Goal: Task Accomplishment & Management: Use online tool/utility

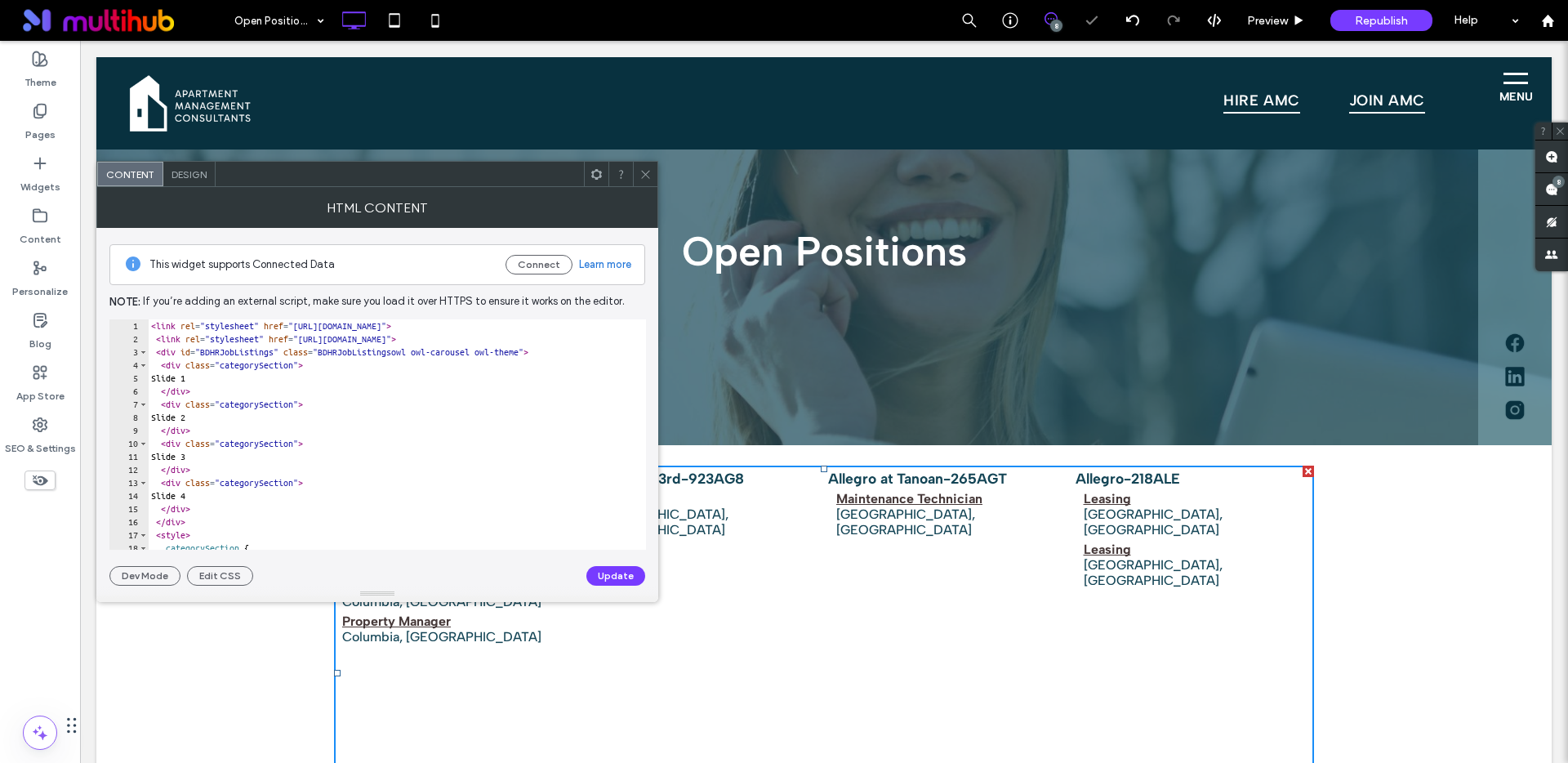
click at [277, 381] on div "< link rel = "stylesheet" href = "[URL][DOMAIN_NAME]" > < link rel = "styleshee…" at bounding box center [495, 442] width 695 height 244
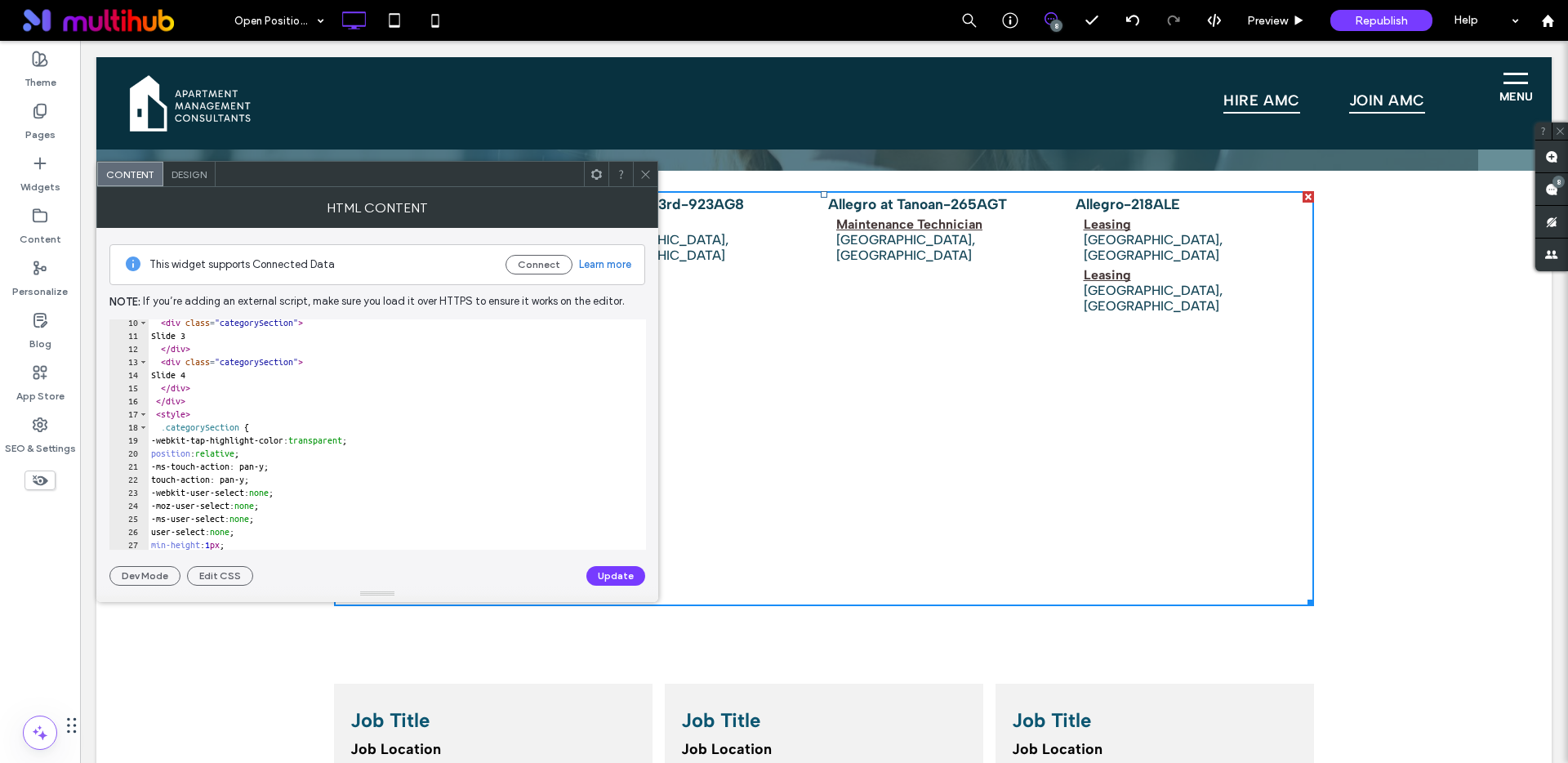
scroll to position [132, 0]
click at [362, 433] on div "Slide 3 </ div > < div class = "categorySection" > Slide 4 </ div > </ div > < …" at bounding box center [495, 441] width 695 height 244
type textarea "**********"
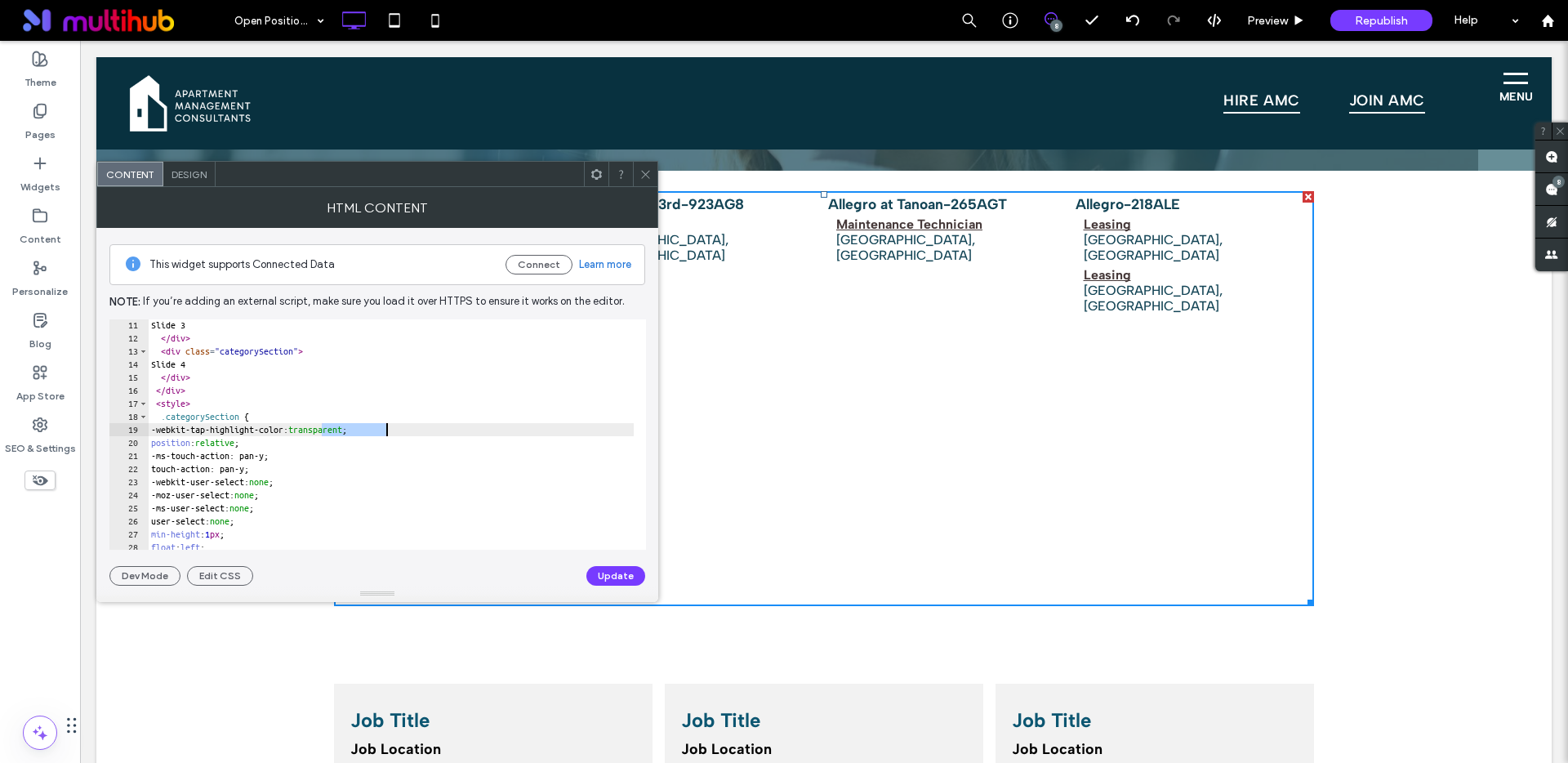
click at [362, 433] on div "Slide 3 </ div > < div class = "categorySection" > Slide 4 </ div > </ div > < …" at bounding box center [495, 441] width 695 height 244
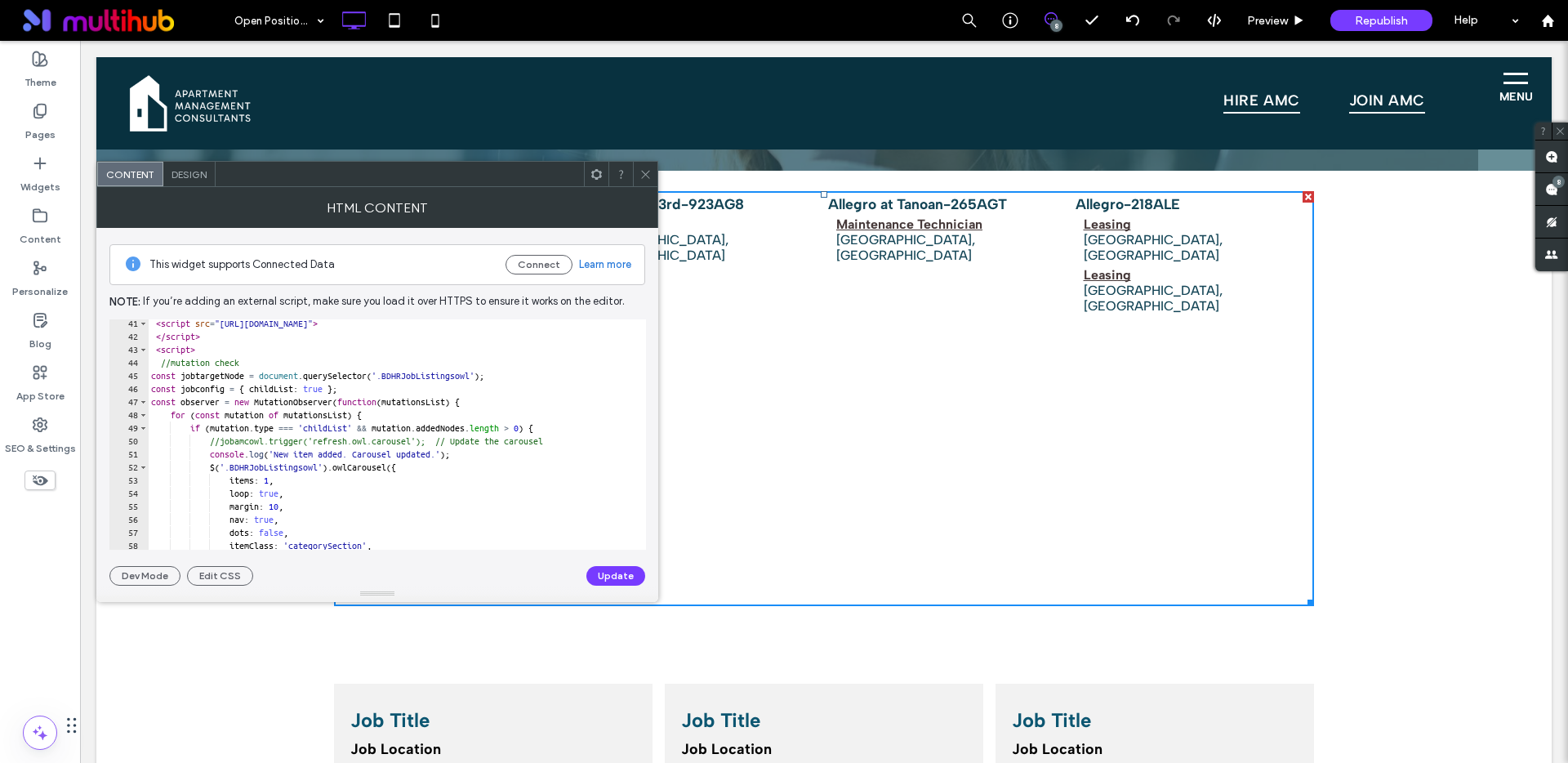
scroll to position [546, 0]
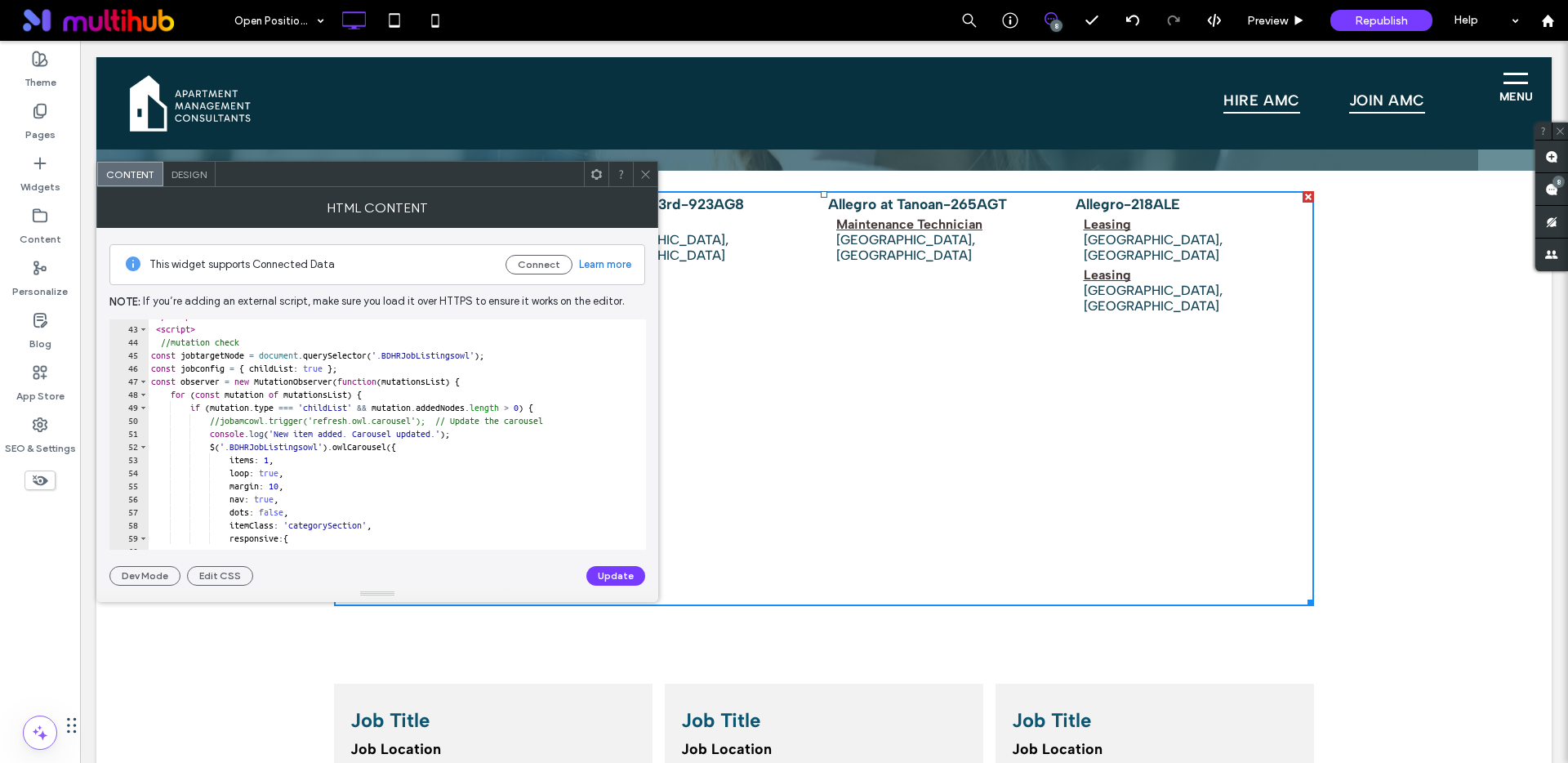
click at [648, 178] on icon at bounding box center [645, 175] width 13 height 13
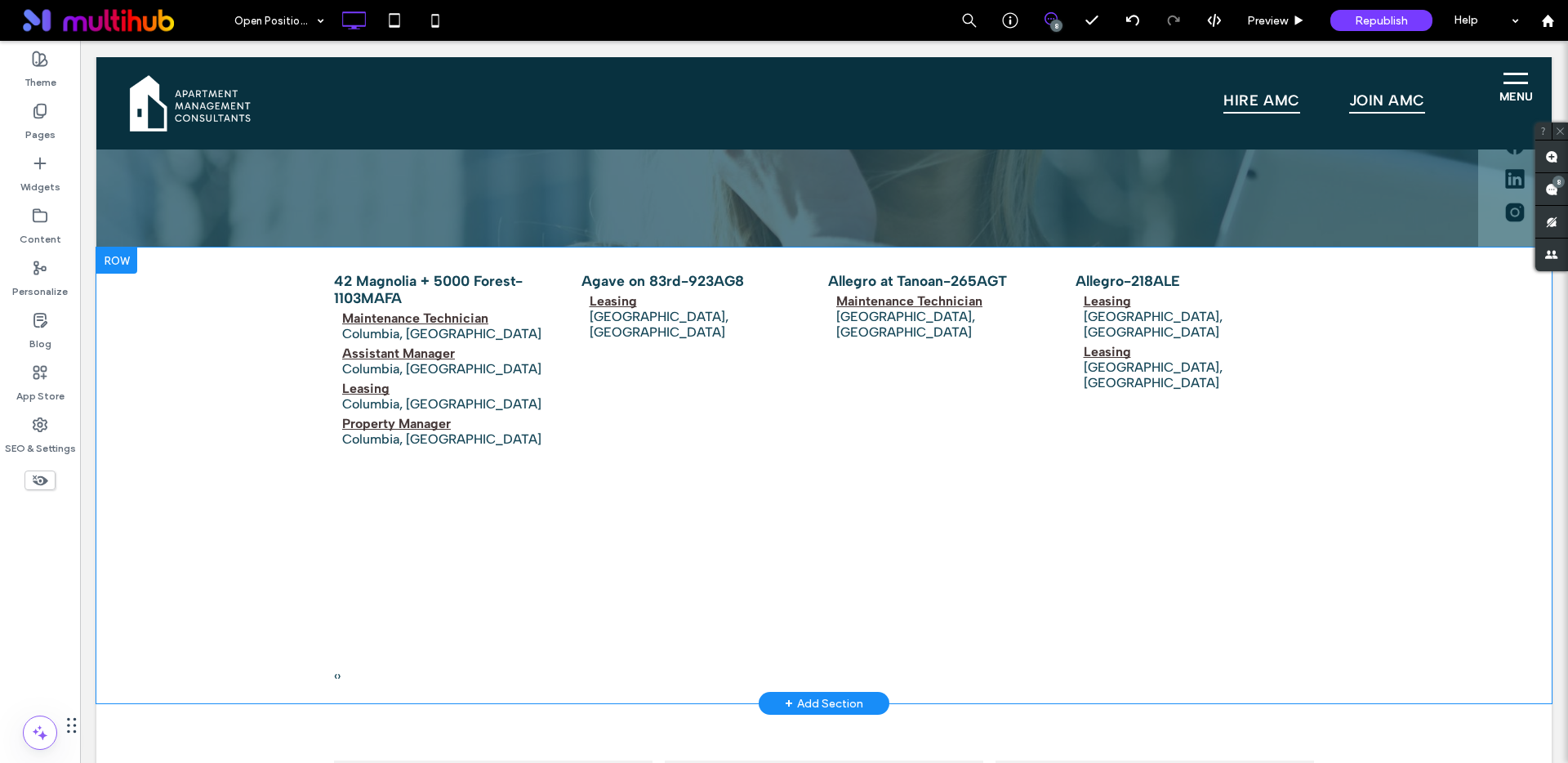
scroll to position [172, 0]
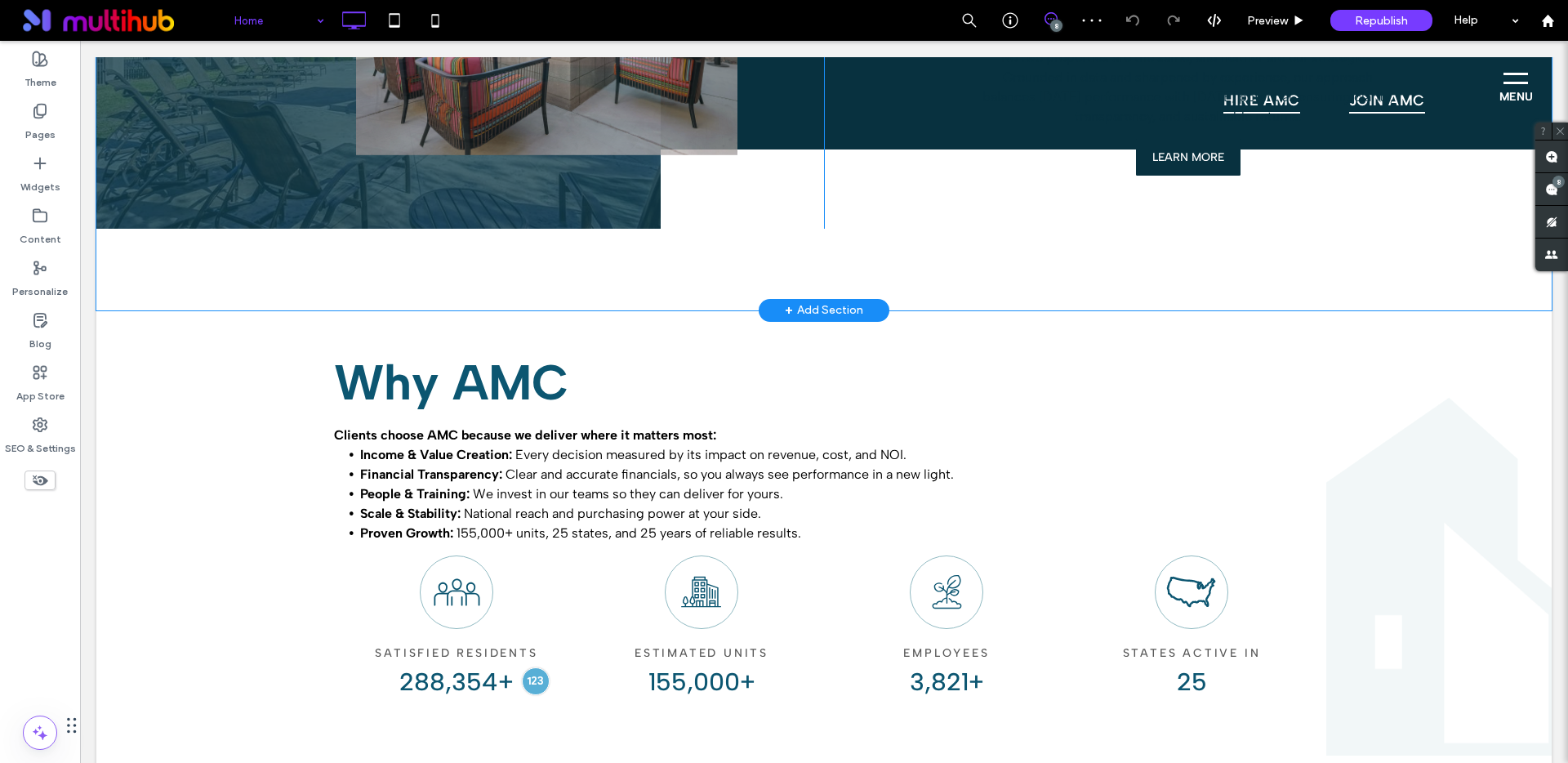
scroll to position [2305, 0]
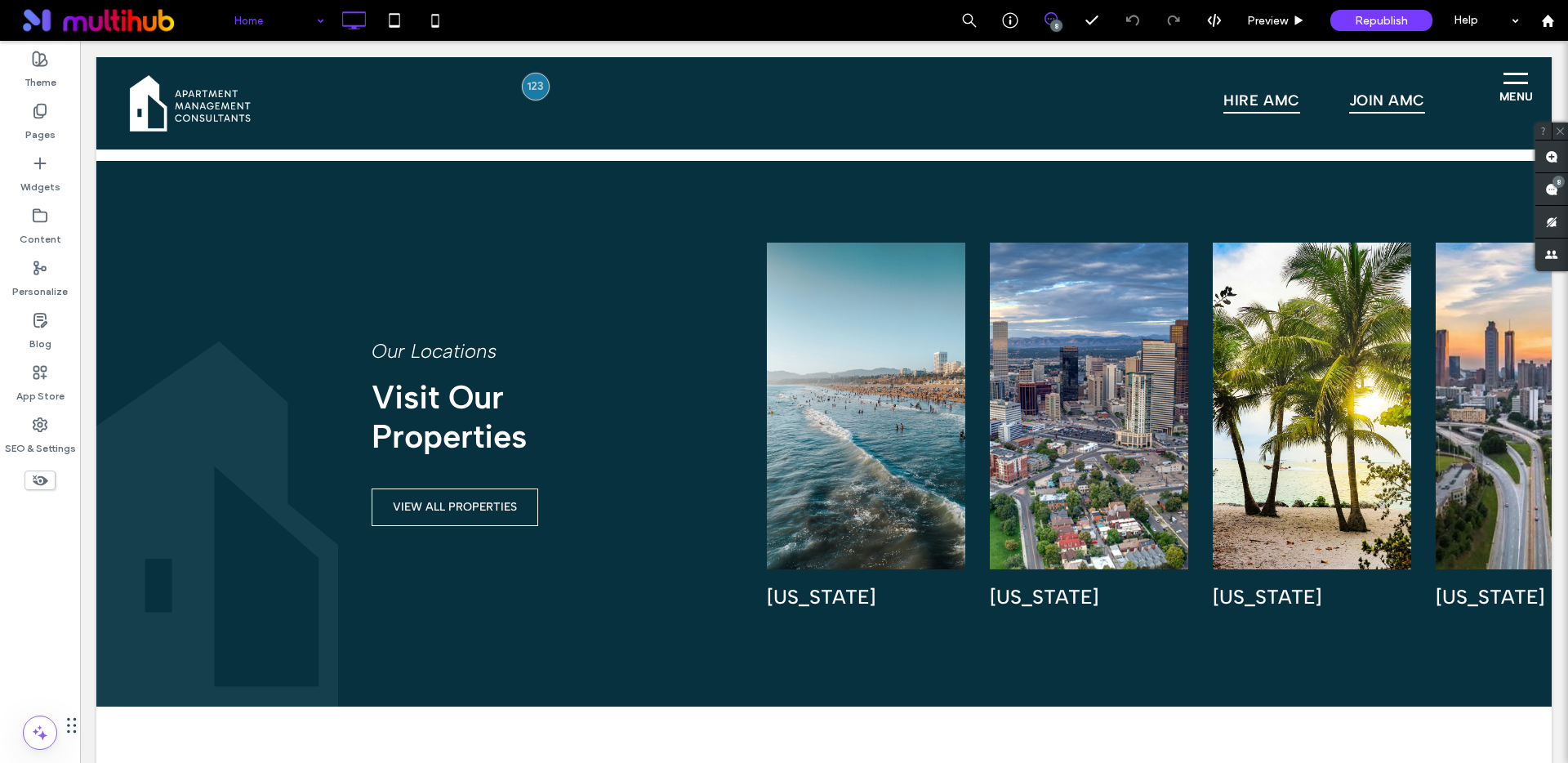
click at [287, 25] on input at bounding box center [275, 21] width 81 height 41
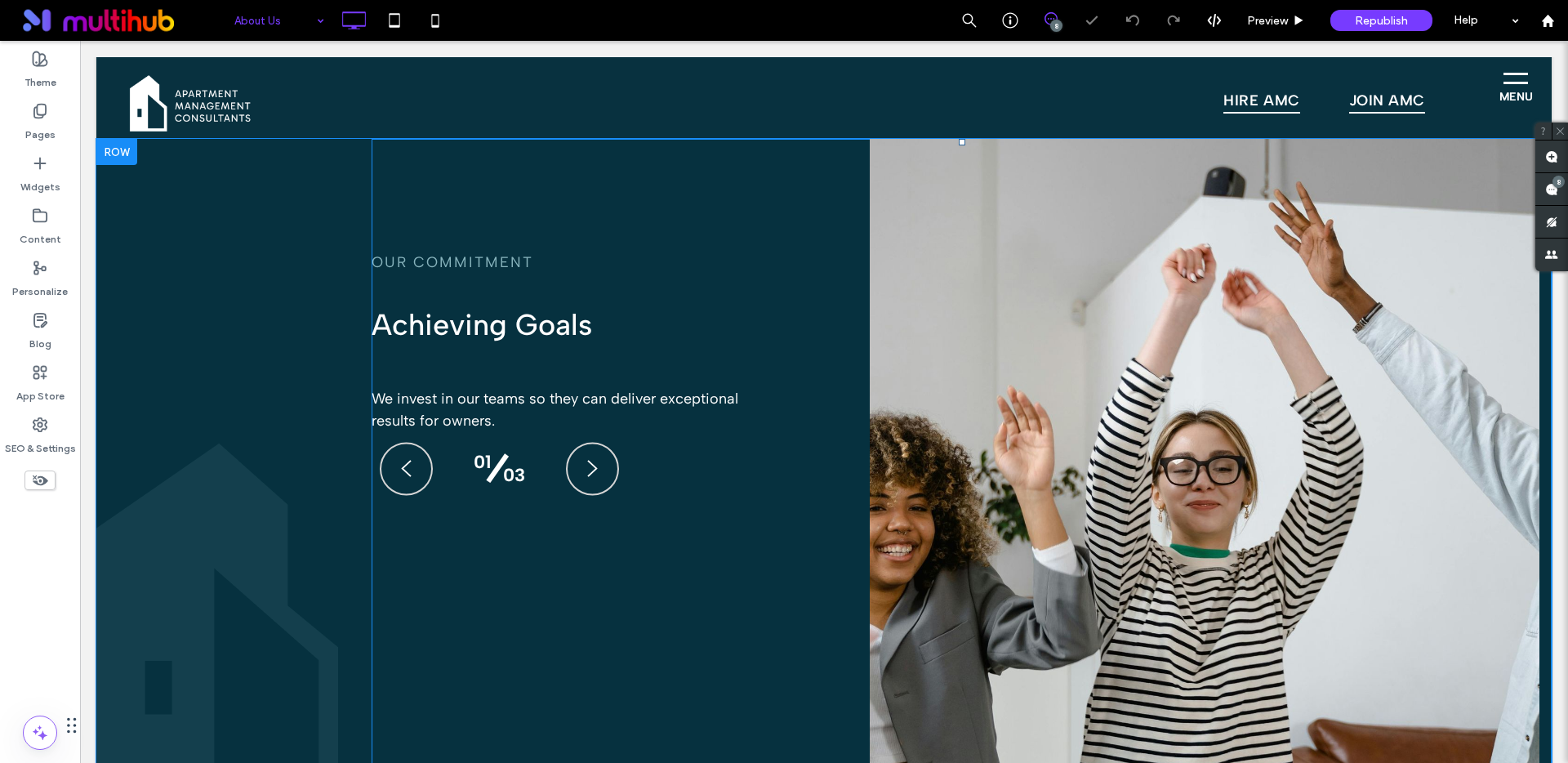
scroll to position [1499, 0]
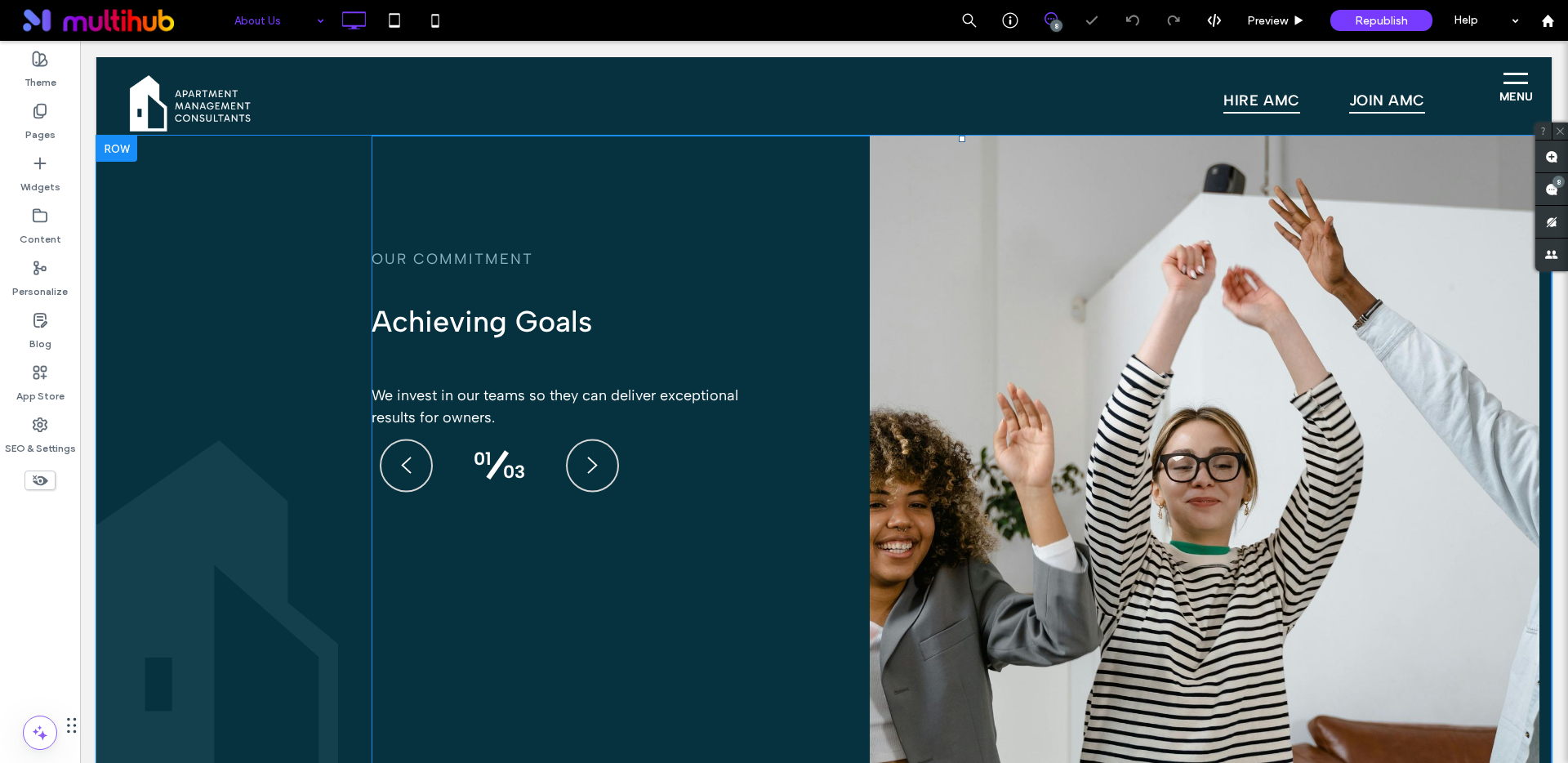
click at [550, 399] on span at bounding box center [961, 470] width 1180 height 670
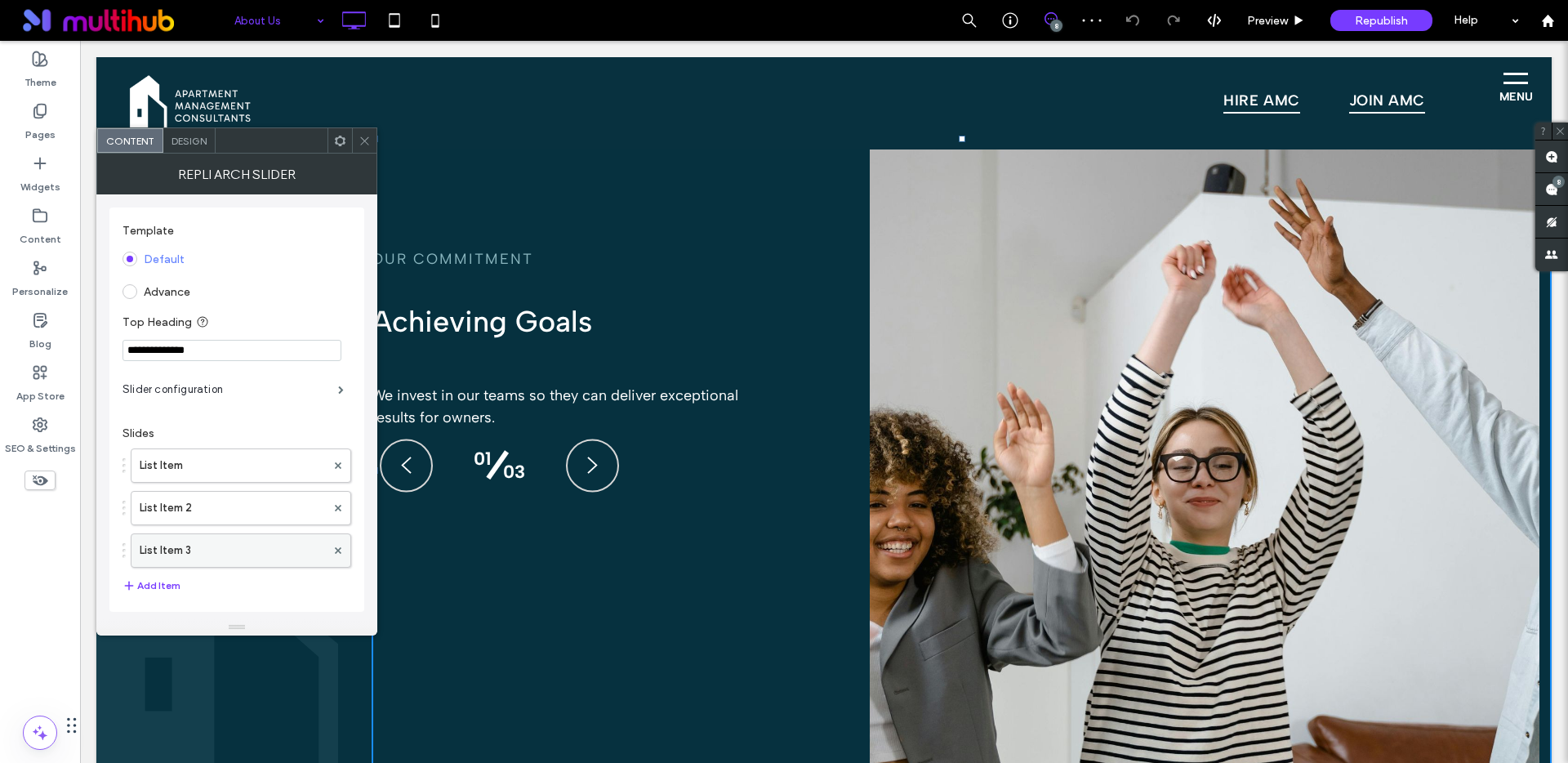
click at [204, 552] on label "List Item 3" at bounding box center [233, 551] width 186 height 32
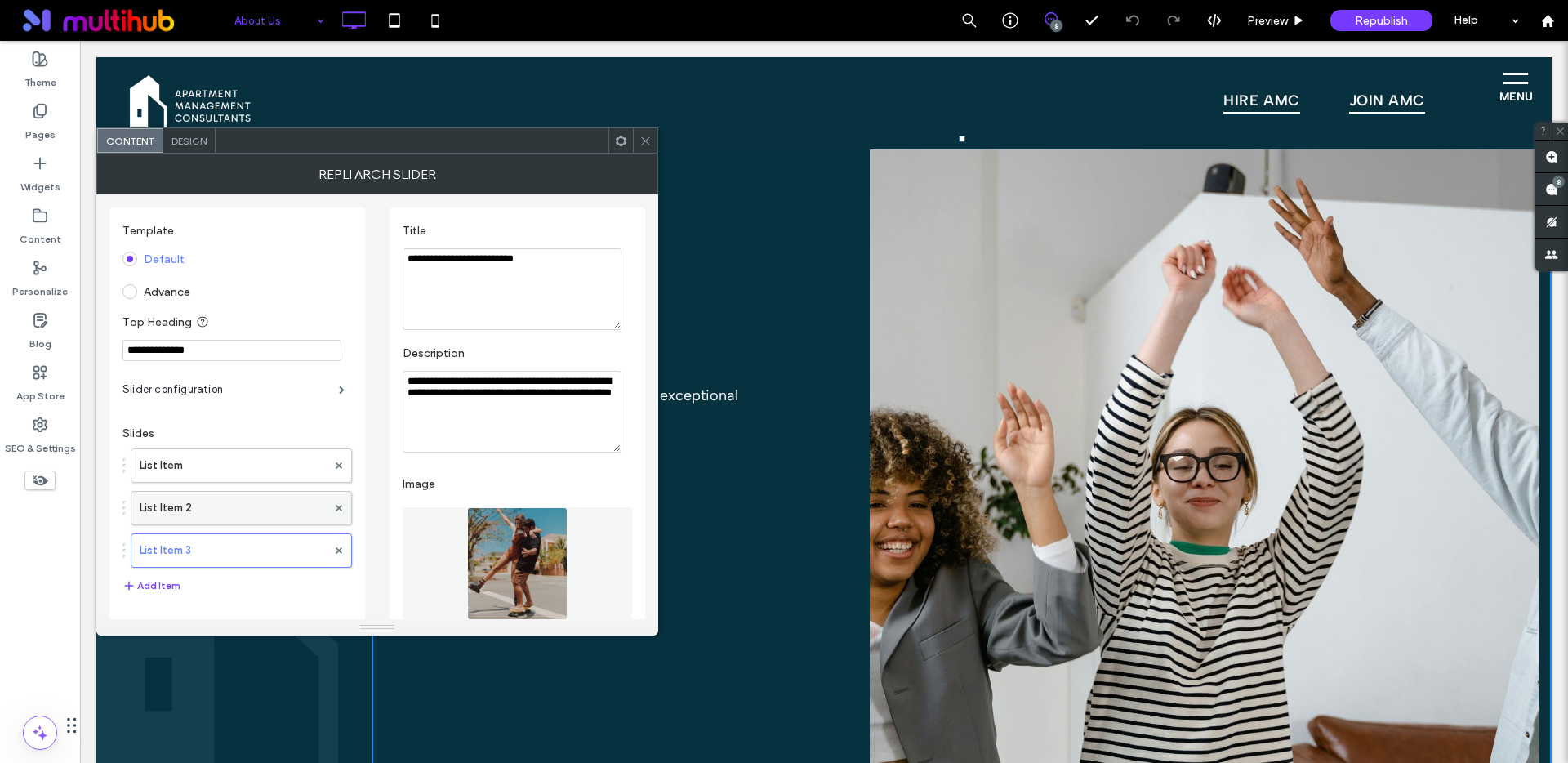
click at [218, 514] on label "List Item 2" at bounding box center [233, 508] width 187 height 32
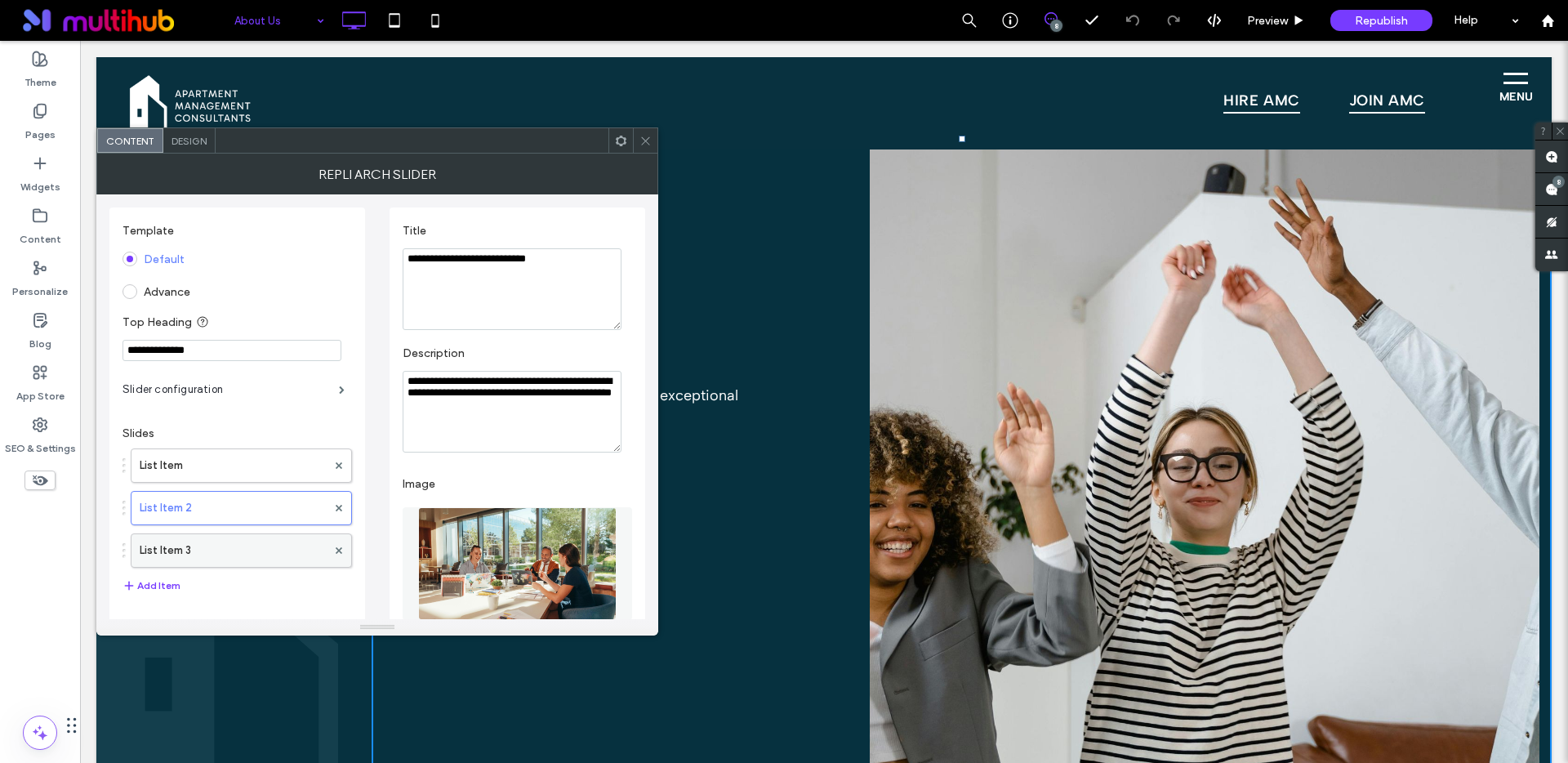
click at [212, 551] on label "List Item 3" at bounding box center [233, 551] width 187 height 32
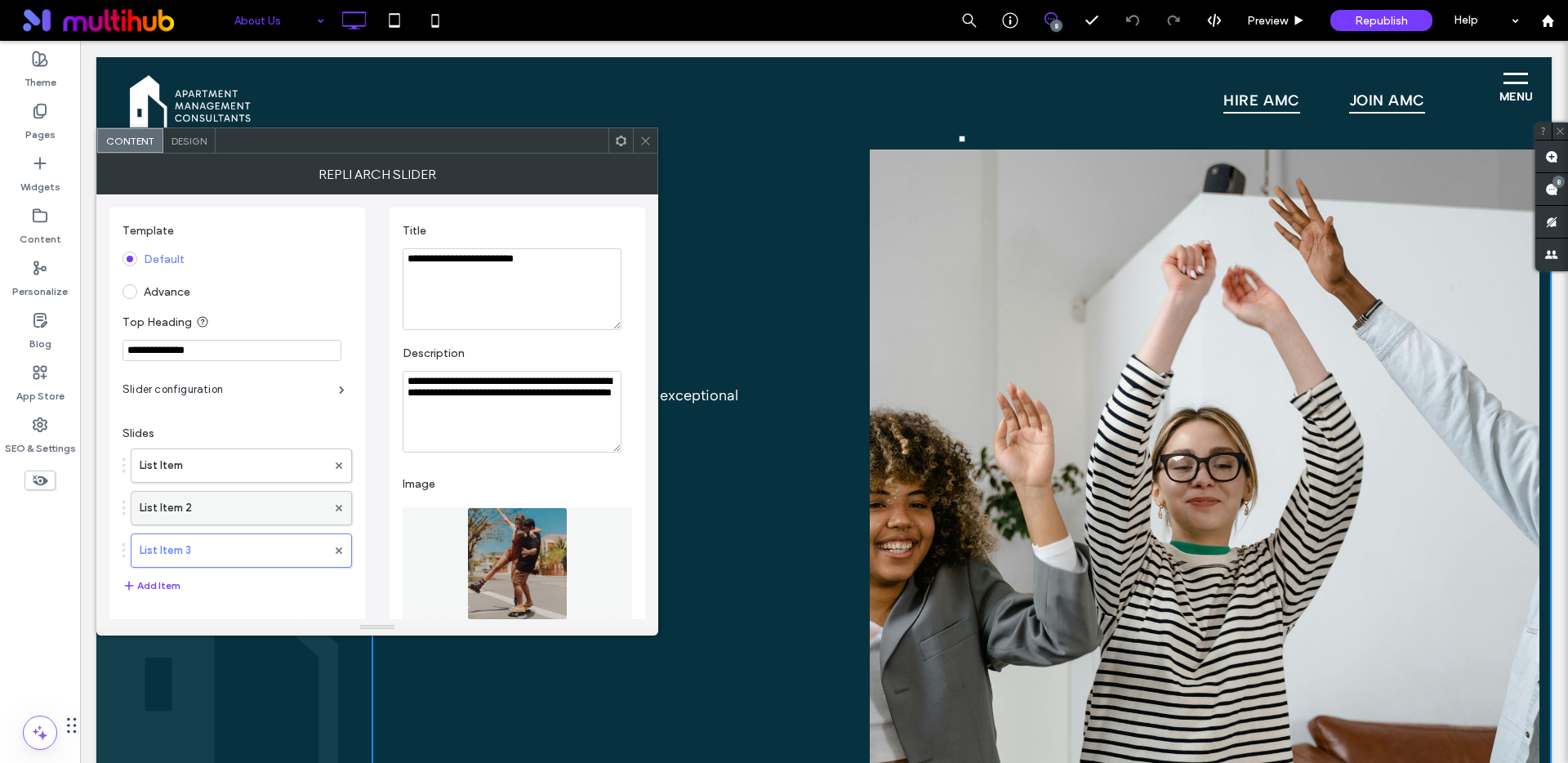
click at [219, 515] on label "List Item 2" at bounding box center [233, 508] width 187 height 32
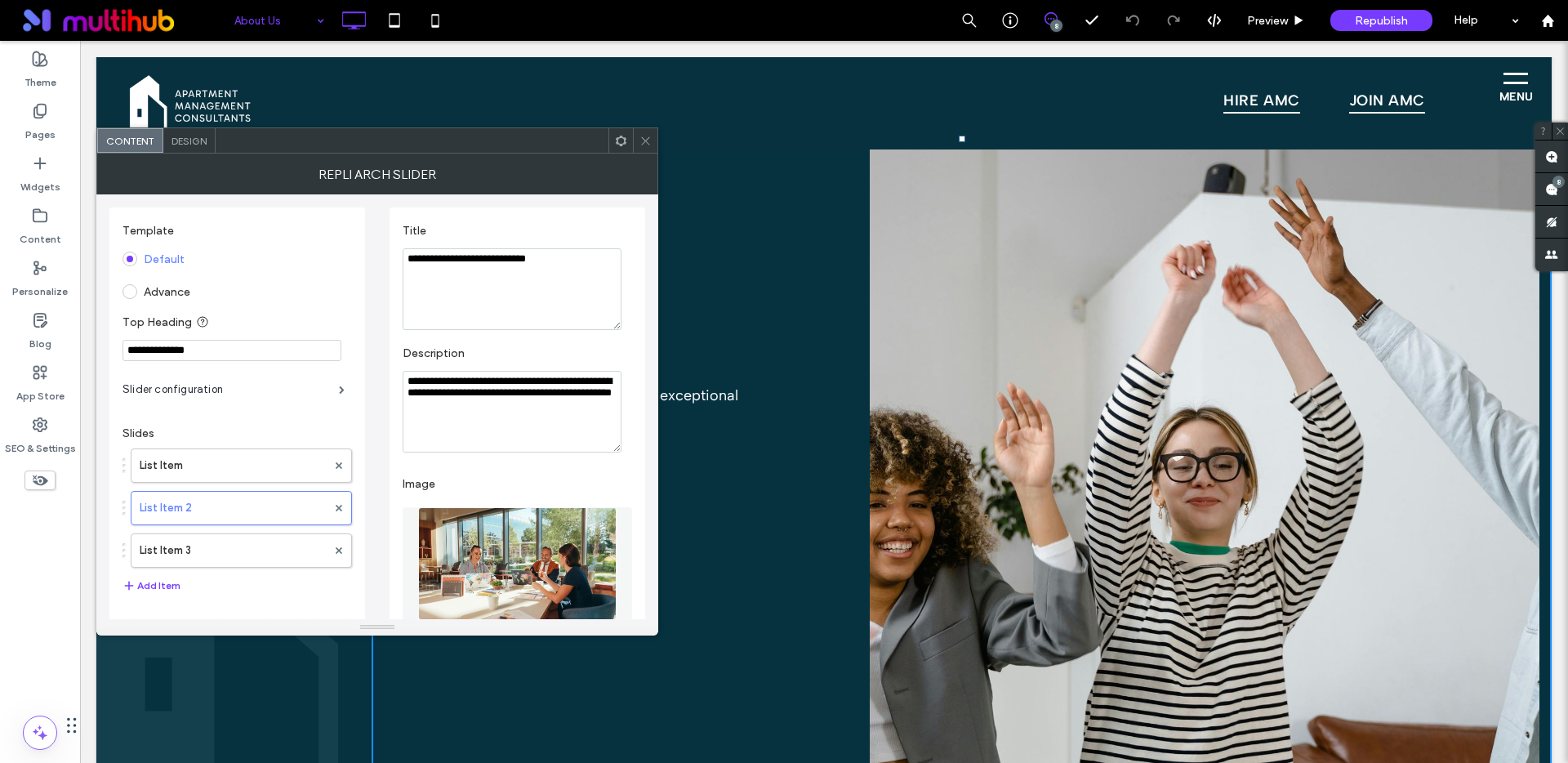
click at [498, 389] on textarea "**********" at bounding box center [512, 411] width 219 height 81
paste textarea "Description"
type textarea "**********"
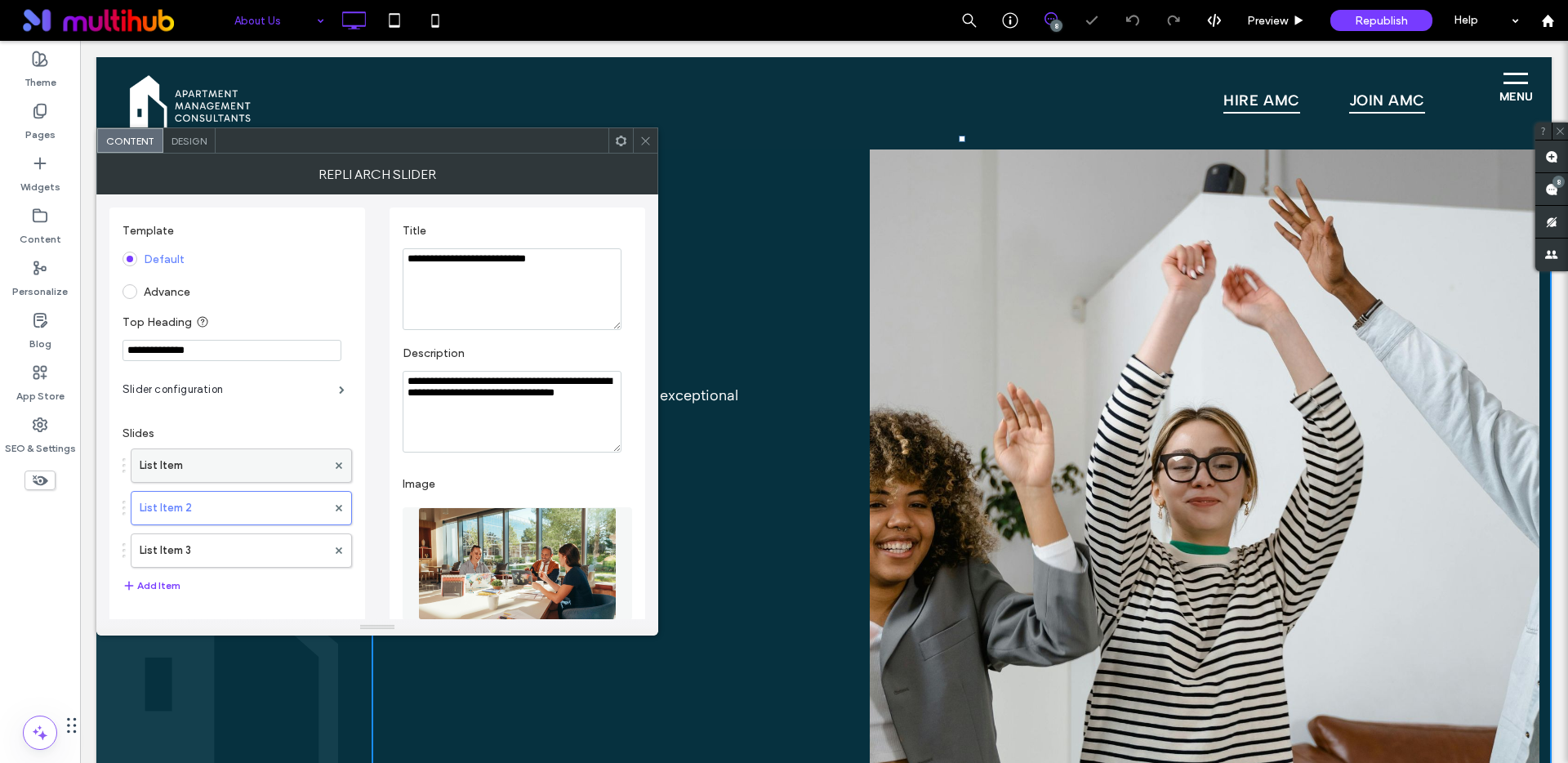
click at [263, 462] on label "List Item" at bounding box center [233, 466] width 187 height 32
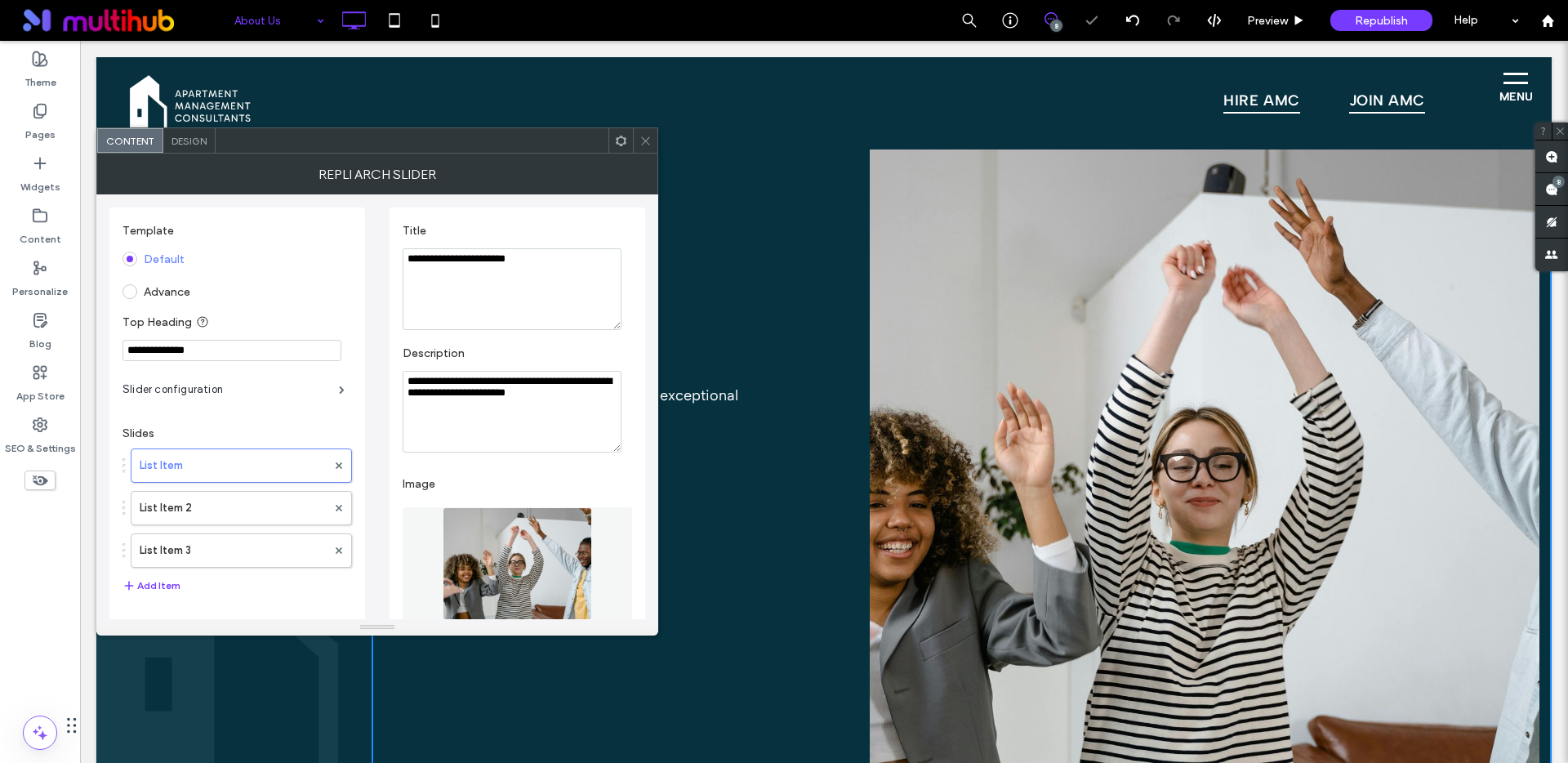
click at [646, 139] on use at bounding box center [644, 140] width 8 height 8
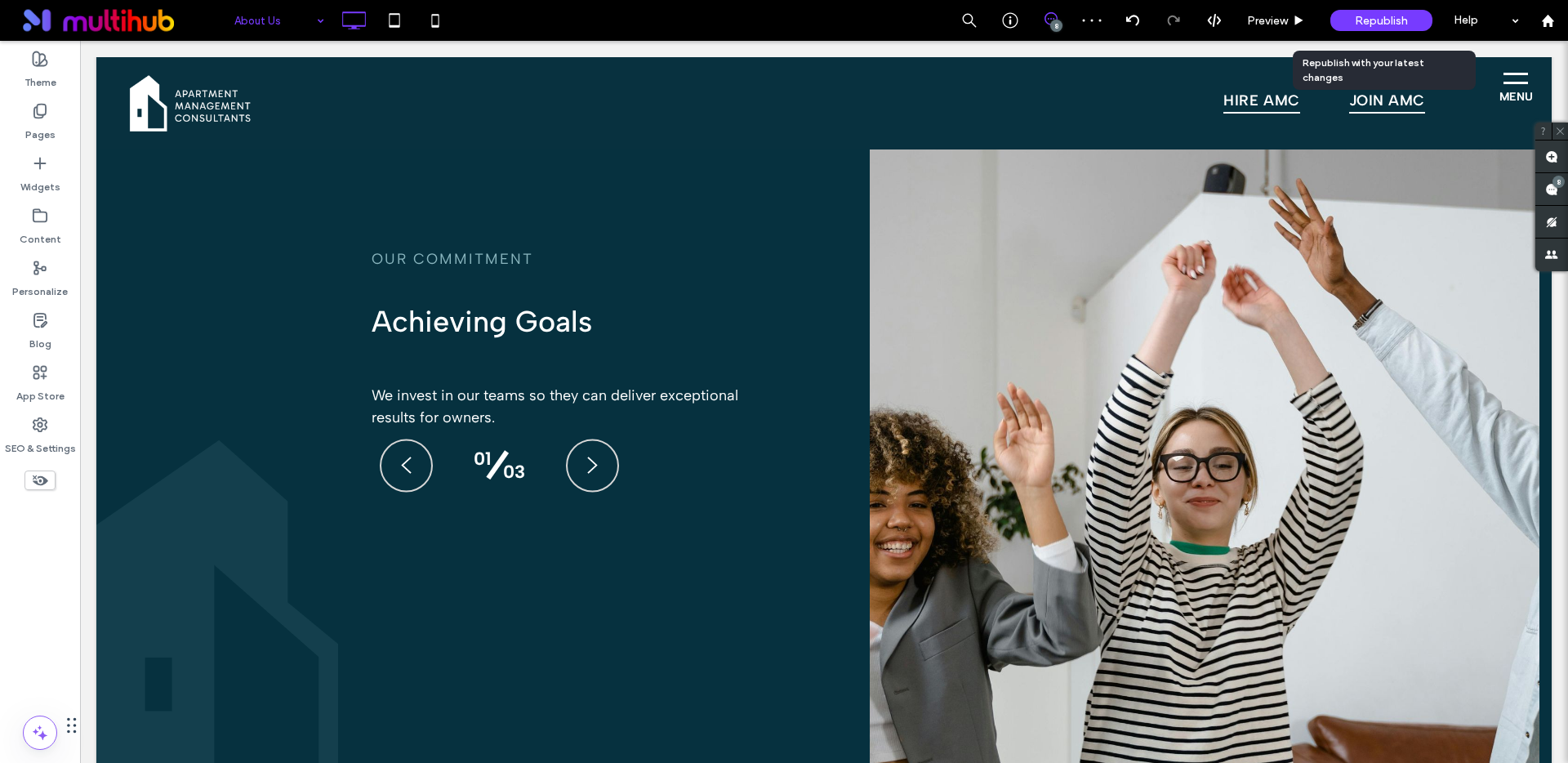
click at [1388, 23] on span "Republish" at bounding box center [1381, 21] width 53 height 14
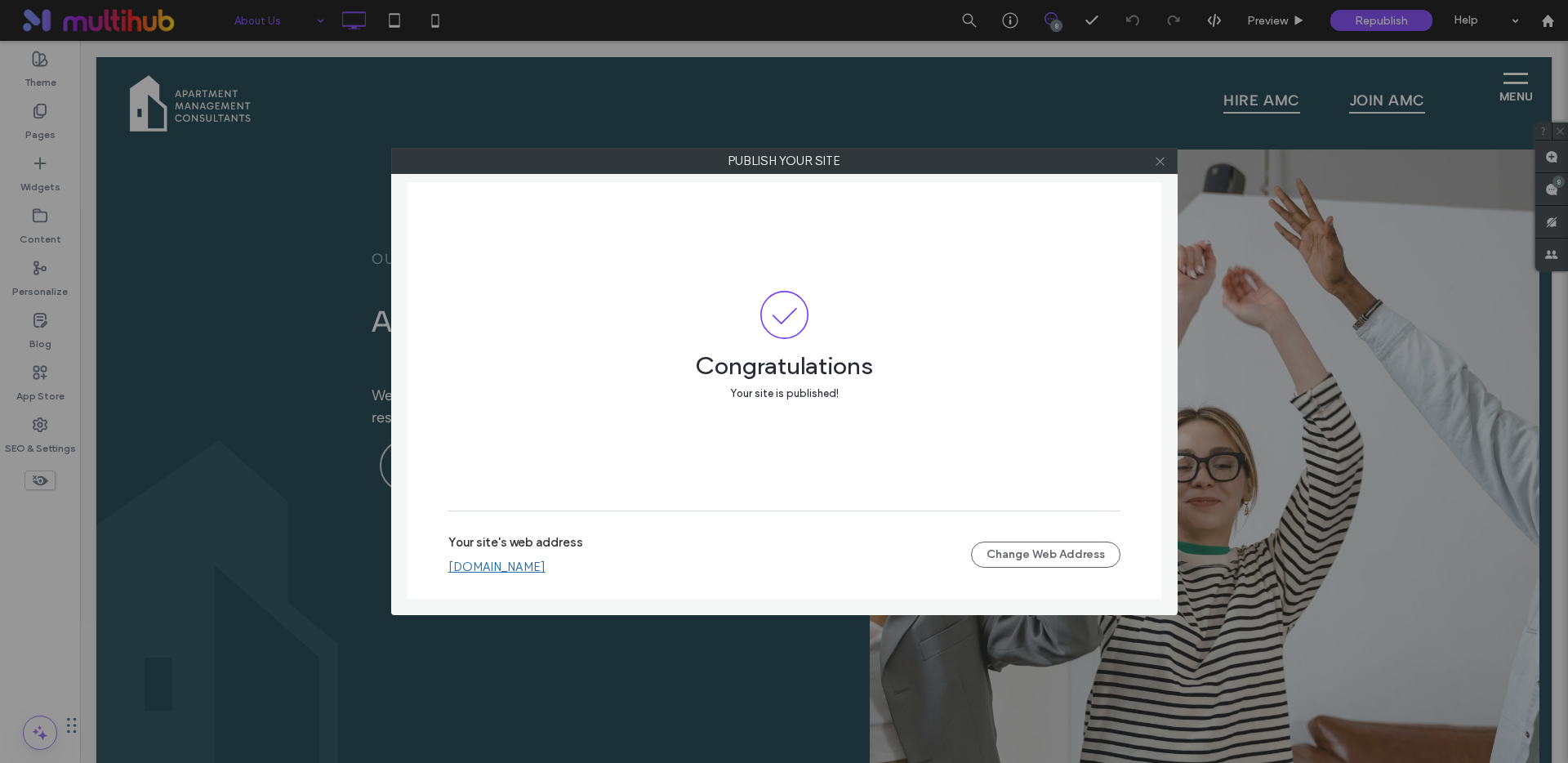
click at [1159, 168] on span at bounding box center [1160, 160] width 13 height 24
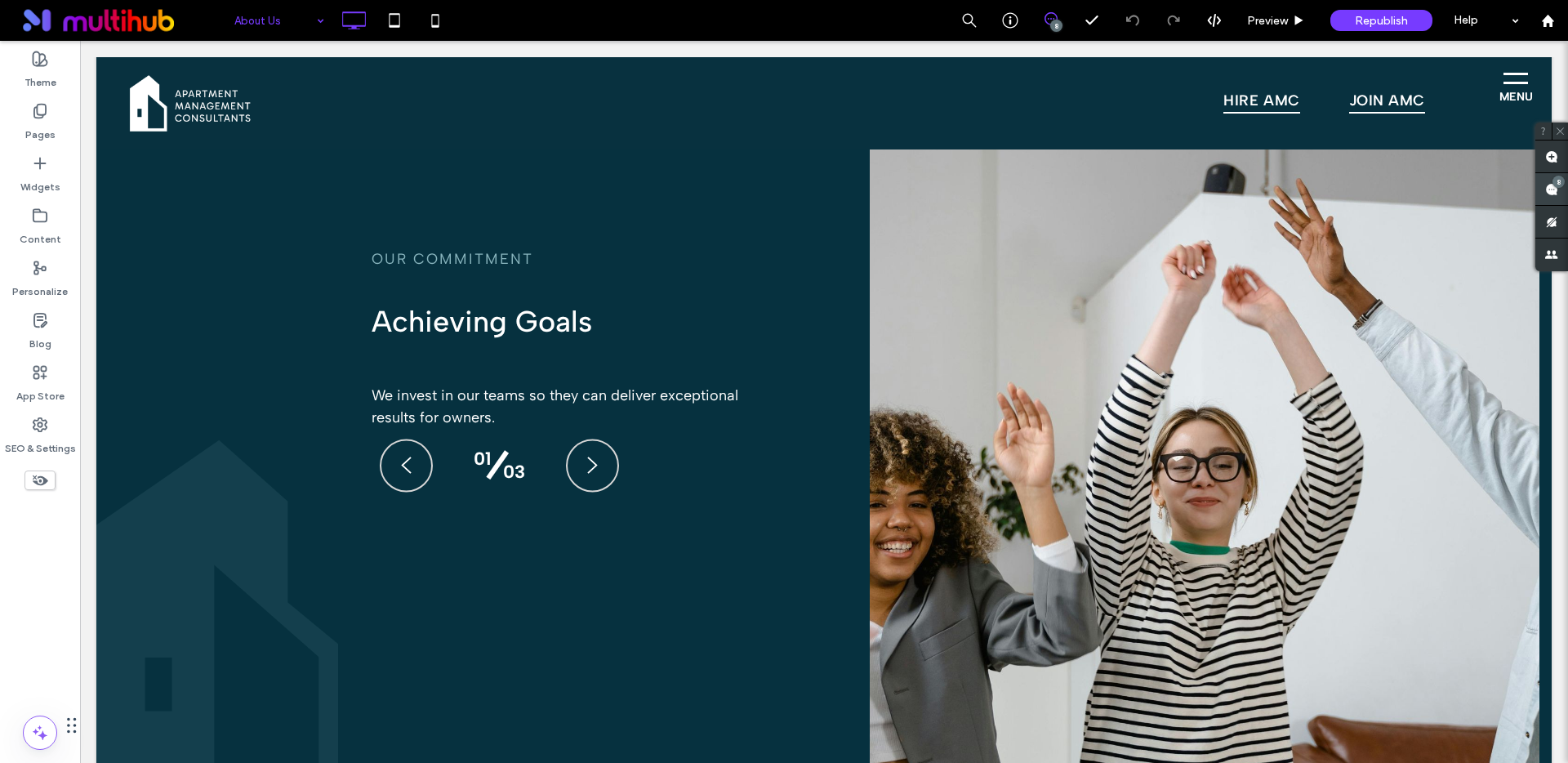
click at [1550, 192] on use at bounding box center [1551, 189] width 13 height 13
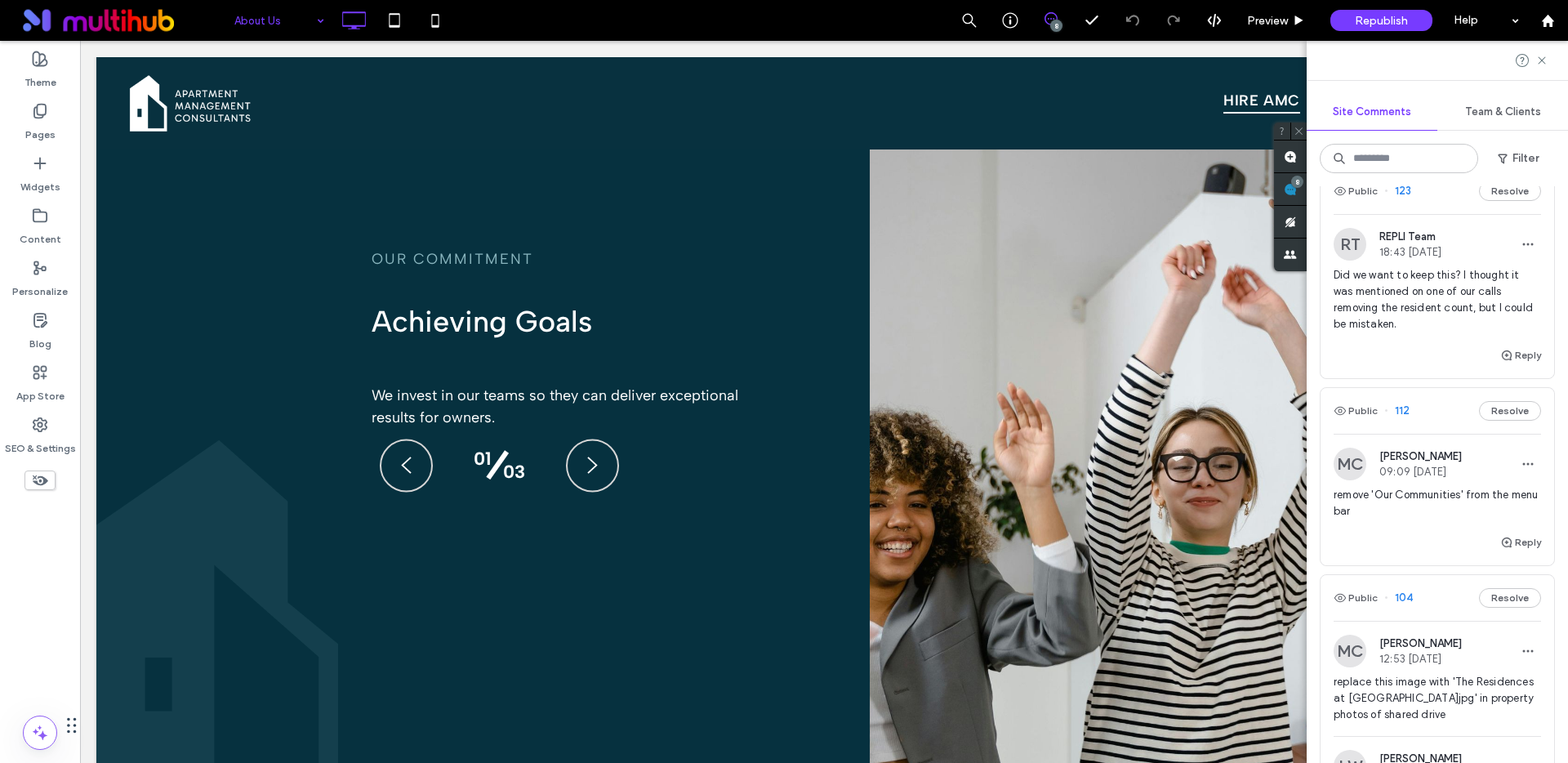
scroll to position [120, 0]
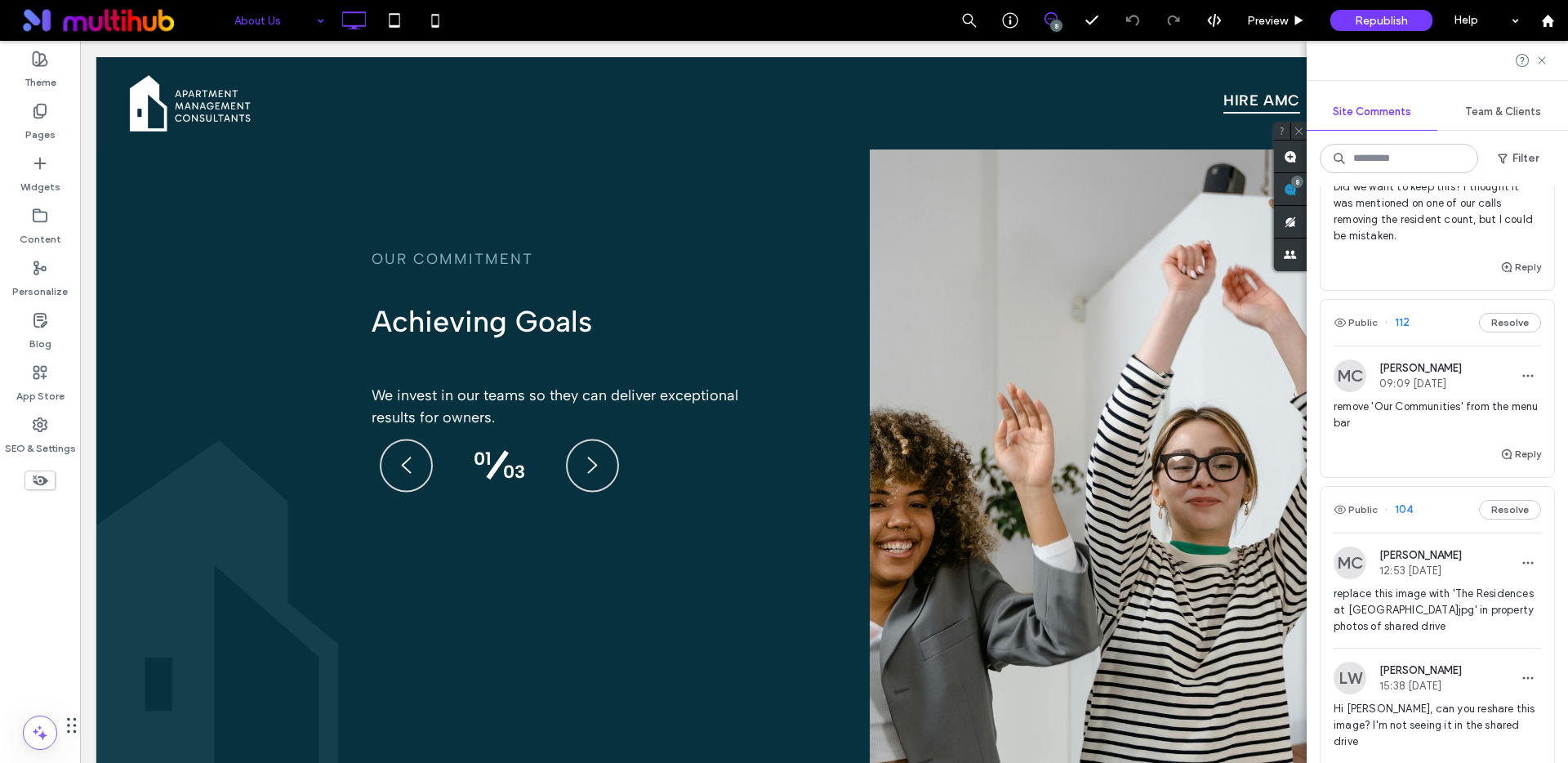
click at [1419, 417] on span "remove 'Our Communities' from the menu bar" at bounding box center [1437, 415] width 208 height 32
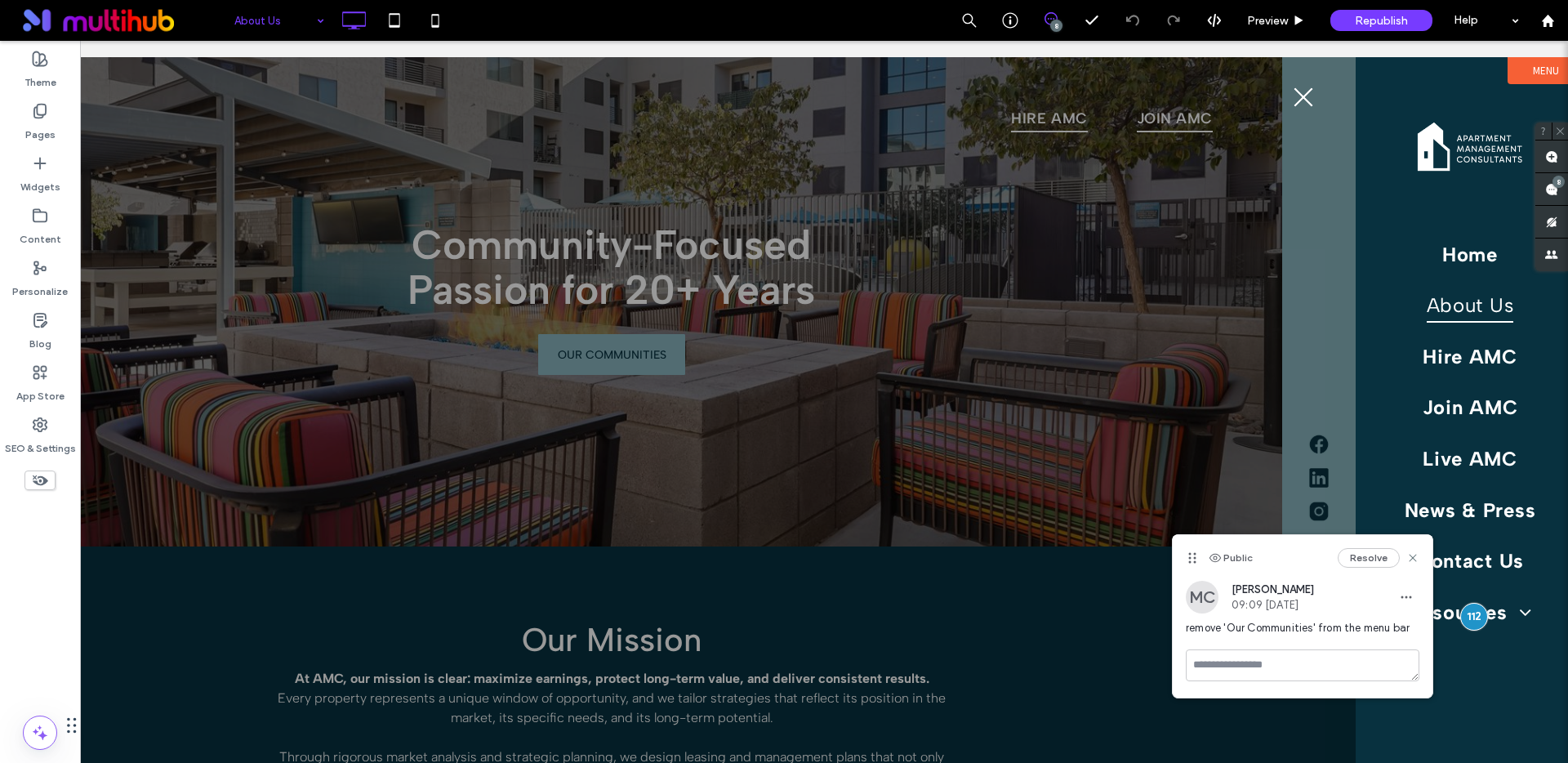
scroll to position [0, 0]
click at [1359, 556] on button "Resolve" at bounding box center [1368, 558] width 62 height 20
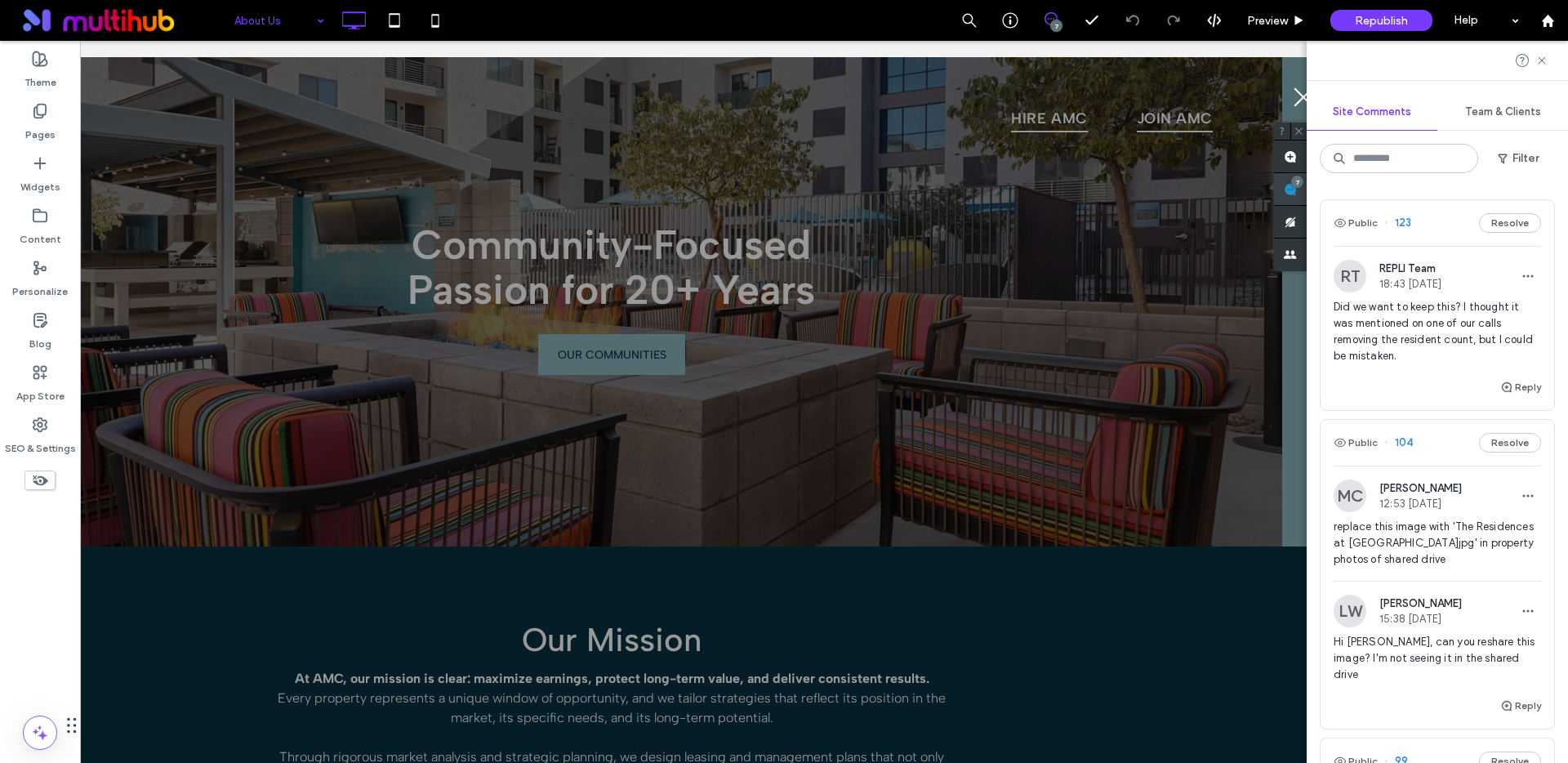
click at [1297, 187] on use at bounding box center [1290, 189] width 13 height 13
click at [1402, 536] on span "replace this image with 'The Residences at [GEOGRAPHIC_DATA]jpg' in property ph…" at bounding box center [1437, 543] width 208 height 49
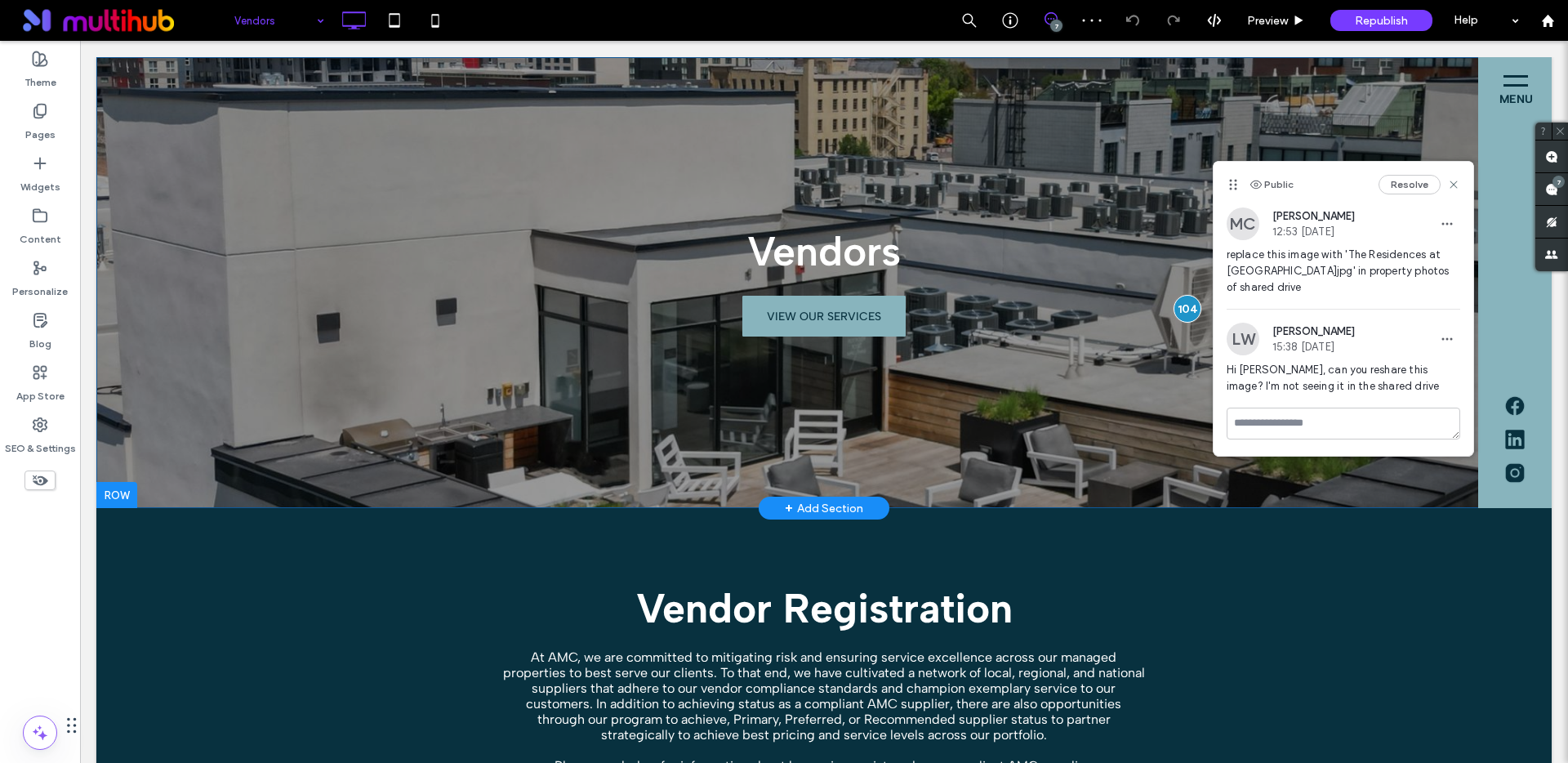
click at [1069, 346] on div "Vendors VIEW OUR SERVICES Click To Paste" at bounding box center [824, 283] width 1455 height 451
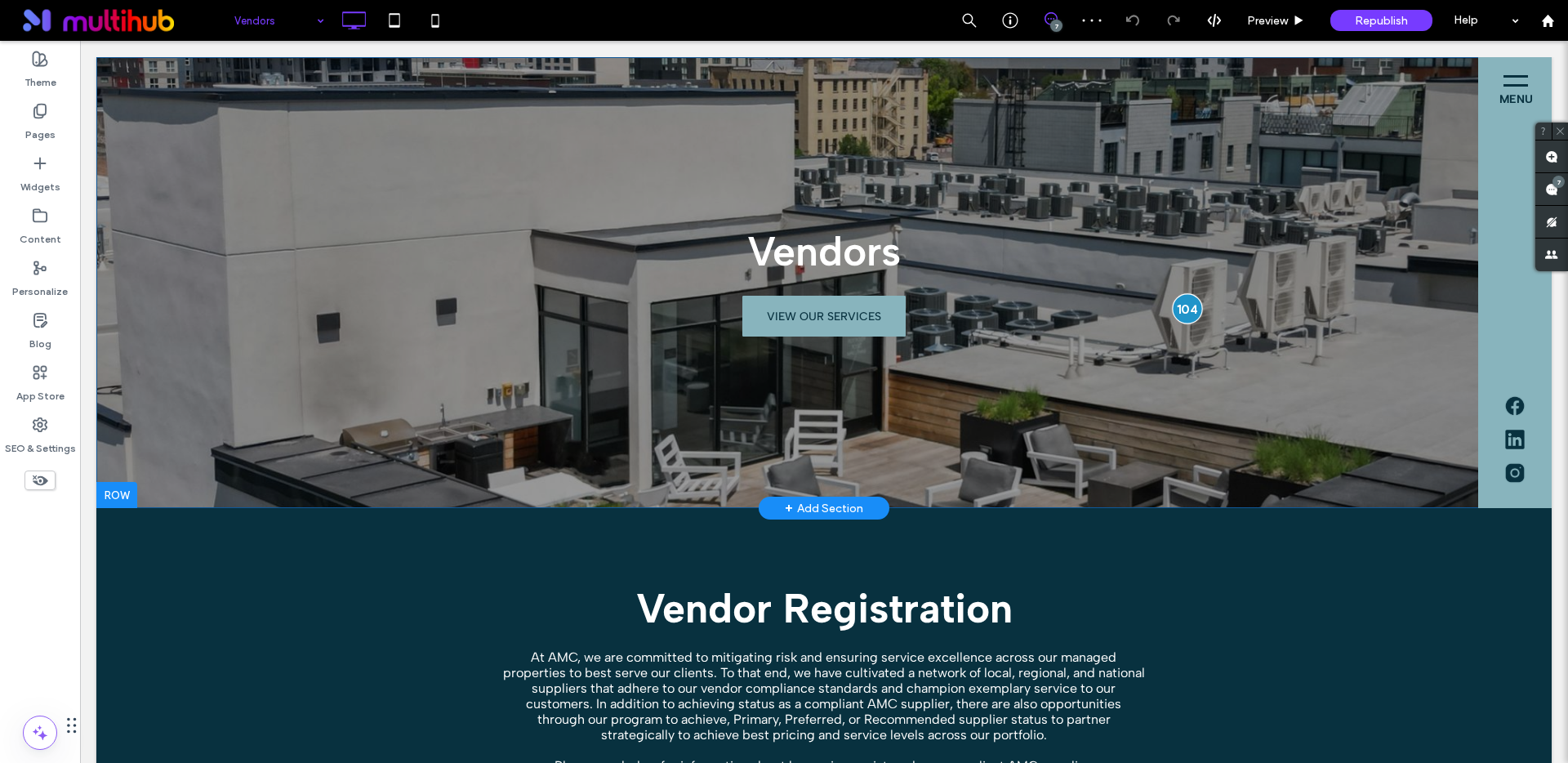
click at [1176, 305] on div at bounding box center [1187, 309] width 30 height 30
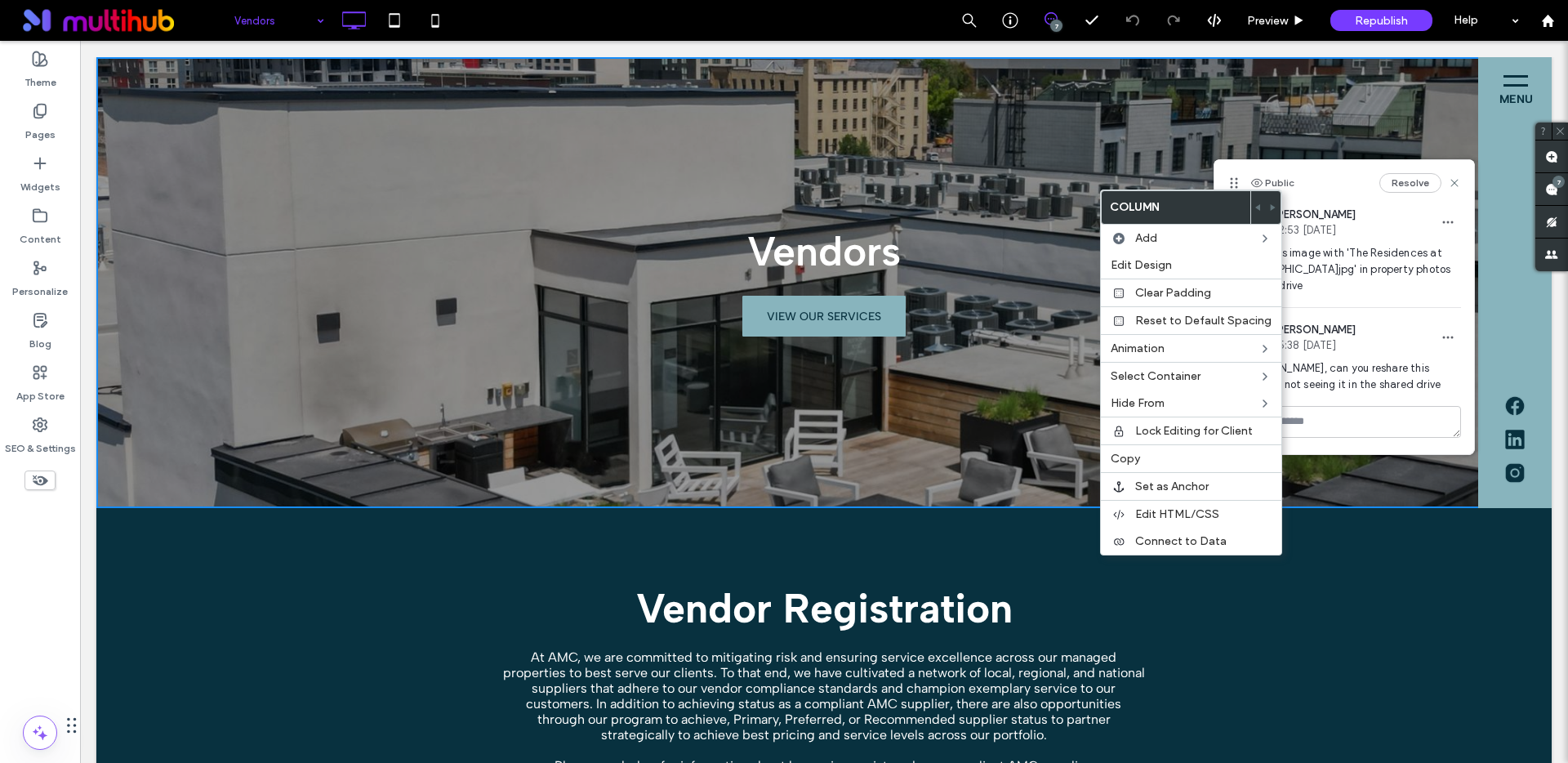
drag, startPoint x: 97, startPoint y: 397, endPoint x: 108, endPoint y: 397, distance: 11.0
click at [101, 397] on div "Vendors VIEW OUR SERVICES Click To Paste" at bounding box center [824, 283] width 1455 height 451
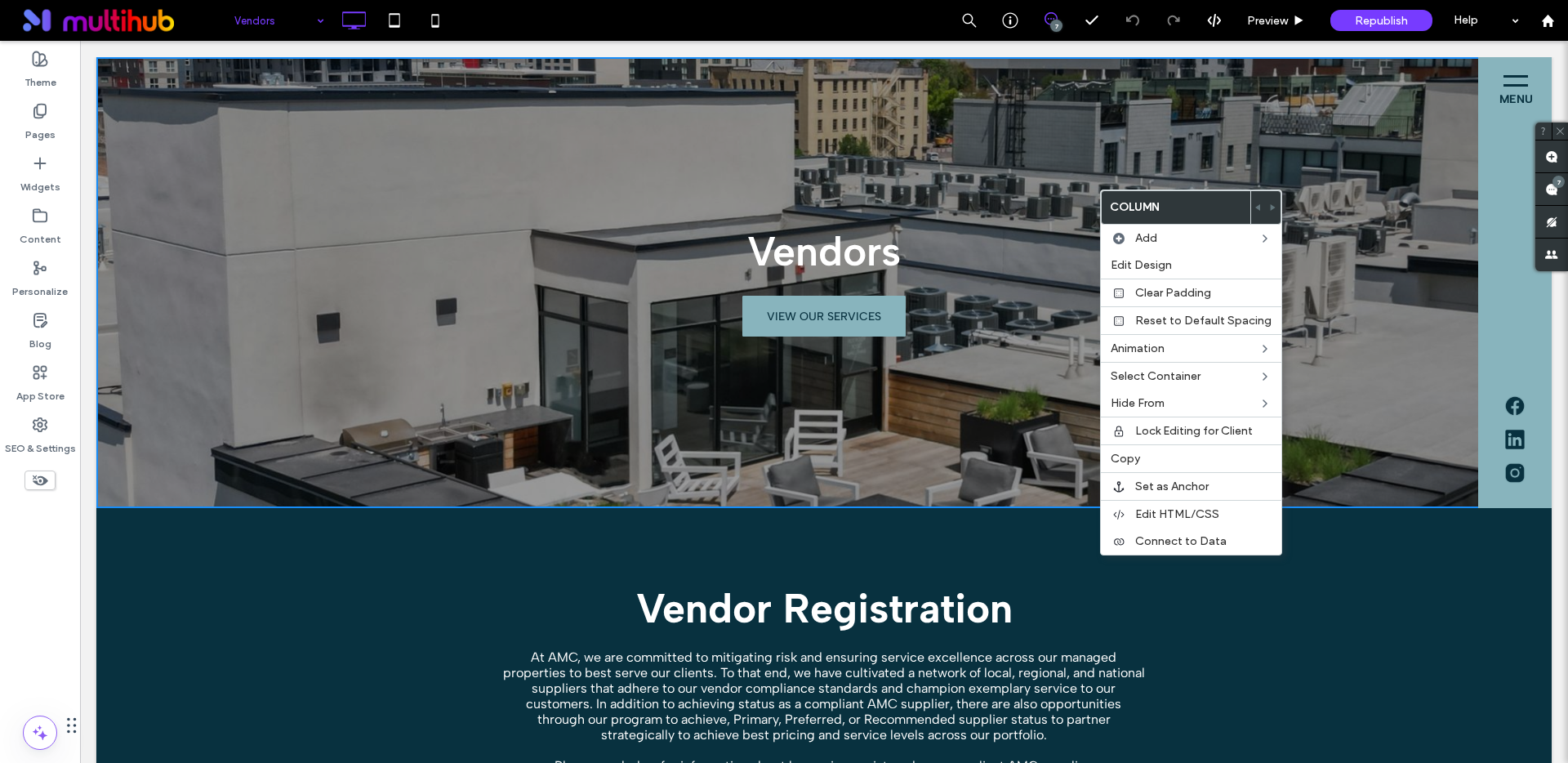
click at [1353, 314] on div "Vendors VIEW OUR SERVICES Click To Paste" at bounding box center [824, 283] width 1455 height 451
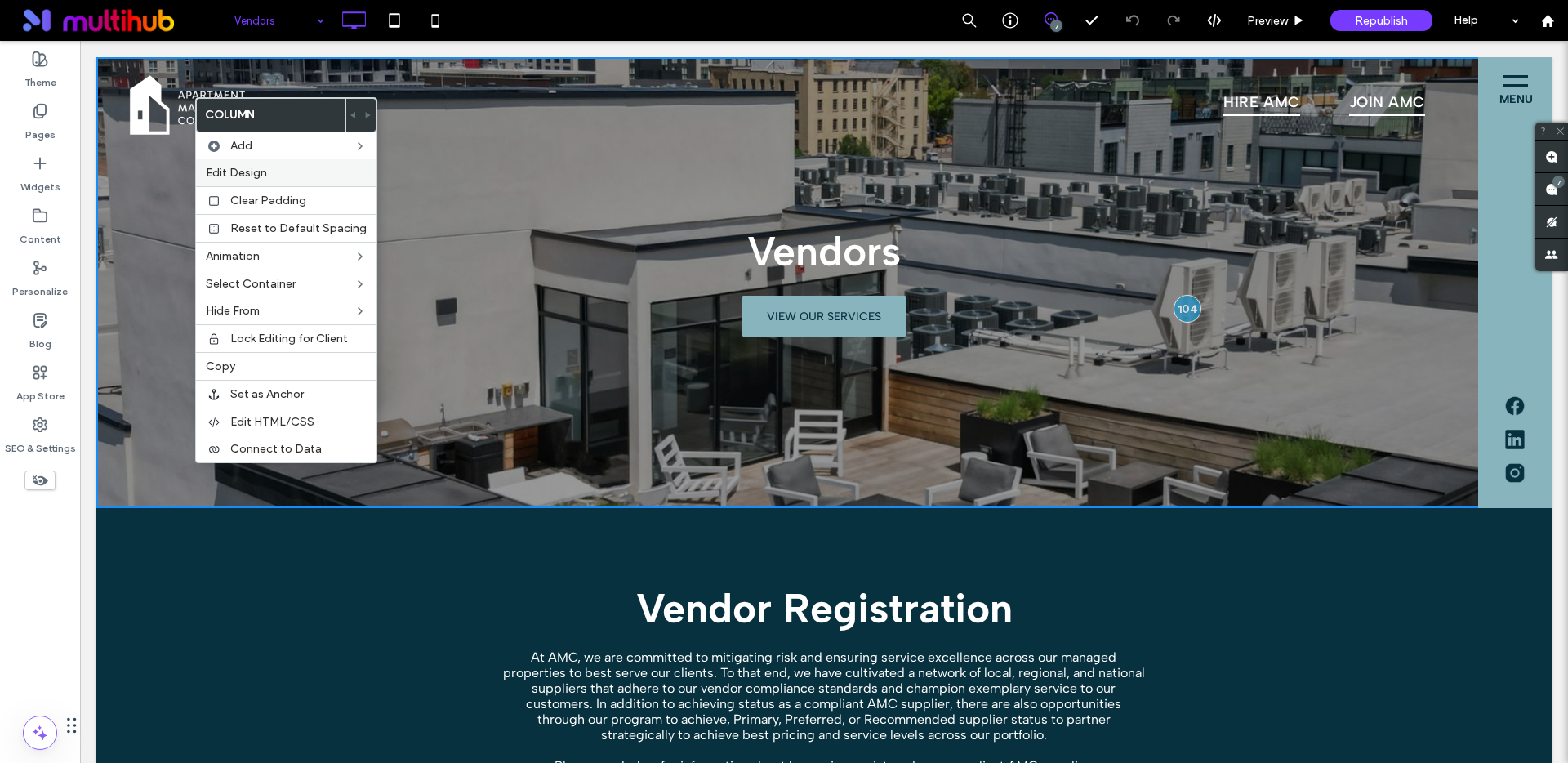
click at [264, 167] on span "Edit Design" at bounding box center [236, 173] width 61 height 14
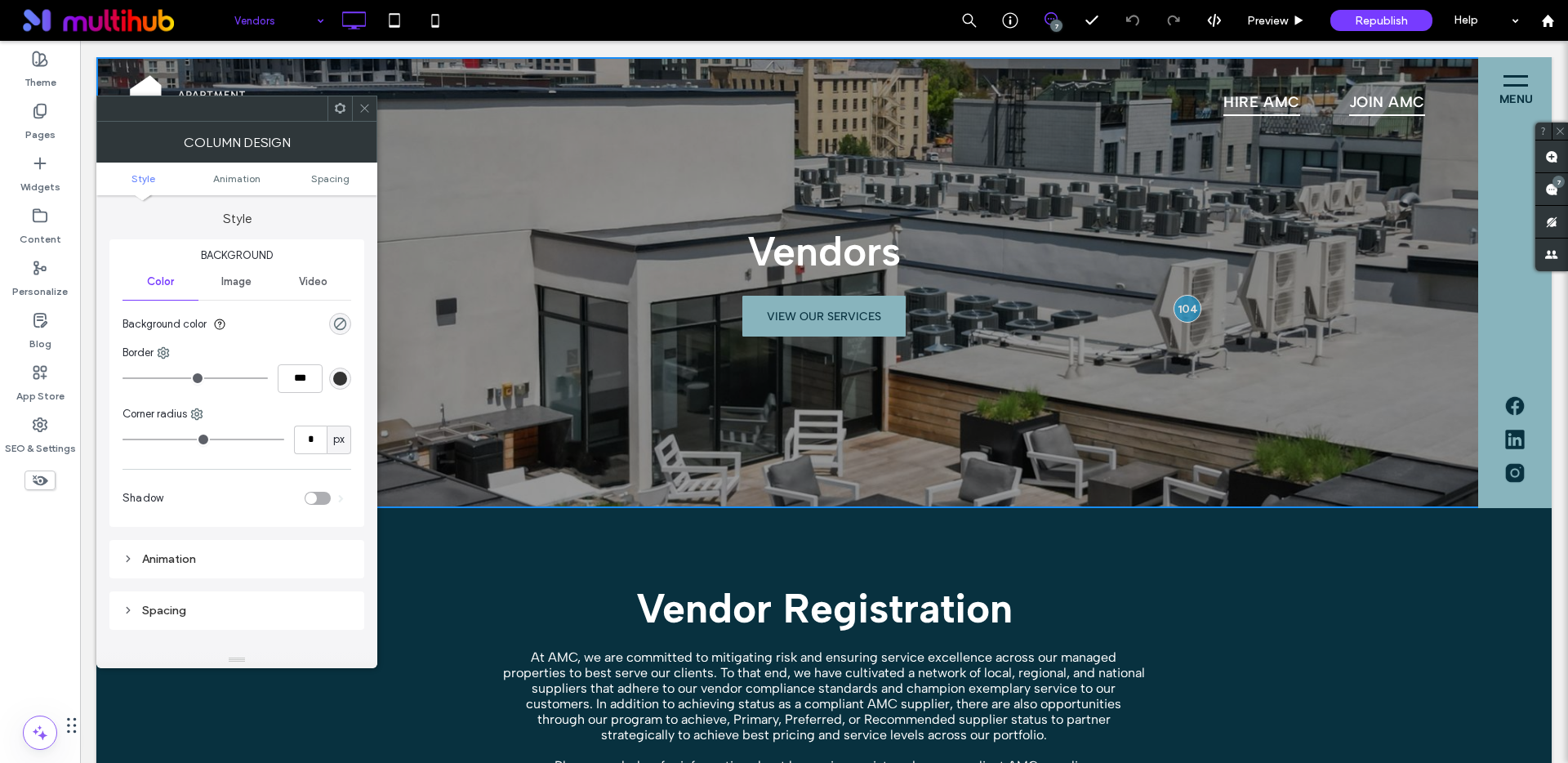
click at [226, 280] on span "Image" at bounding box center [236, 281] width 30 height 13
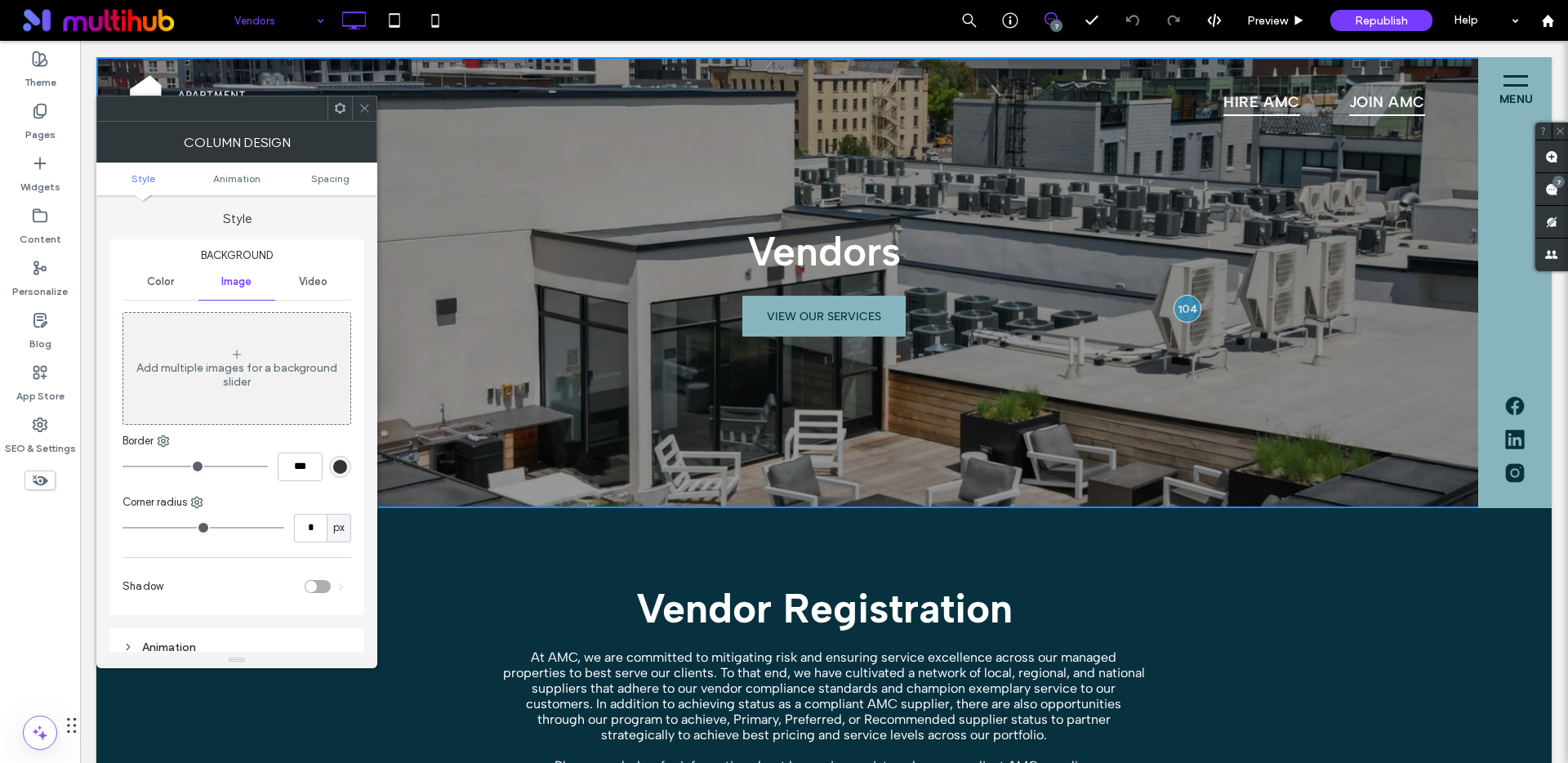
click at [362, 115] on span at bounding box center [365, 108] width 13 height 24
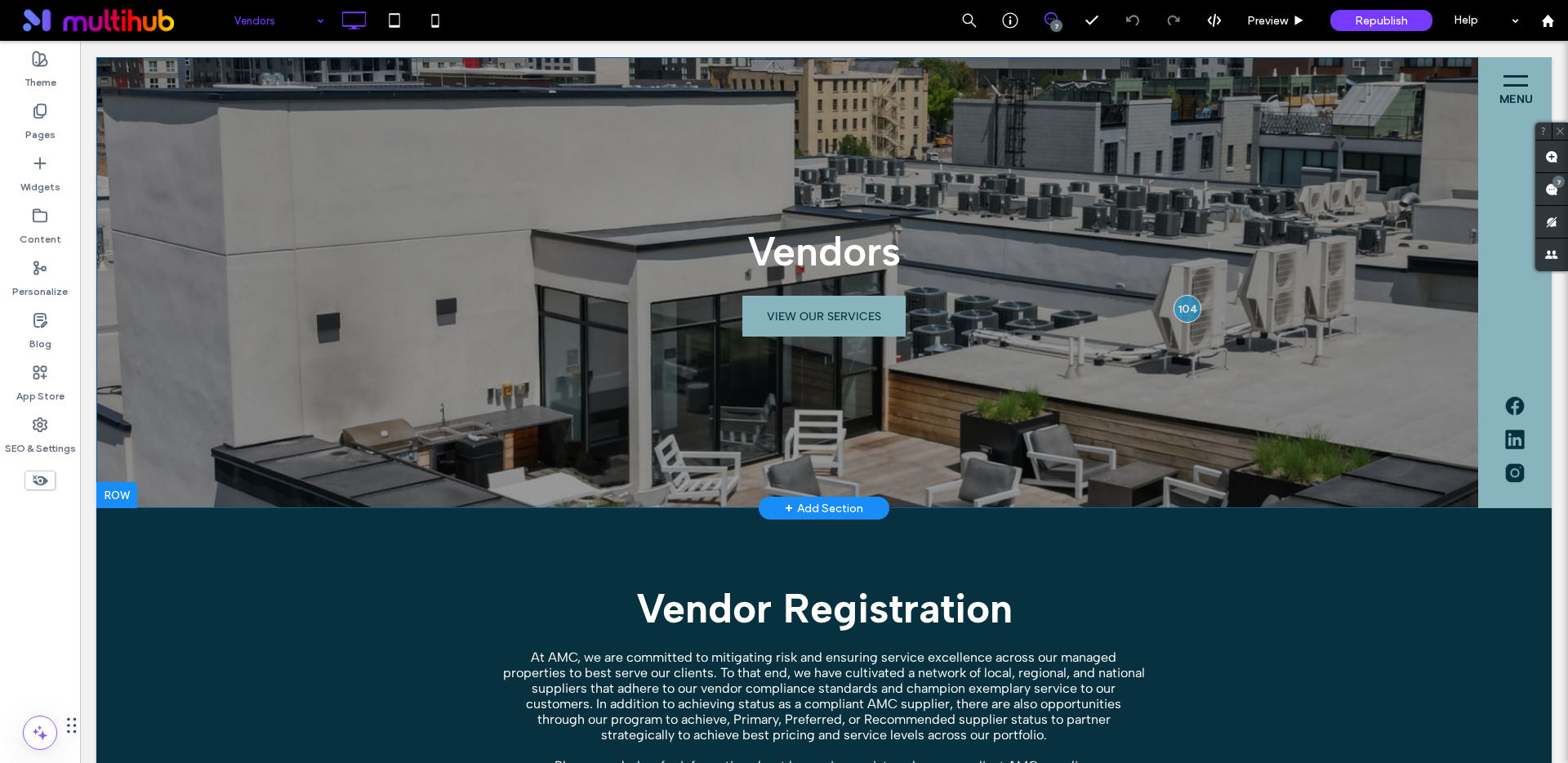
click at [295, 219] on div "Vendors VIEW OUR SERVICES Click To Paste" at bounding box center [824, 283] width 1455 height 451
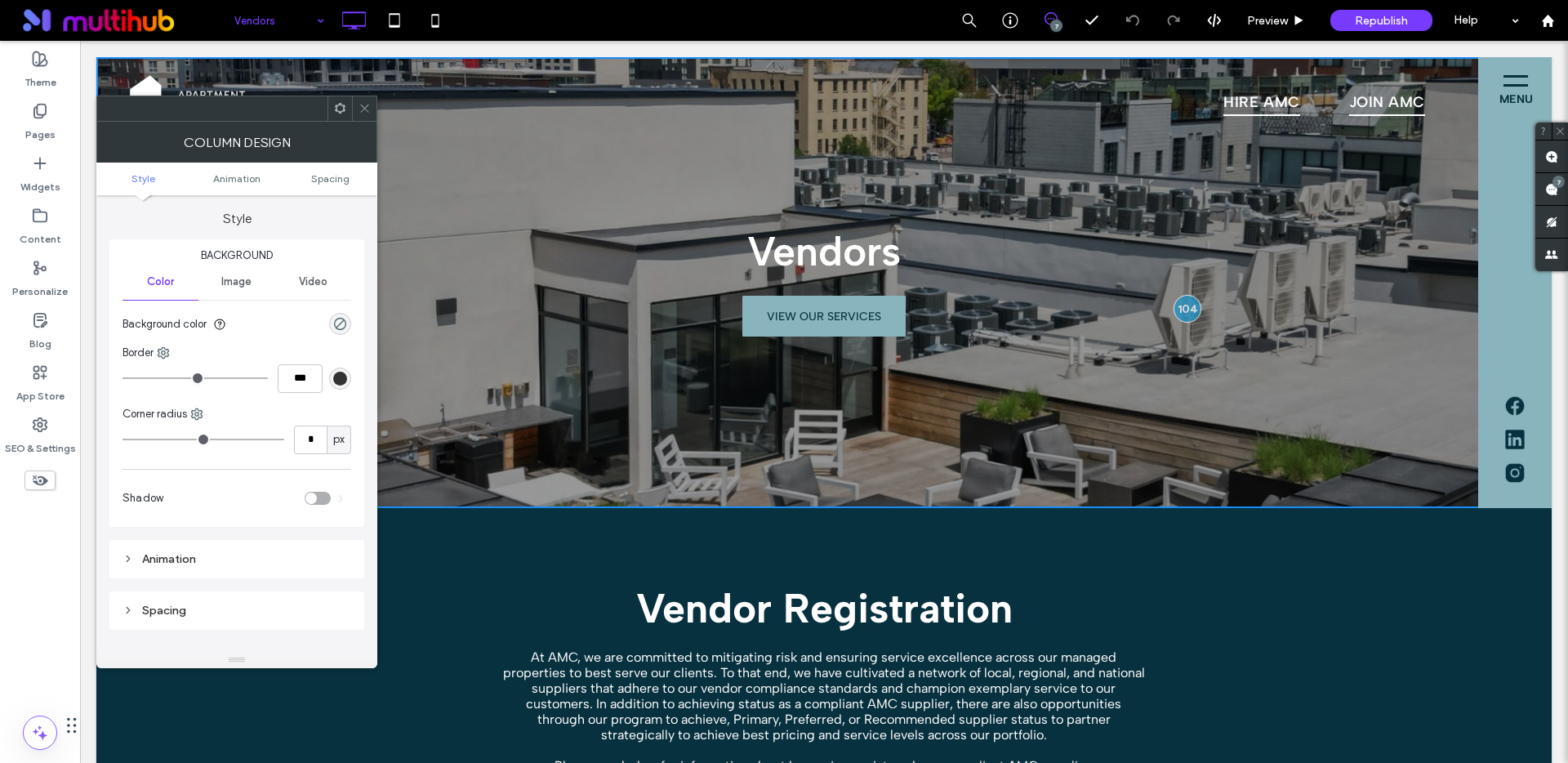
click at [235, 283] on span "Image" at bounding box center [236, 281] width 30 height 13
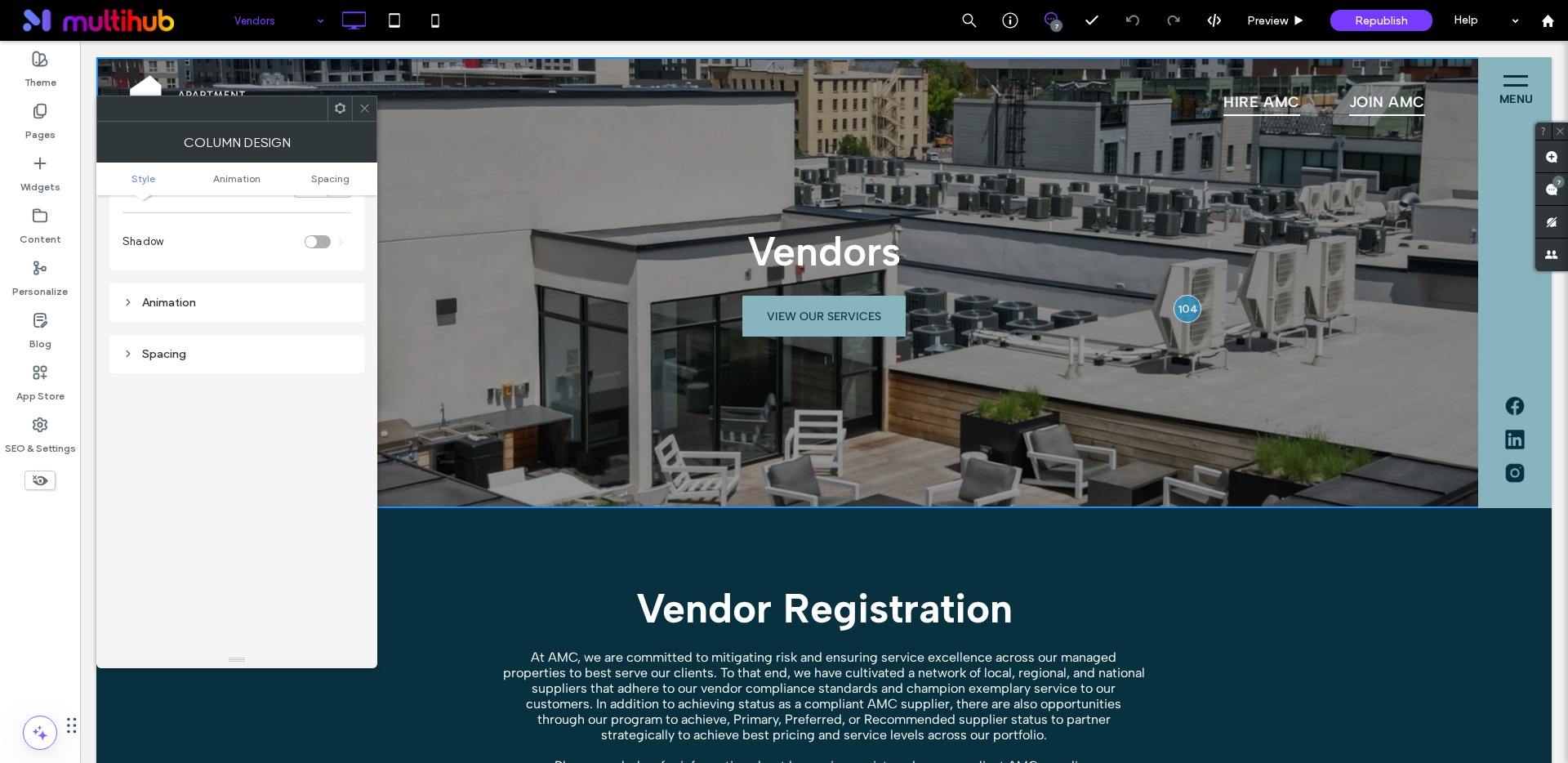
scroll to position [471, 0]
click at [362, 116] on span at bounding box center [365, 108] width 13 height 24
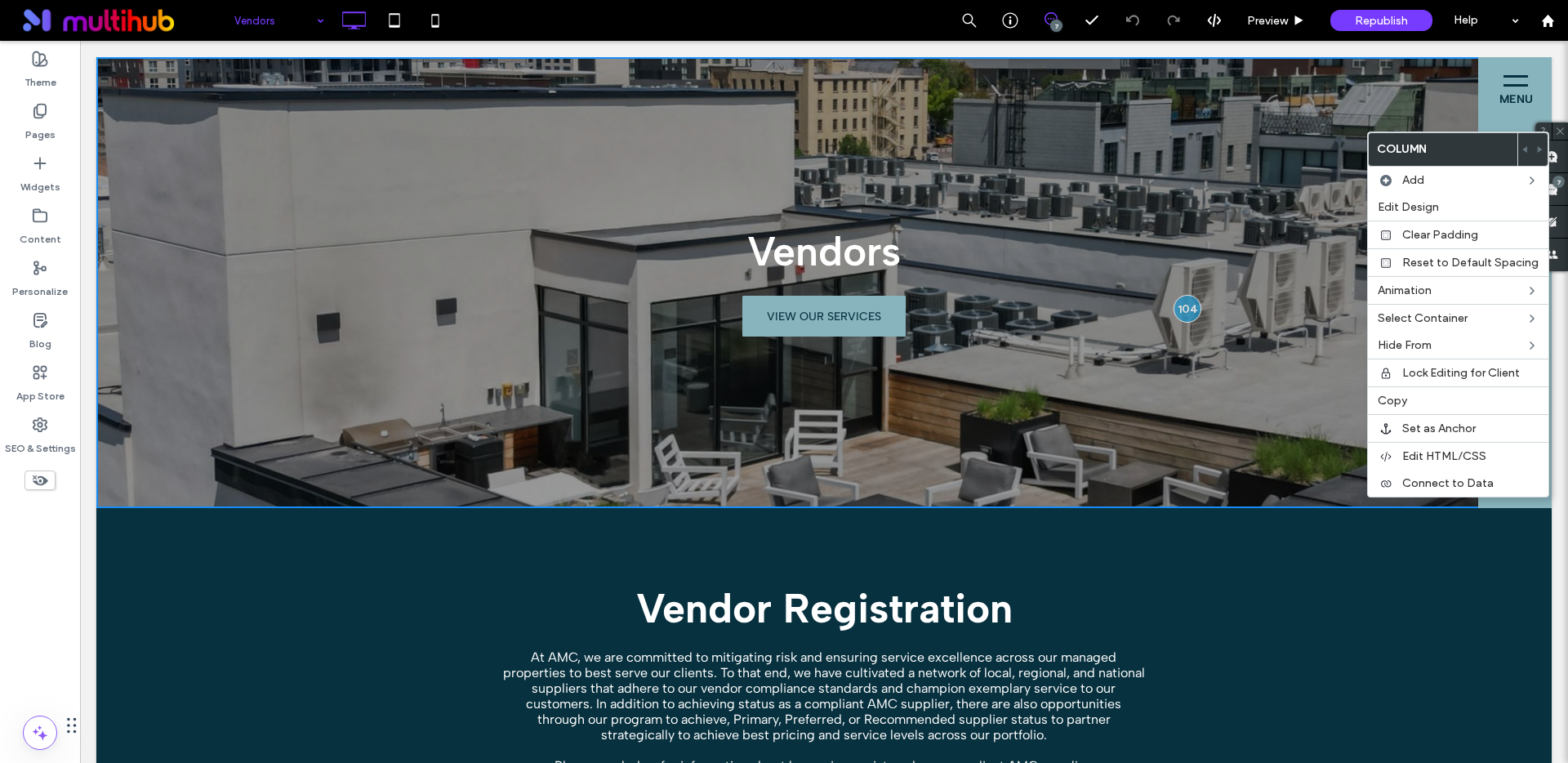
click at [1308, 497] on div "Vendors VIEW OUR SERVICES Click To Paste" at bounding box center [824, 283] width 1455 height 451
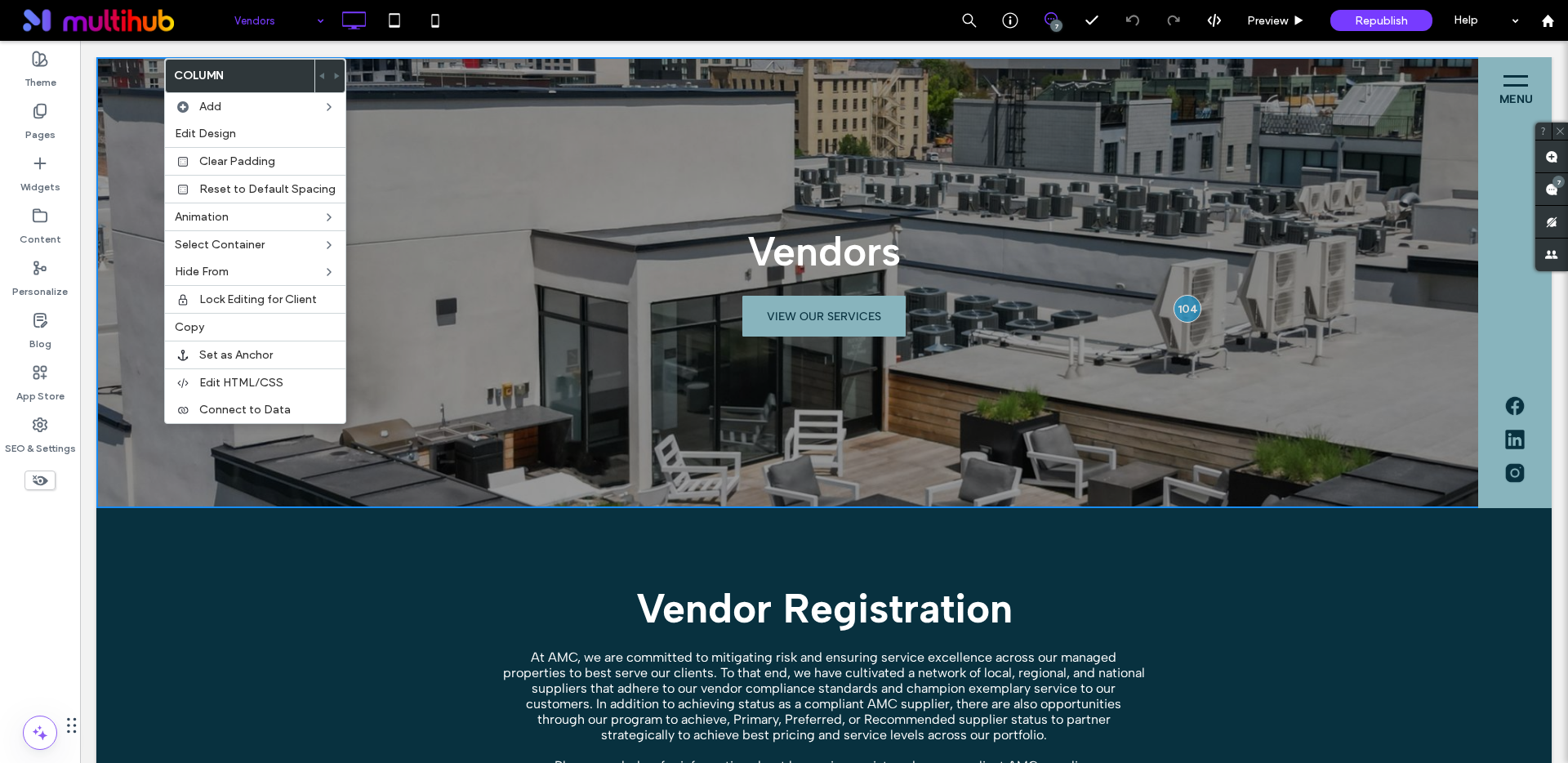
click at [126, 206] on div "Vendors VIEW OUR SERVICES Click To Paste" at bounding box center [824, 283] width 1455 height 451
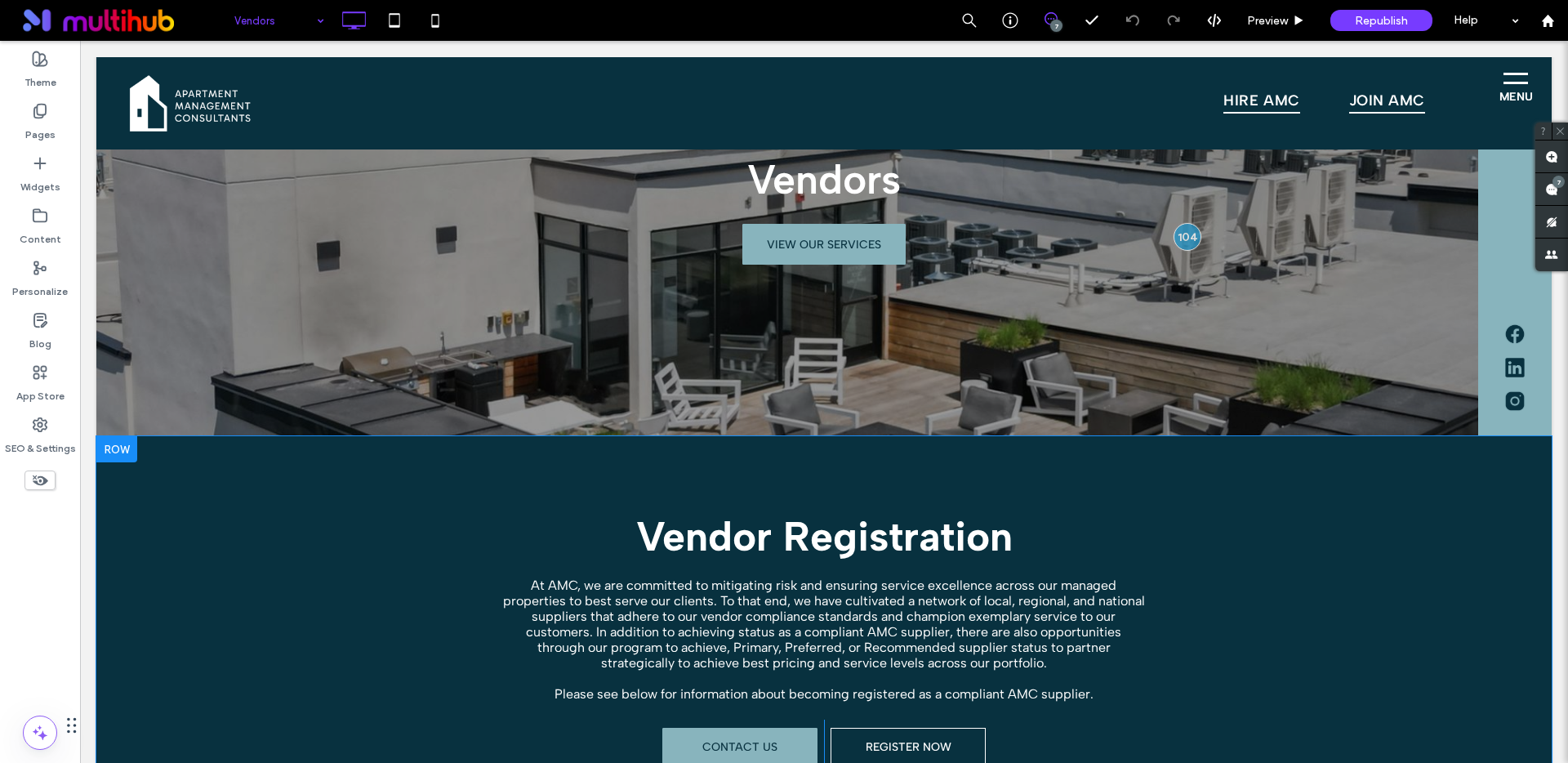
scroll to position [70, 0]
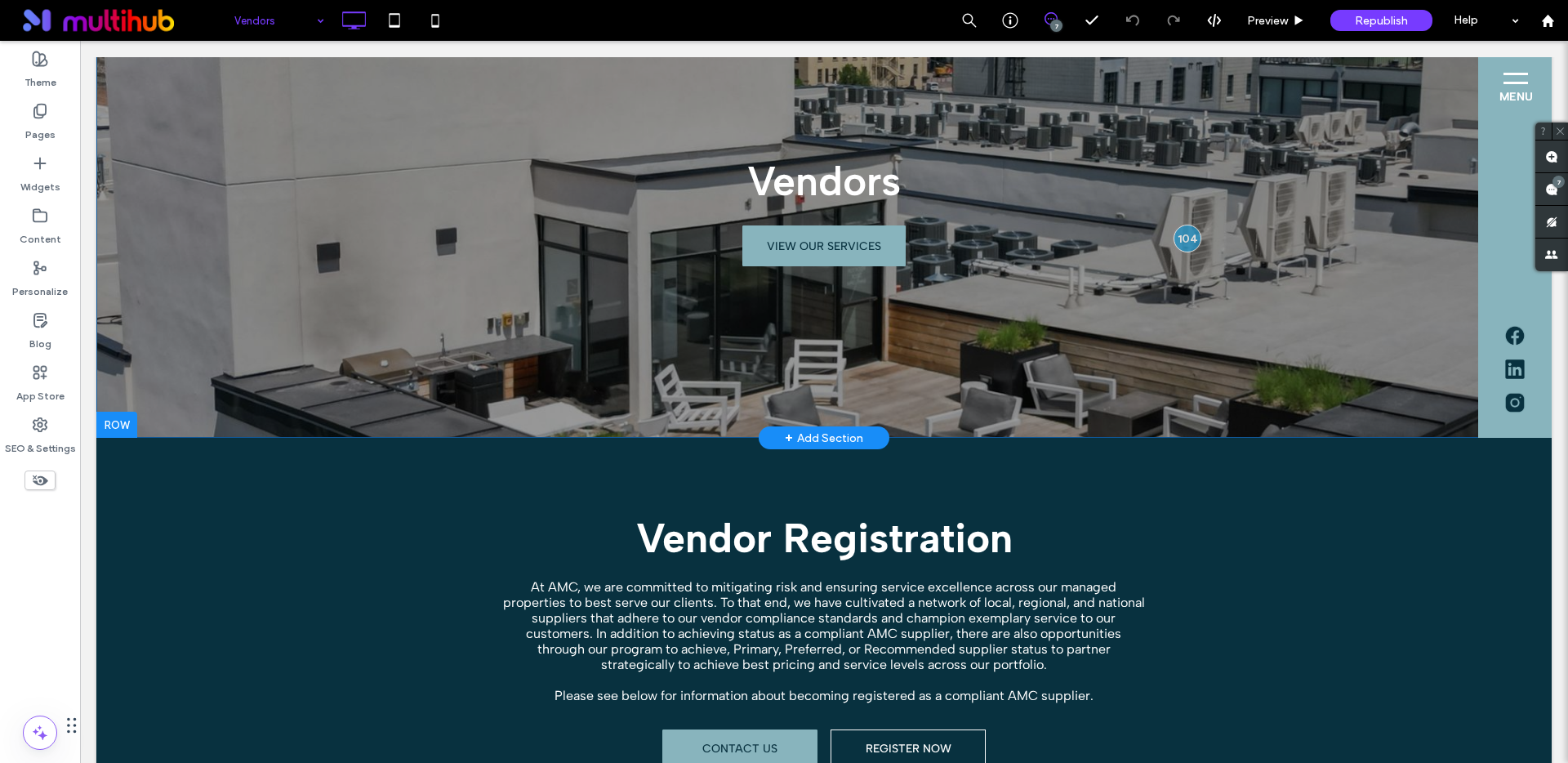
click at [116, 424] on div at bounding box center [117, 424] width 41 height 26
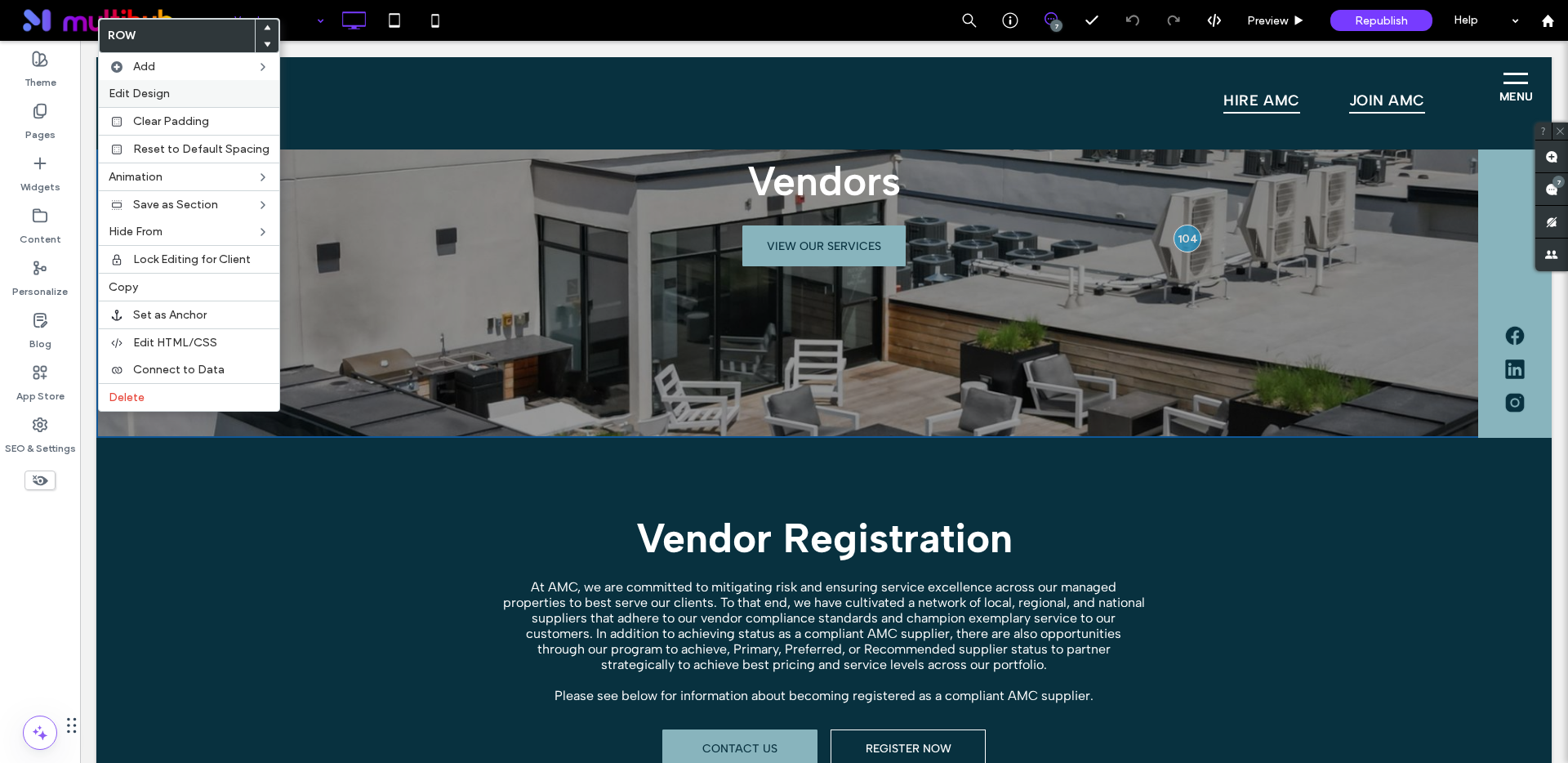
click at [150, 92] on span "Edit Design" at bounding box center [139, 94] width 61 height 14
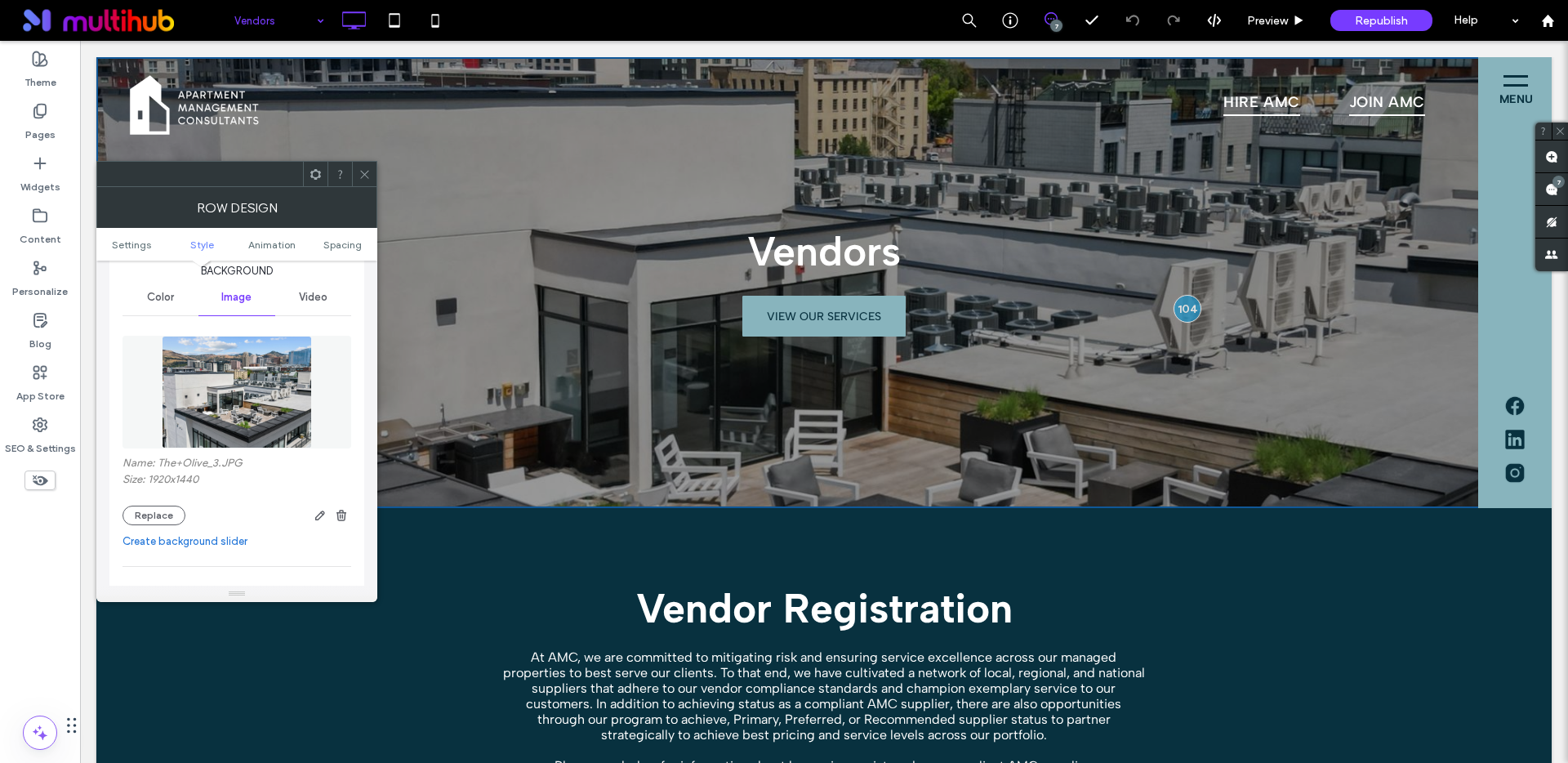
scroll to position [278, 0]
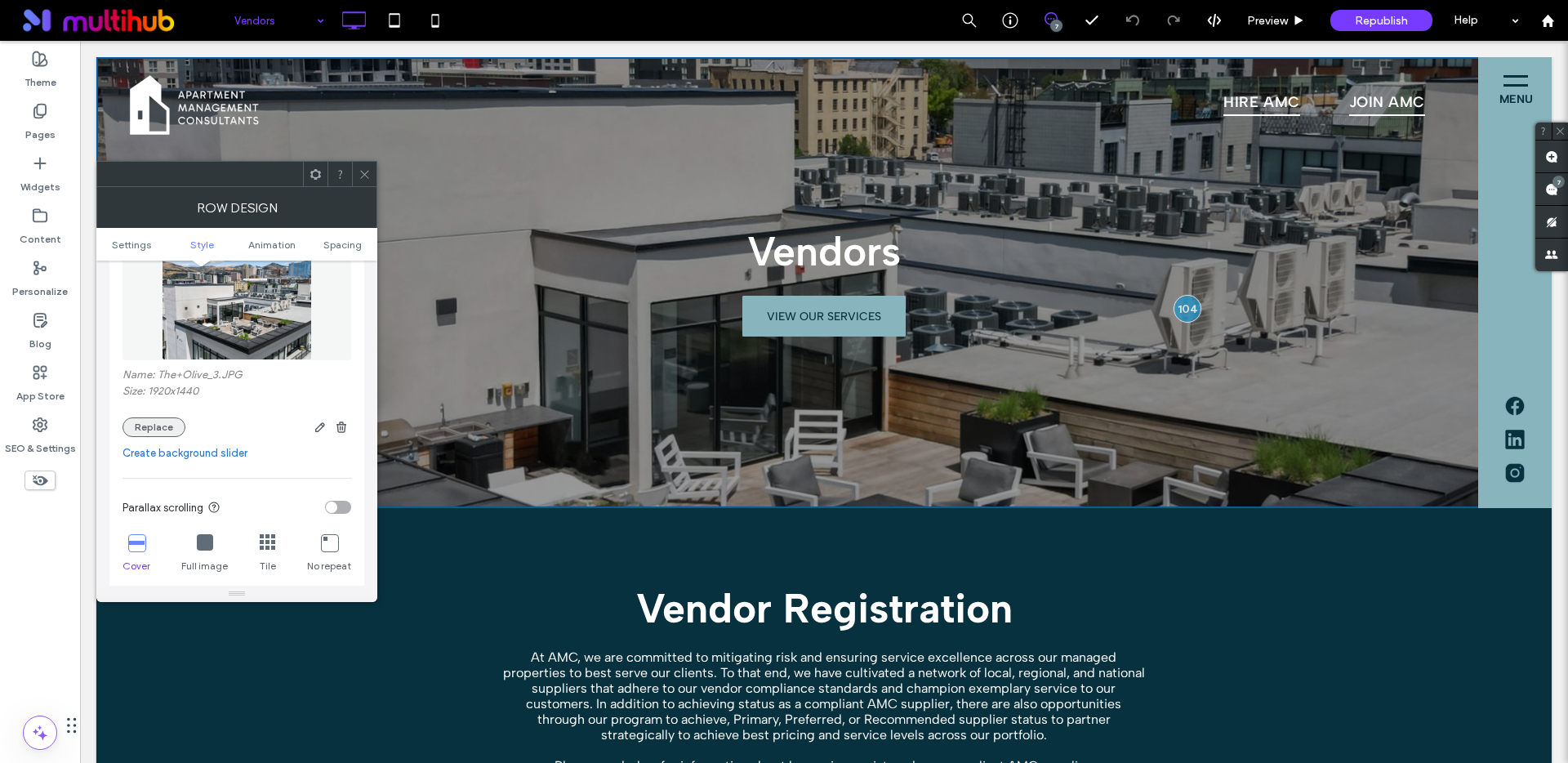
click at [147, 426] on button "Replace" at bounding box center [154, 427] width 63 height 20
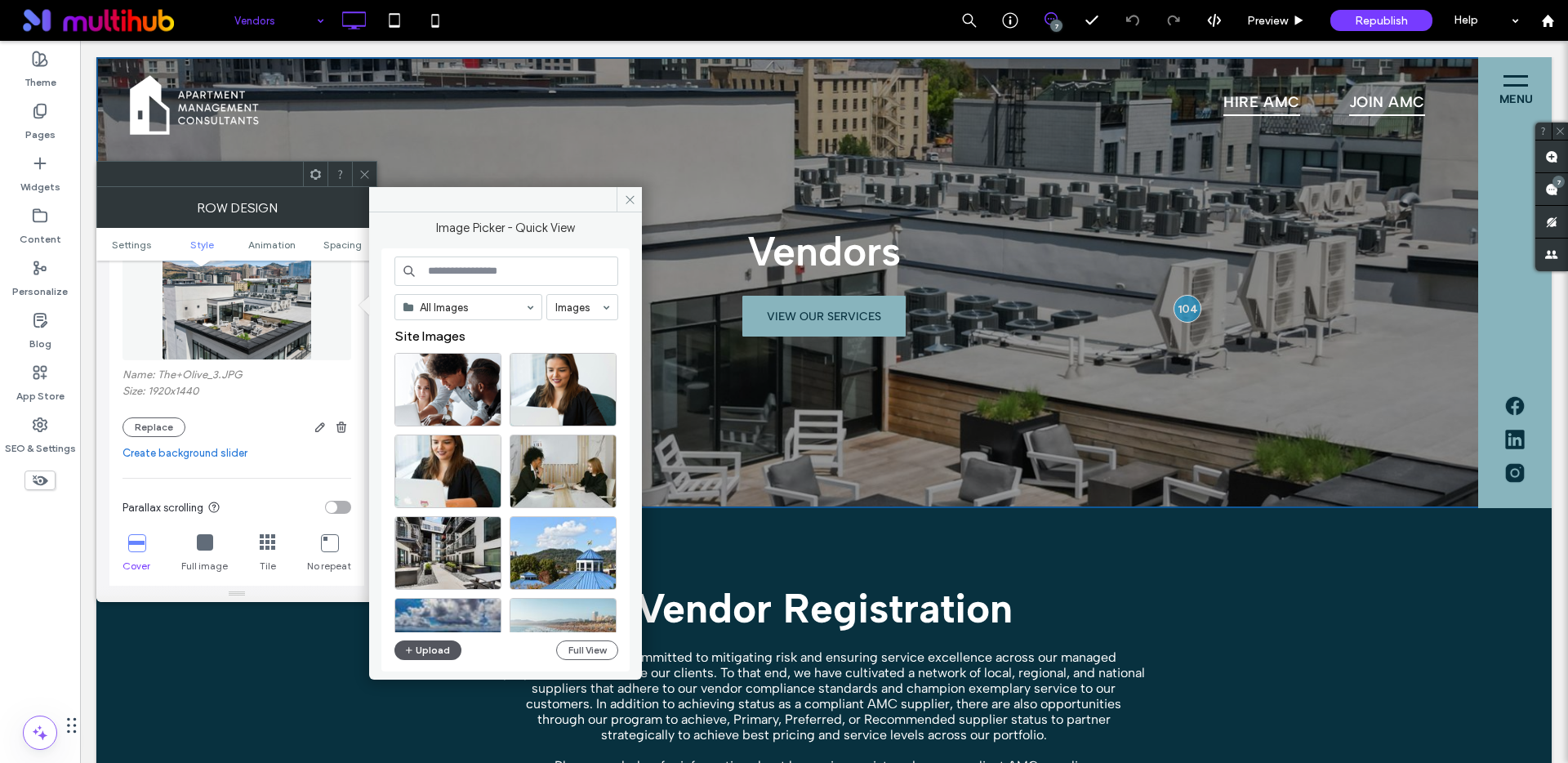
click at [424, 648] on button "Upload" at bounding box center [428, 650] width 67 height 20
click at [448, 266] on input at bounding box center [507, 271] width 224 height 30
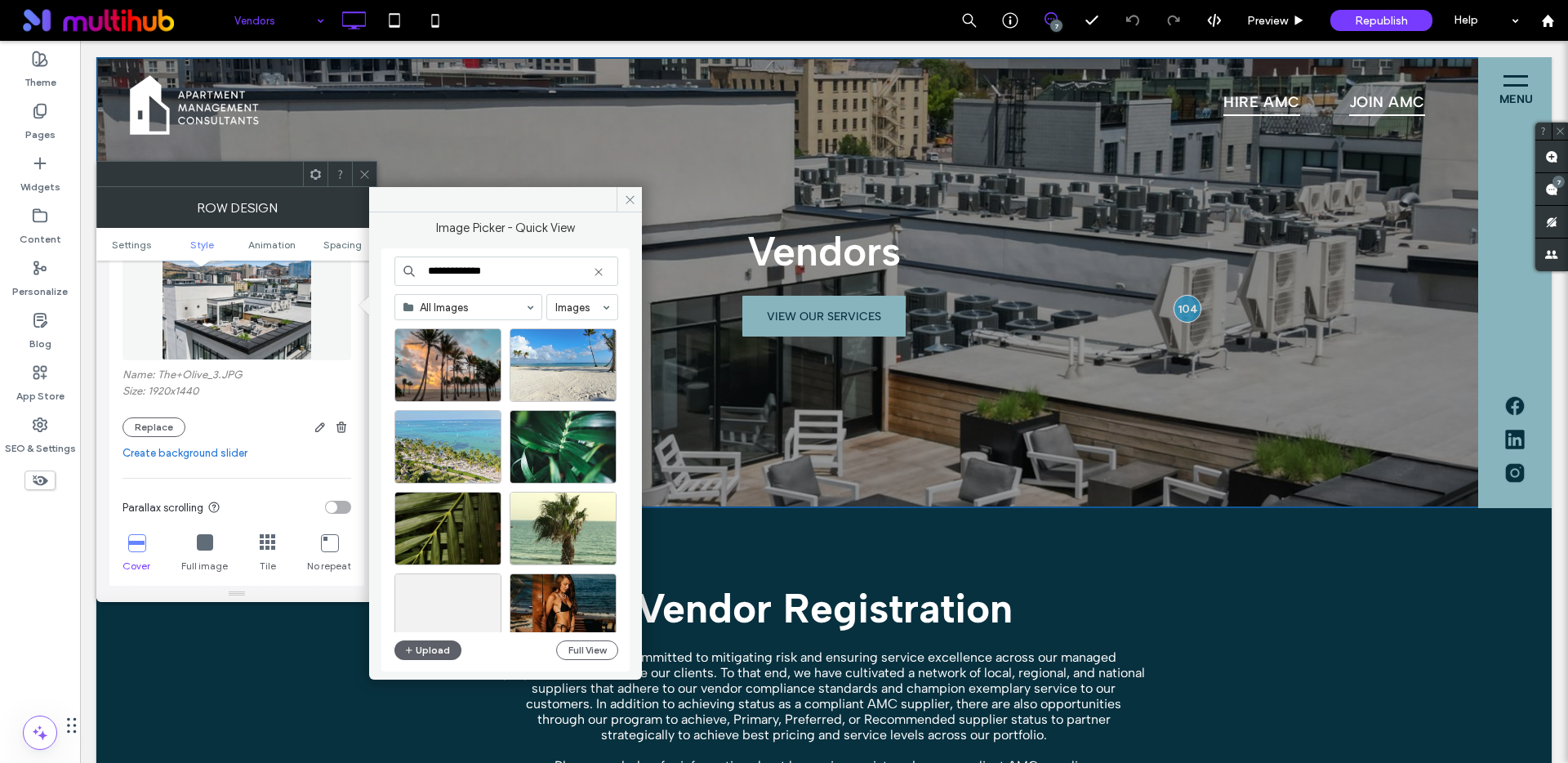
scroll to position [0, 0]
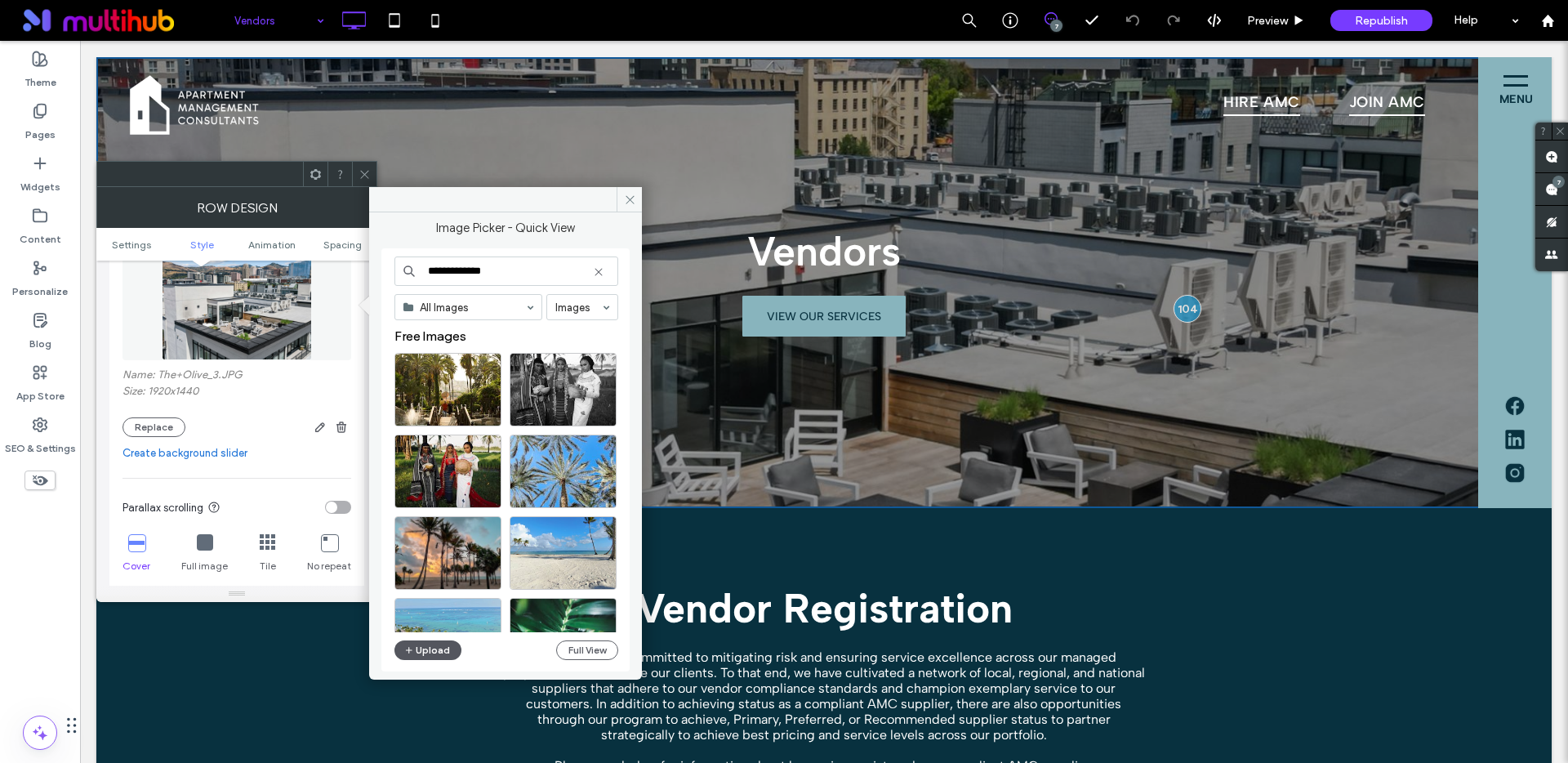
type input "**********"
click at [427, 648] on button "Upload" at bounding box center [428, 650] width 67 height 20
click at [407, 648] on icon "button" at bounding box center [409, 650] width 10 height 13
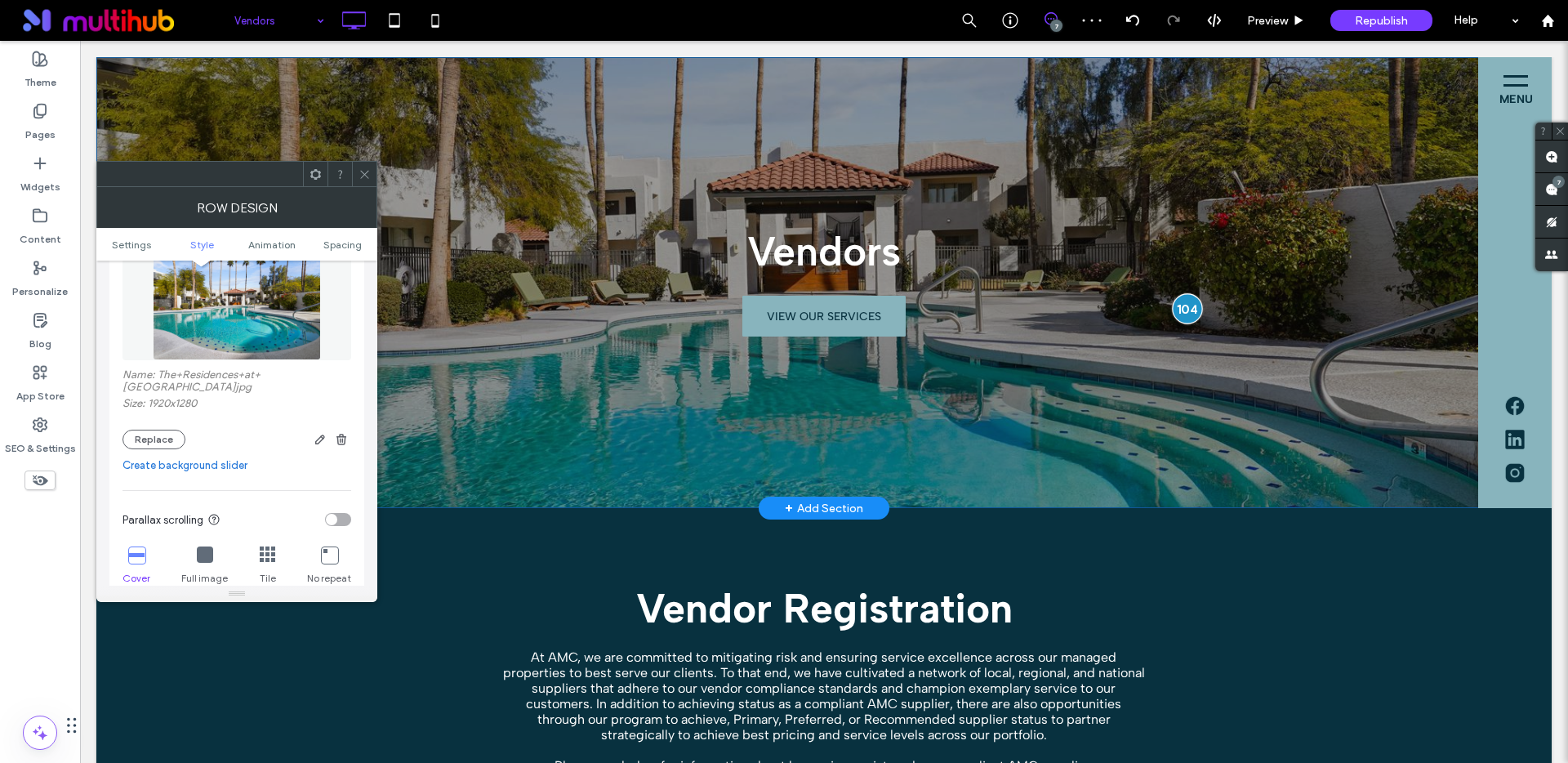
click at [1179, 307] on div at bounding box center [1187, 309] width 30 height 30
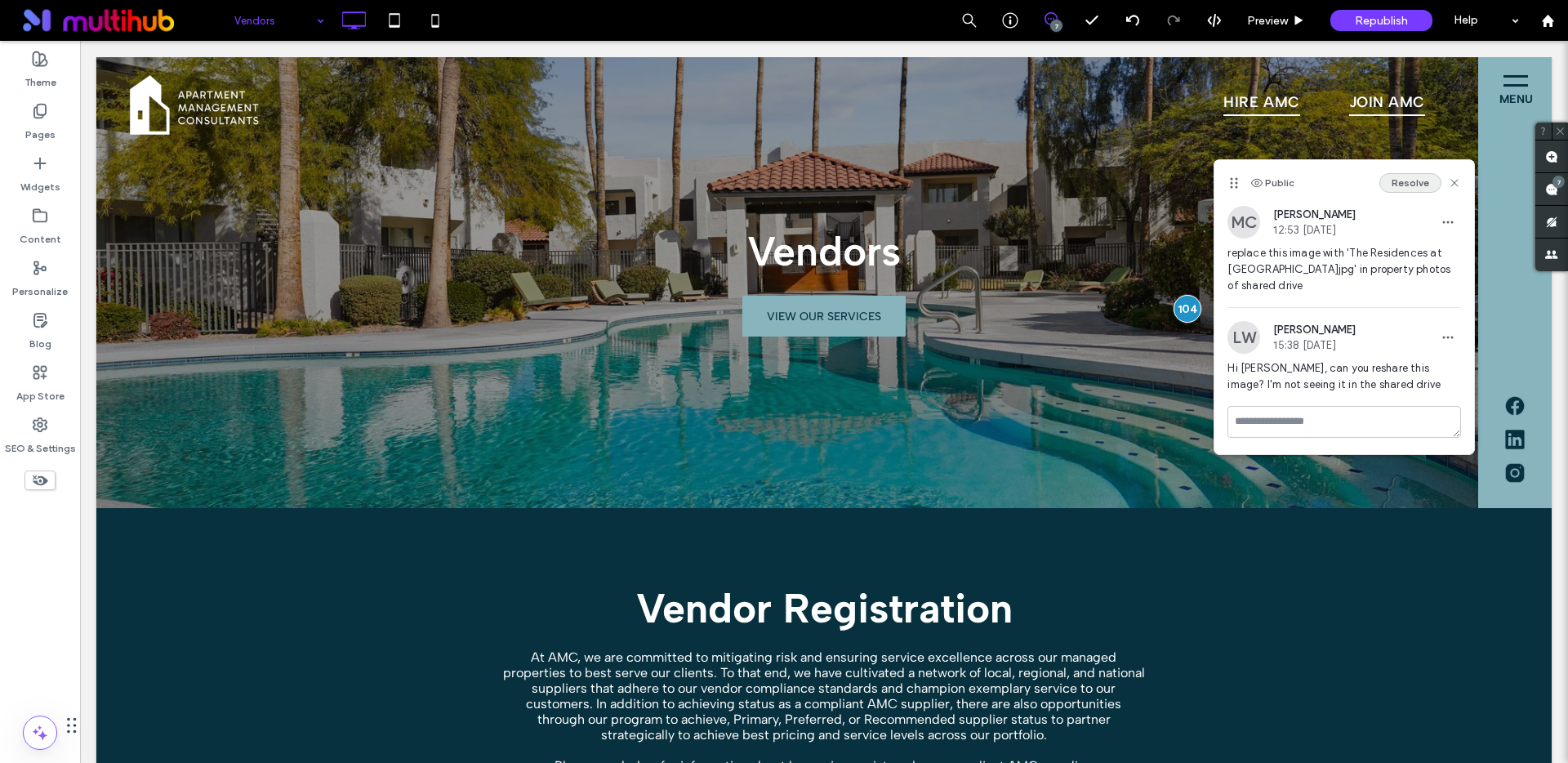
click at [1419, 185] on button "Resolve" at bounding box center [1410, 183] width 62 height 20
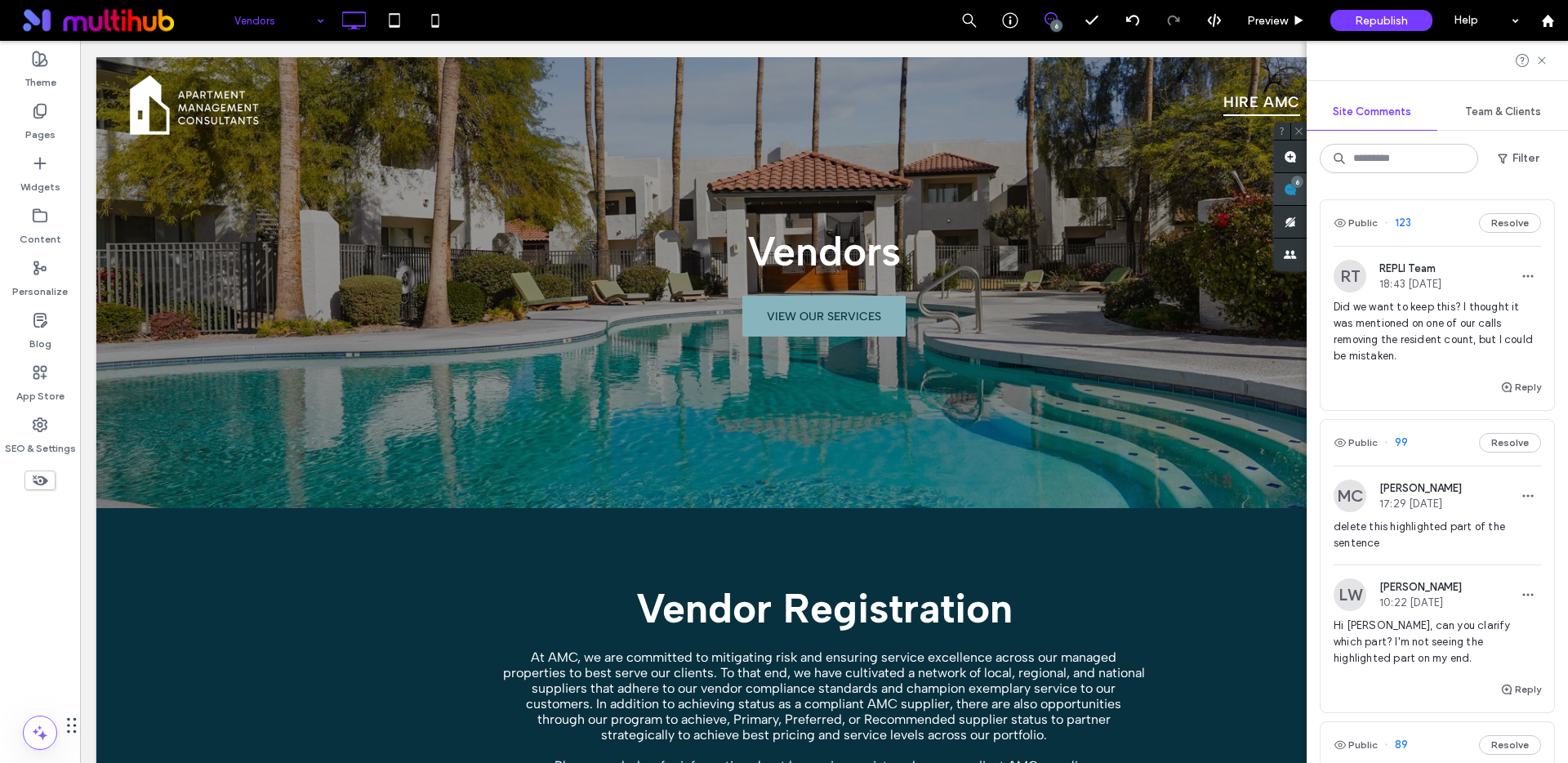
click at [1303, 186] on div "6" at bounding box center [1298, 182] width 13 height 13
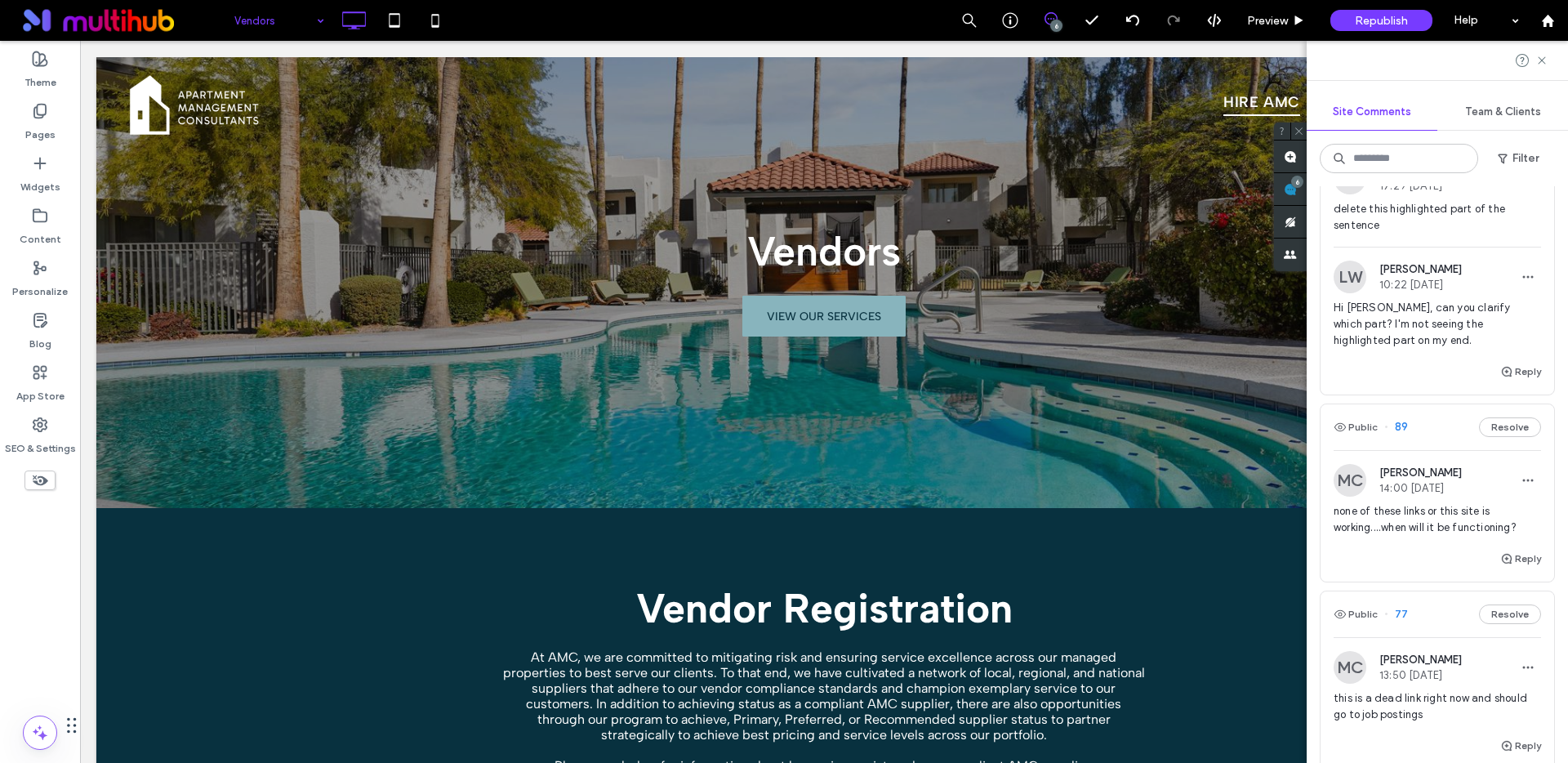
scroll to position [494, 0]
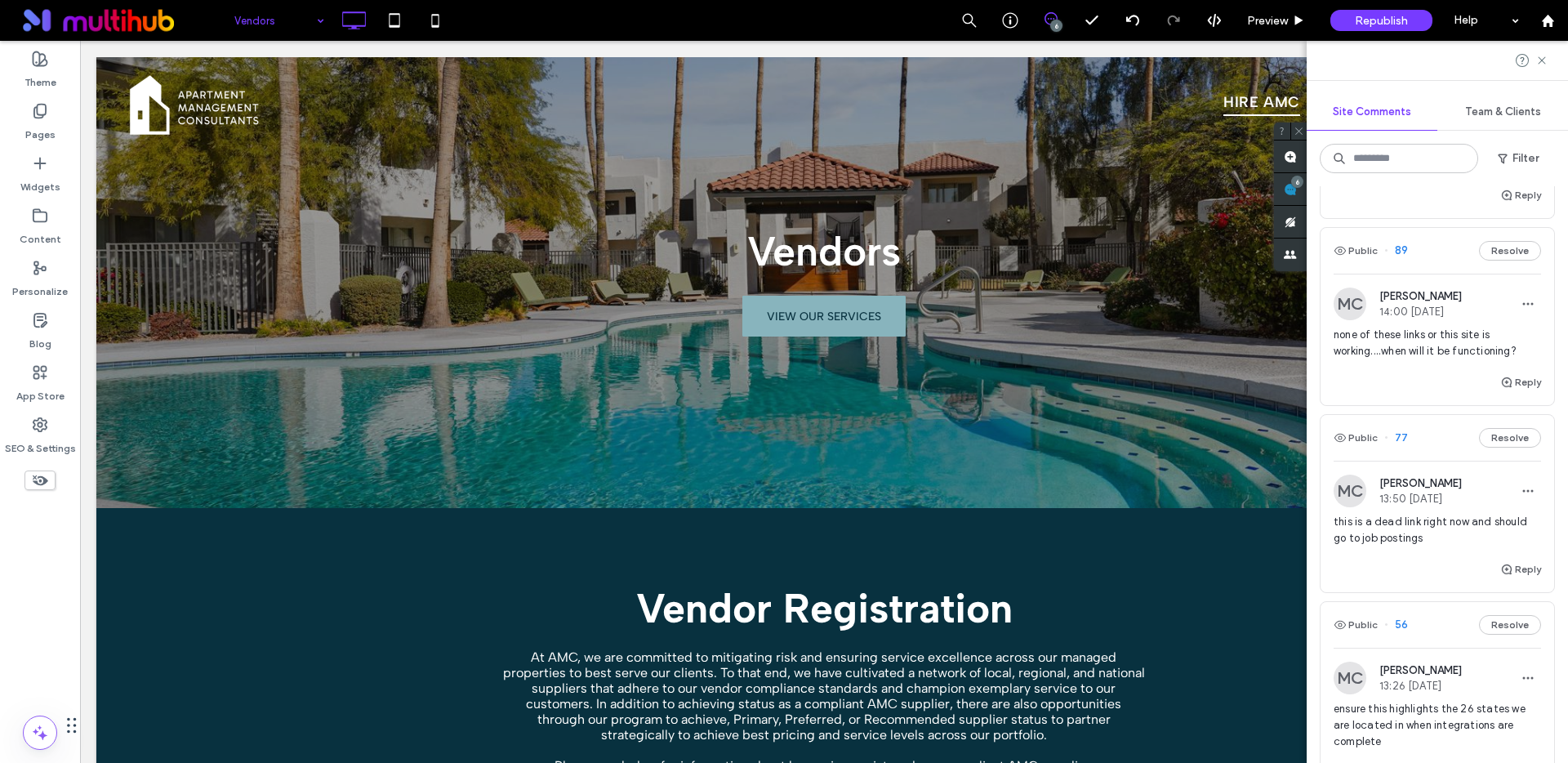
click at [1403, 535] on span "this is a dead link right now and should go to job postings" at bounding box center [1437, 530] width 208 height 32
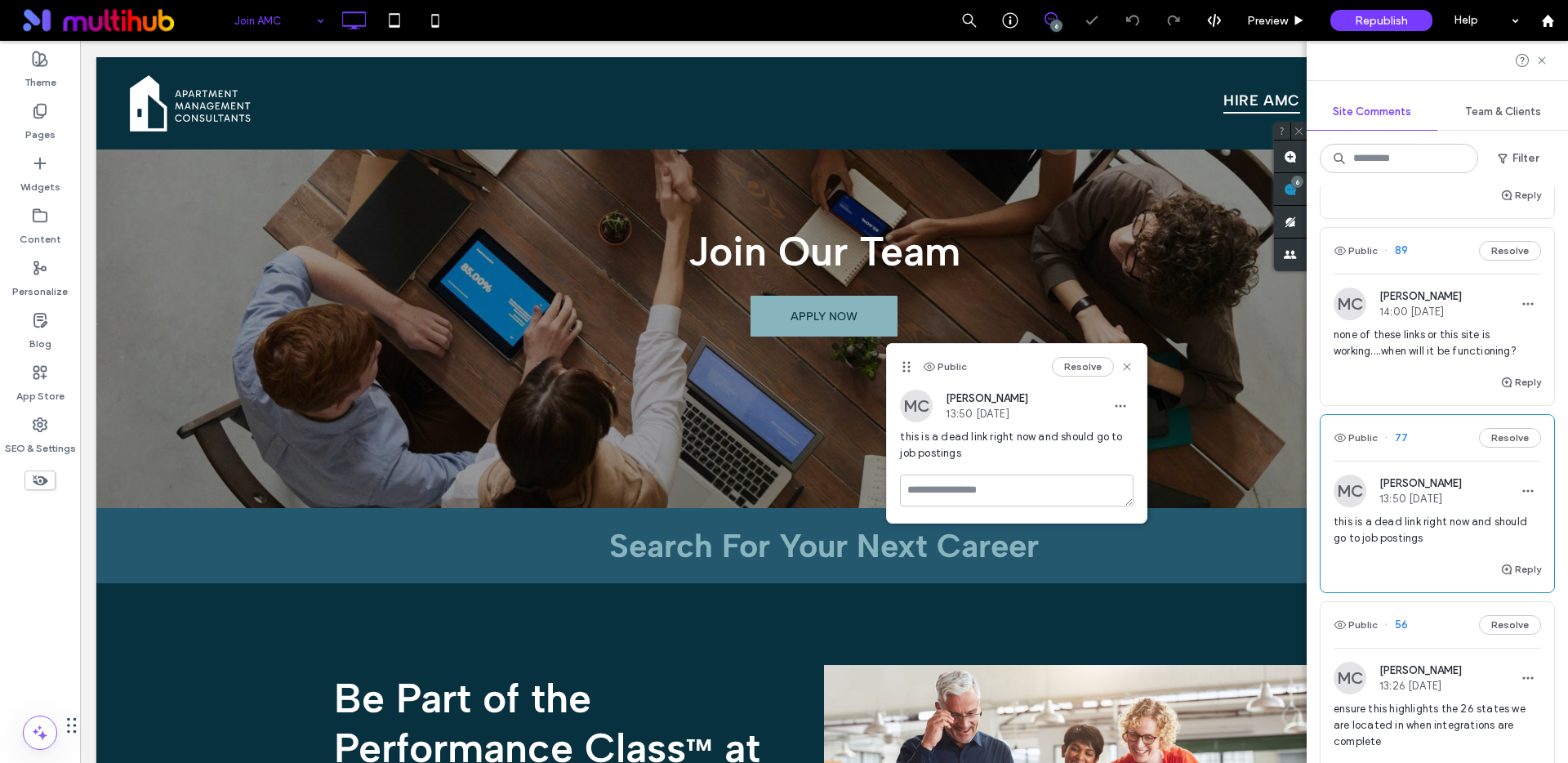
scroll to position [3076, 0]
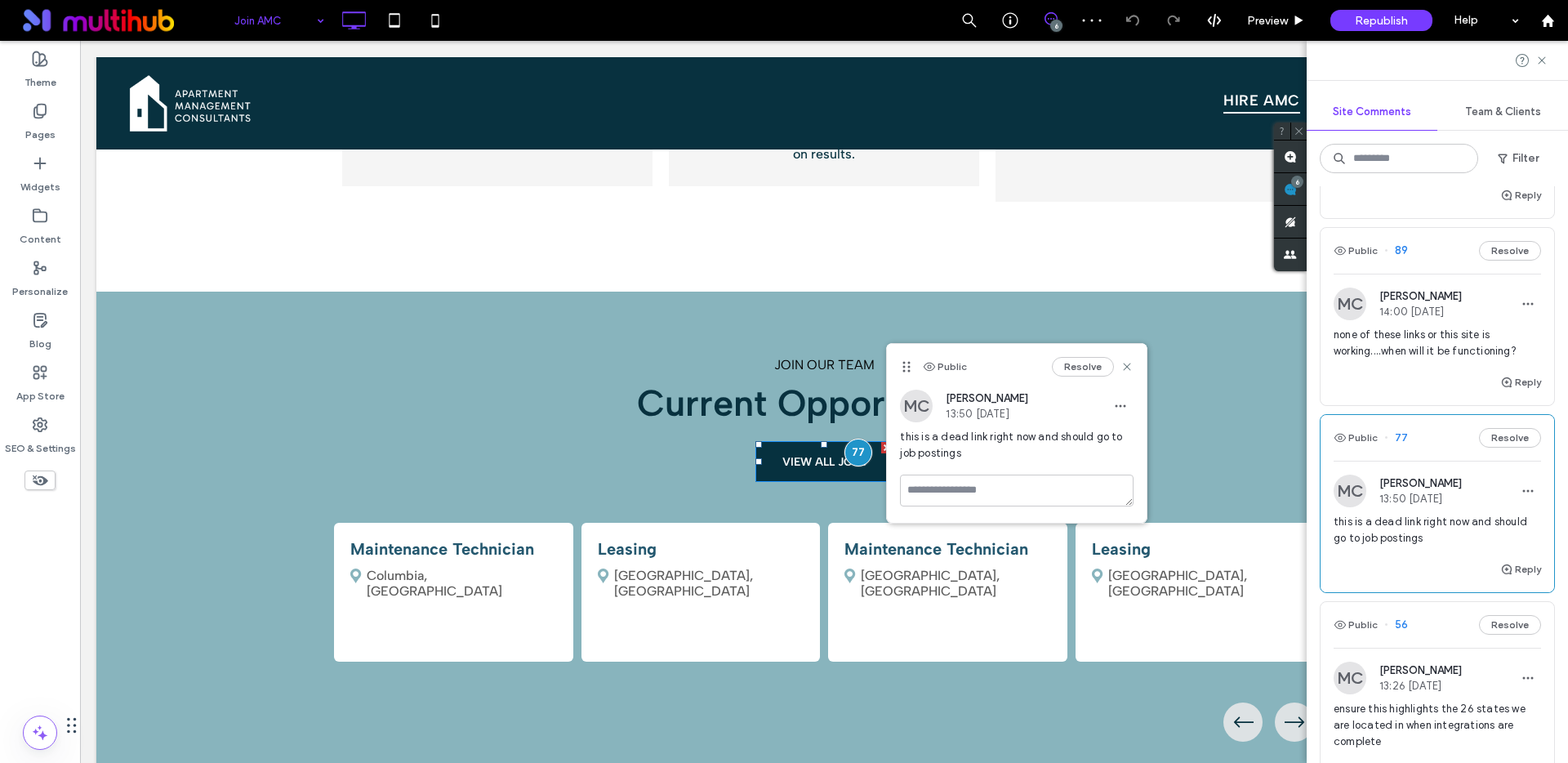
click at [804, 455] on span "VIEW ALL JOBS" at bounding box center [824, 462] width 84 height 14
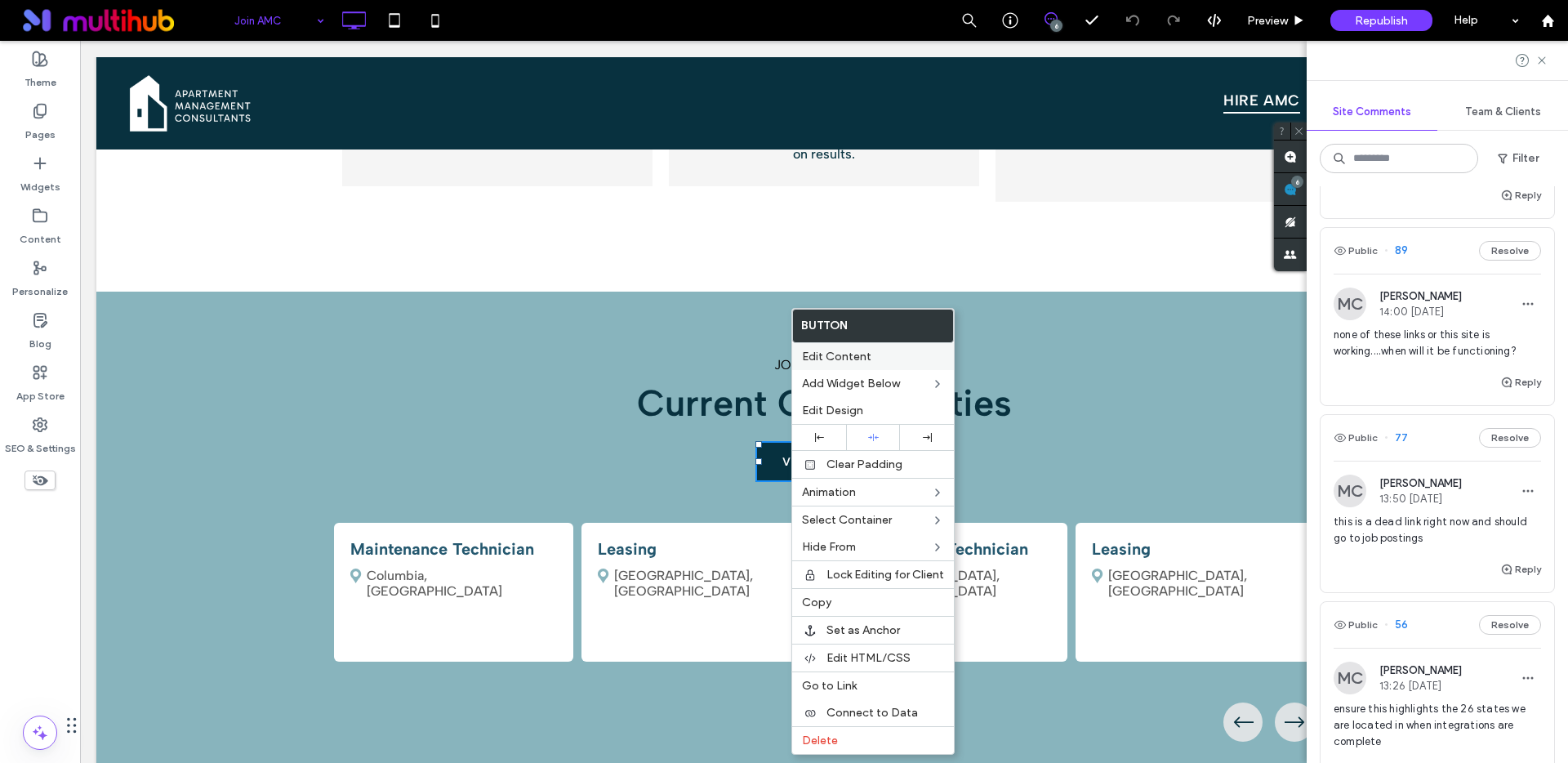
click at [821, 358] on span "Edit Content" at bounding box center [837, 357] width 70 height 14
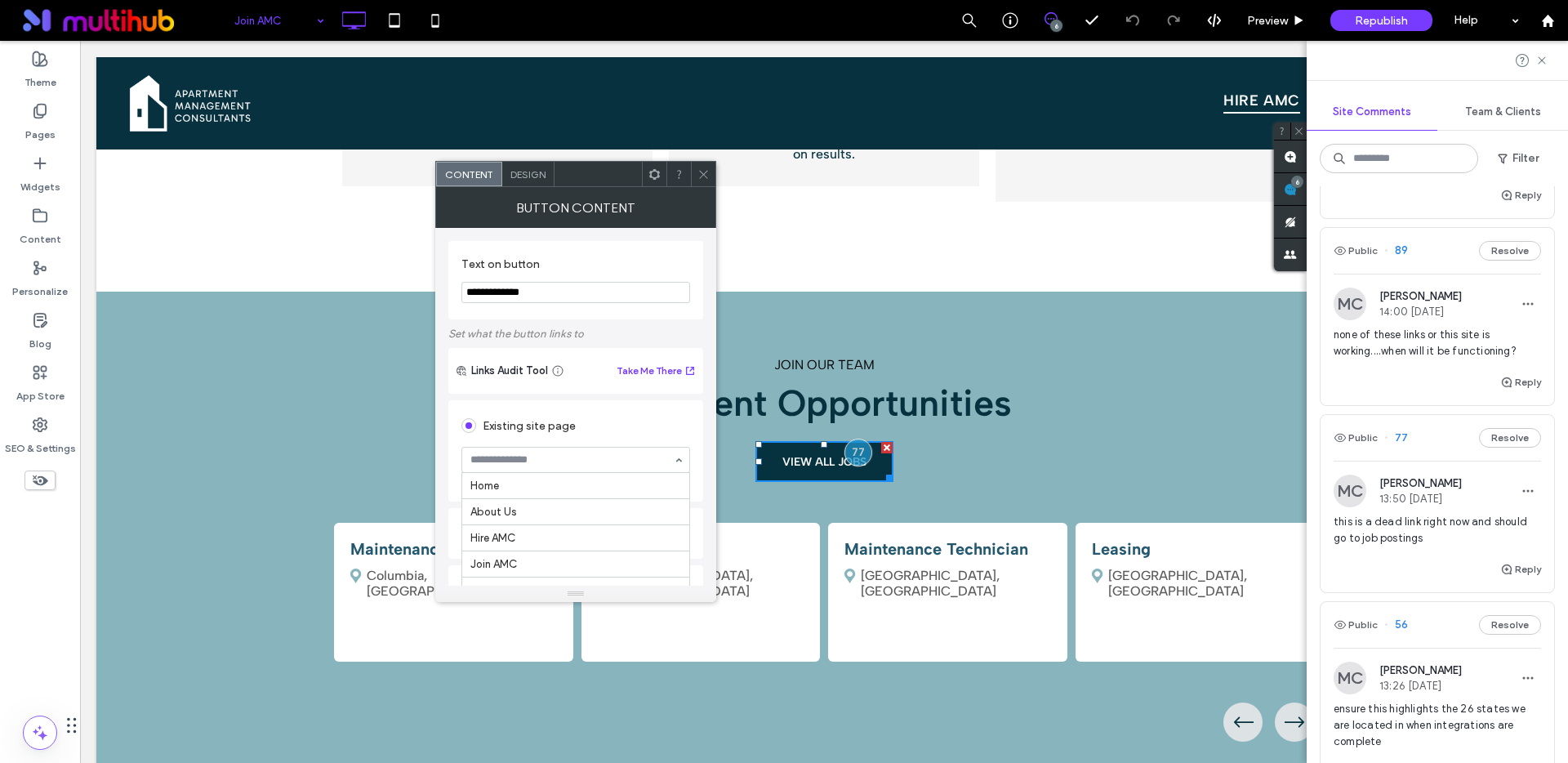
scroll to position [183, 0]
click at [670, 488] on div "Go to Page" at bounding box center [664, 487] width 51 height 13
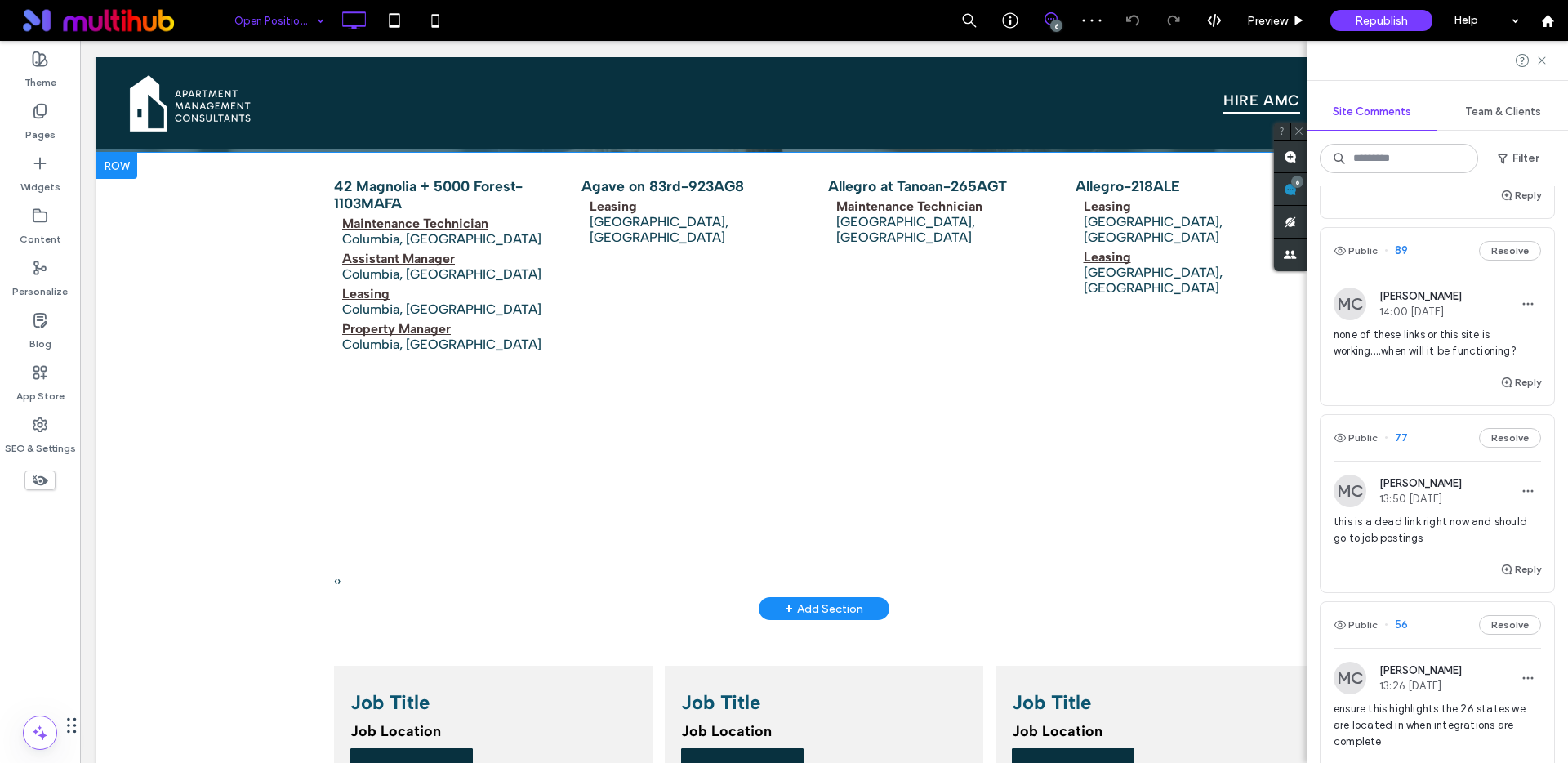
scroll to position [246, 0]
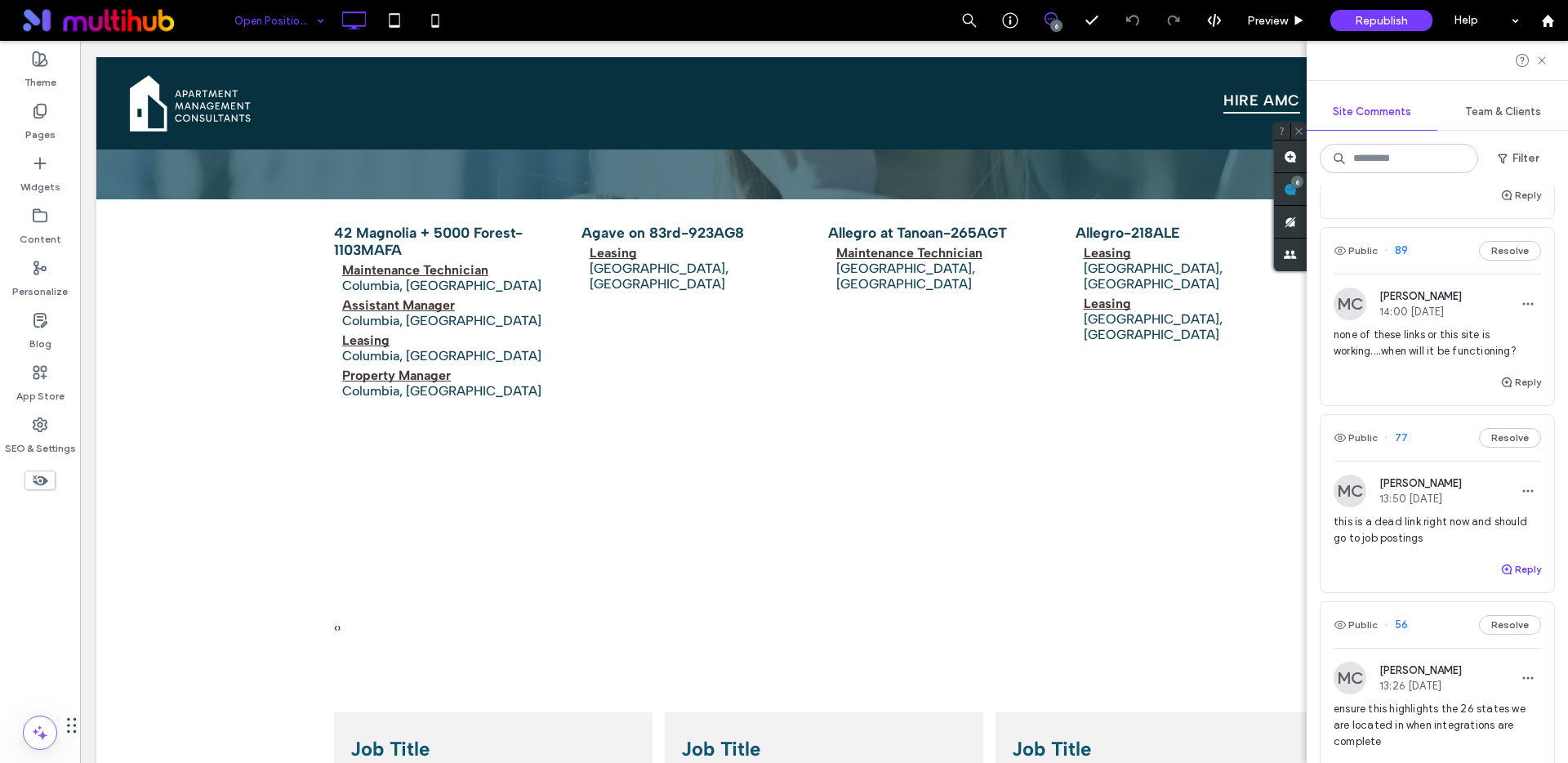
click at [1514, 570] on button "Reply" at bounding box center [1521, 570] width 41 height 20
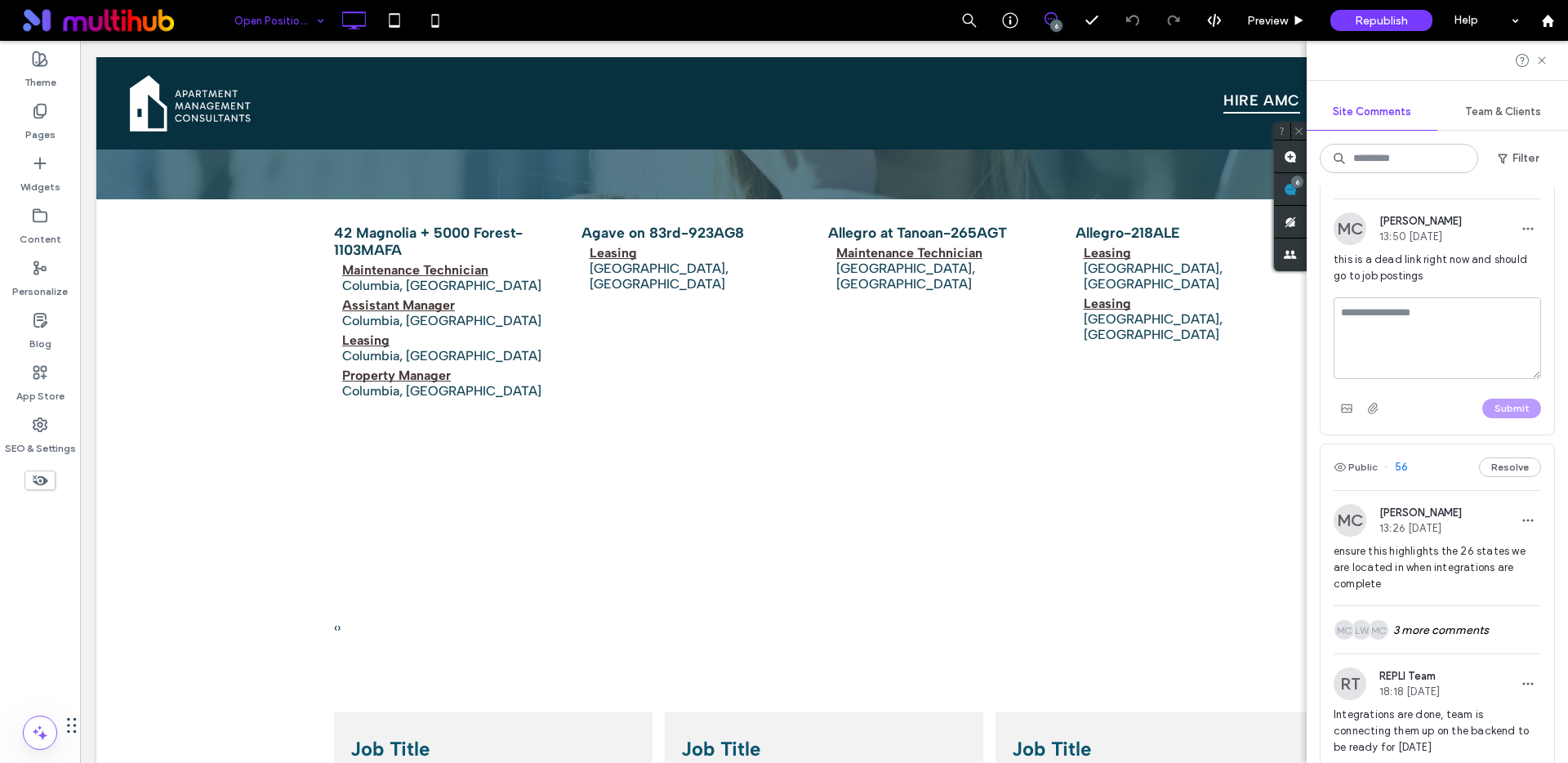
scroll to position [848, 0]
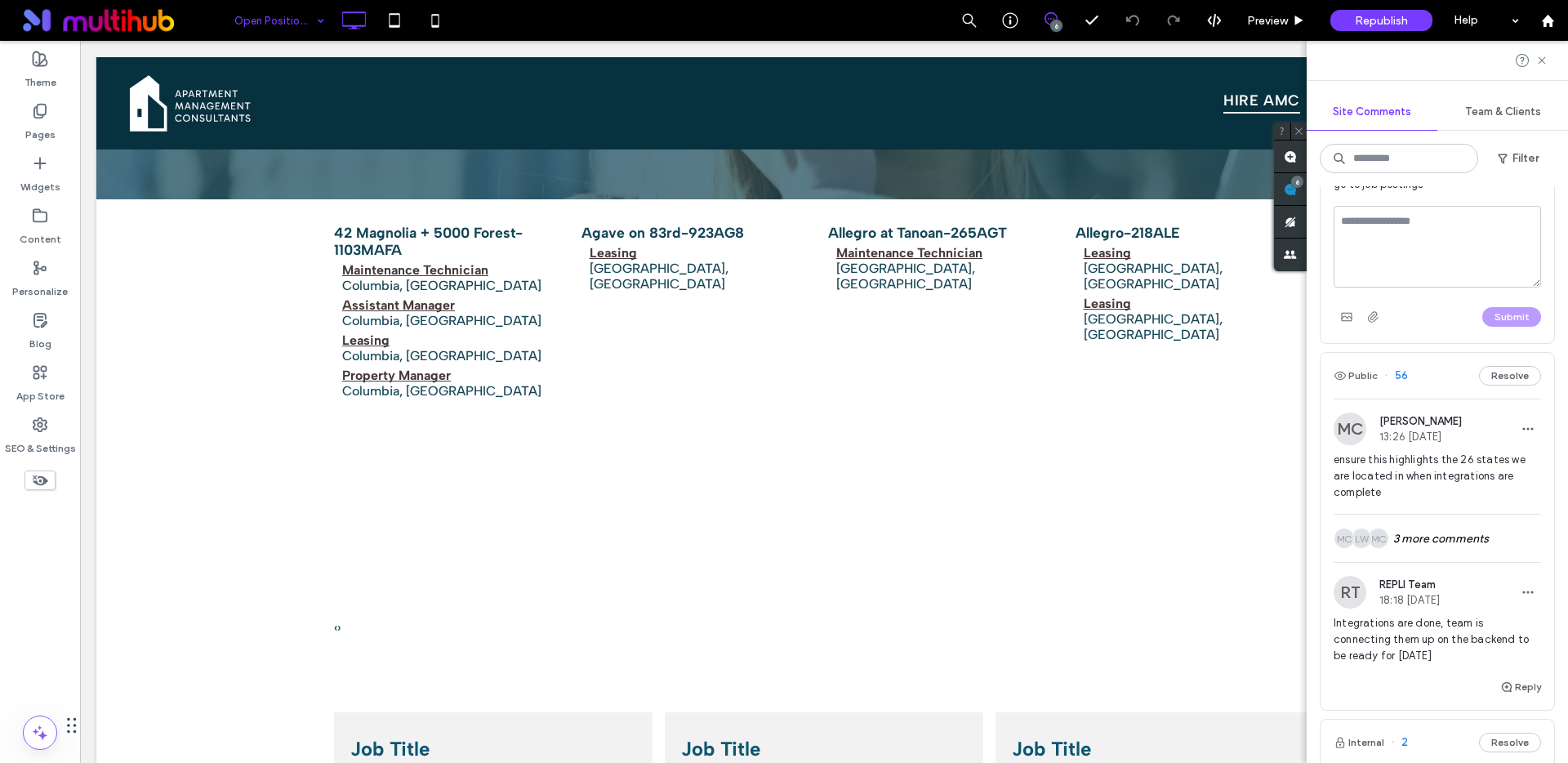
click at [1433, 478] on span "ensure this highlights the 26 states we are located in when integrations are co…" at bounding box center [1437, 476] width 208 height 49
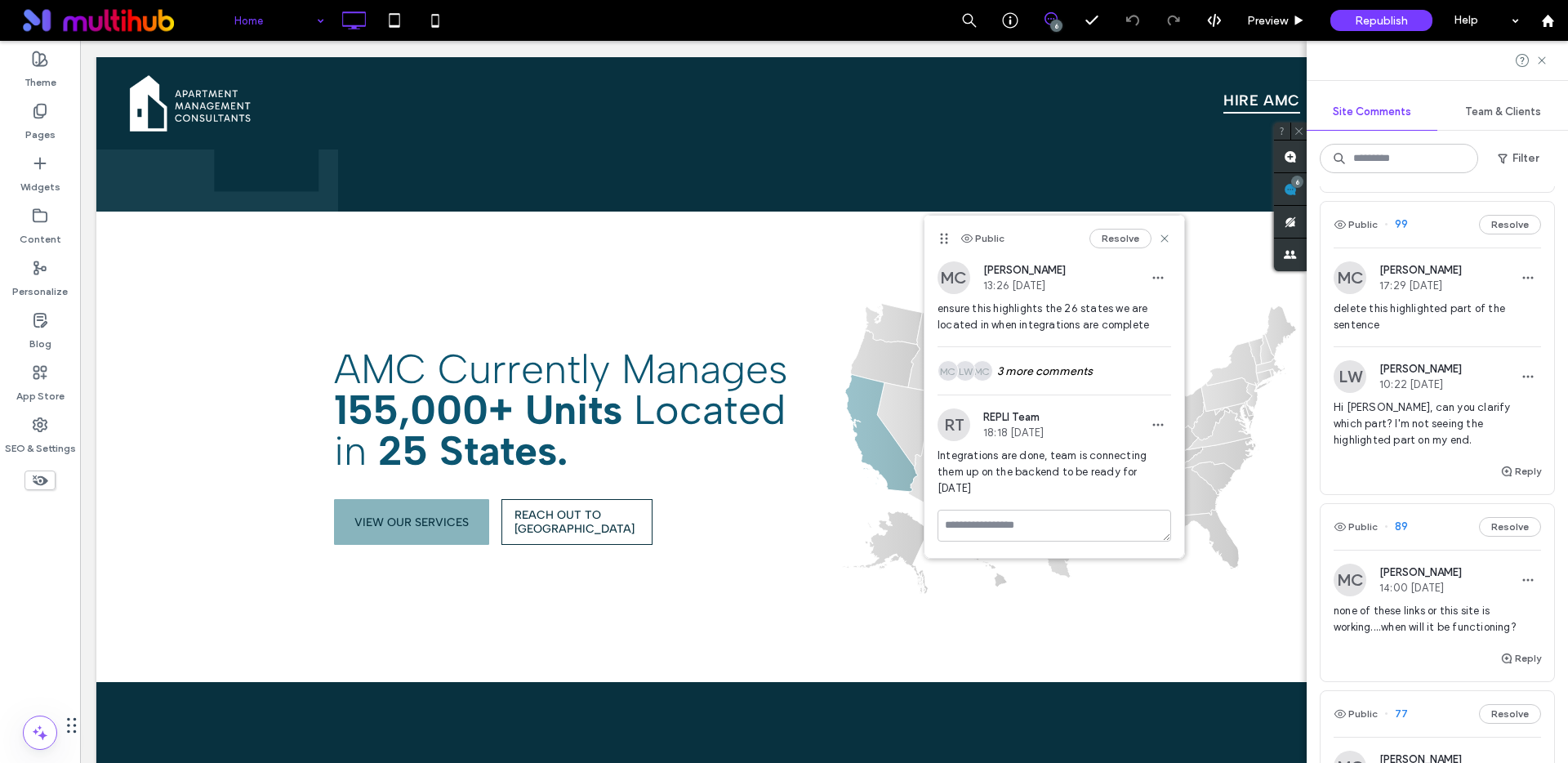
scroll to position [241, 0]
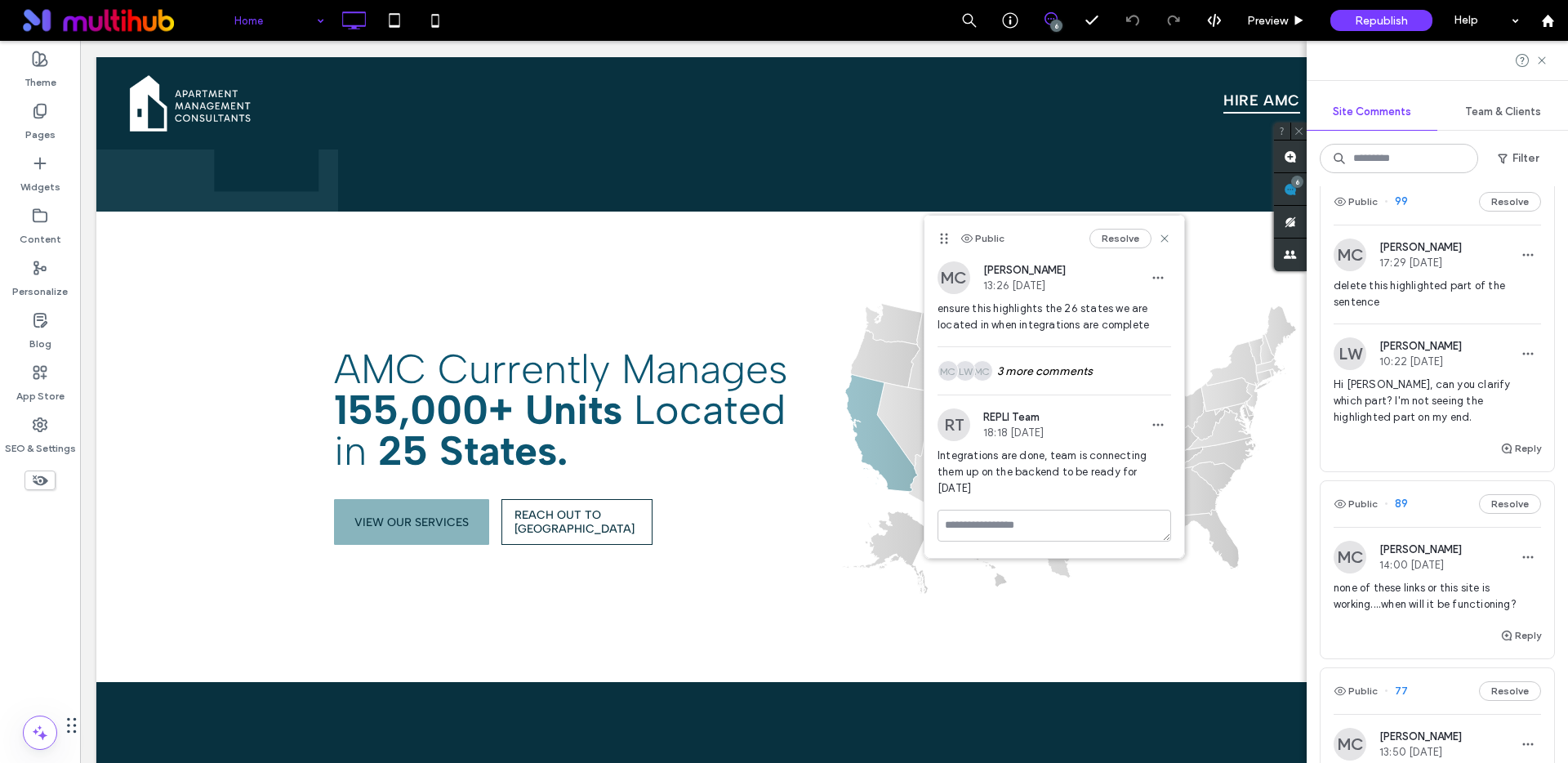
click at [1413, 296] on span "delete this highlighted part of the sentence" at bounding box center [1437, 294] width 208 height 32
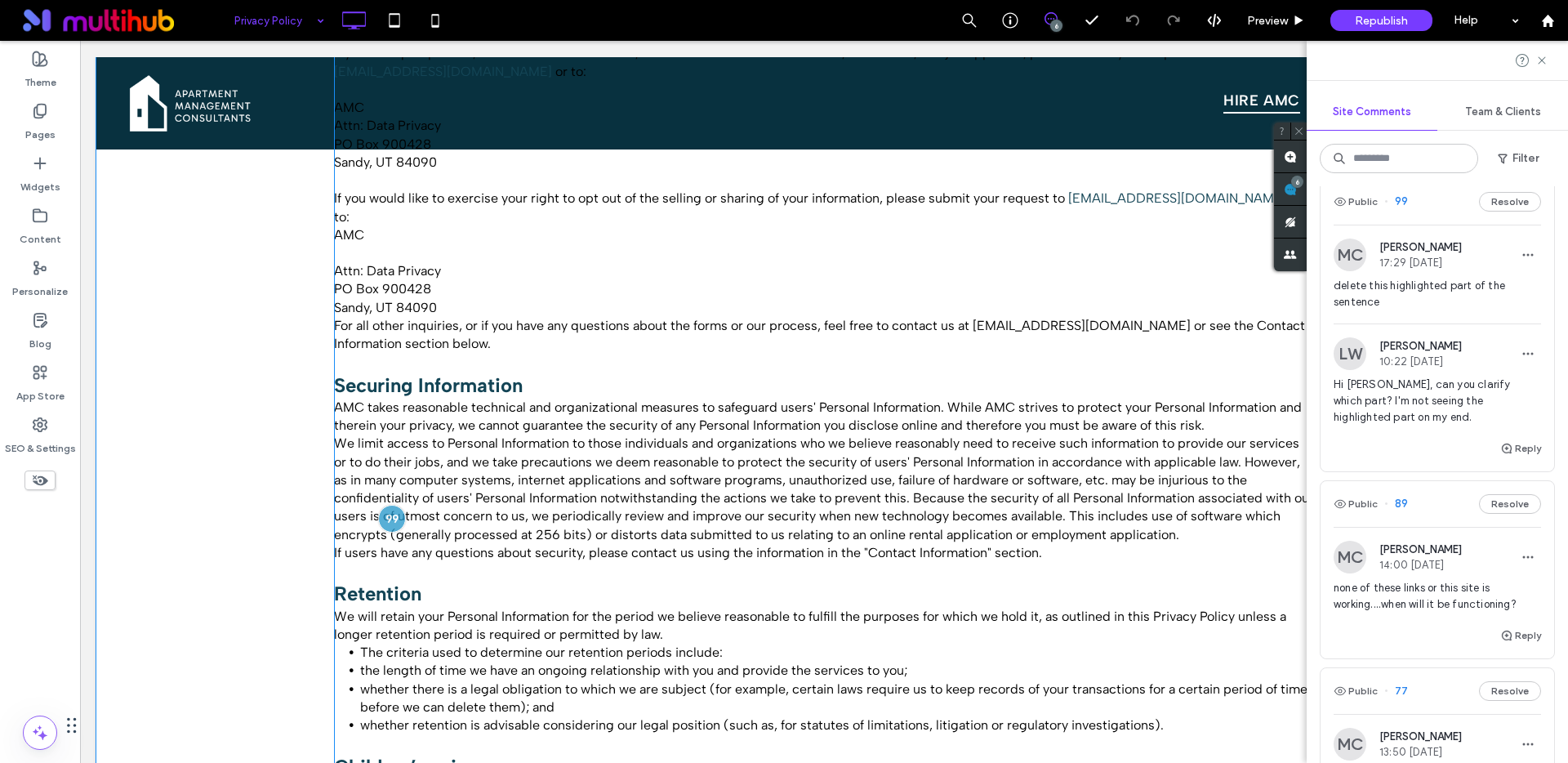
scroll to position [4351, 0]
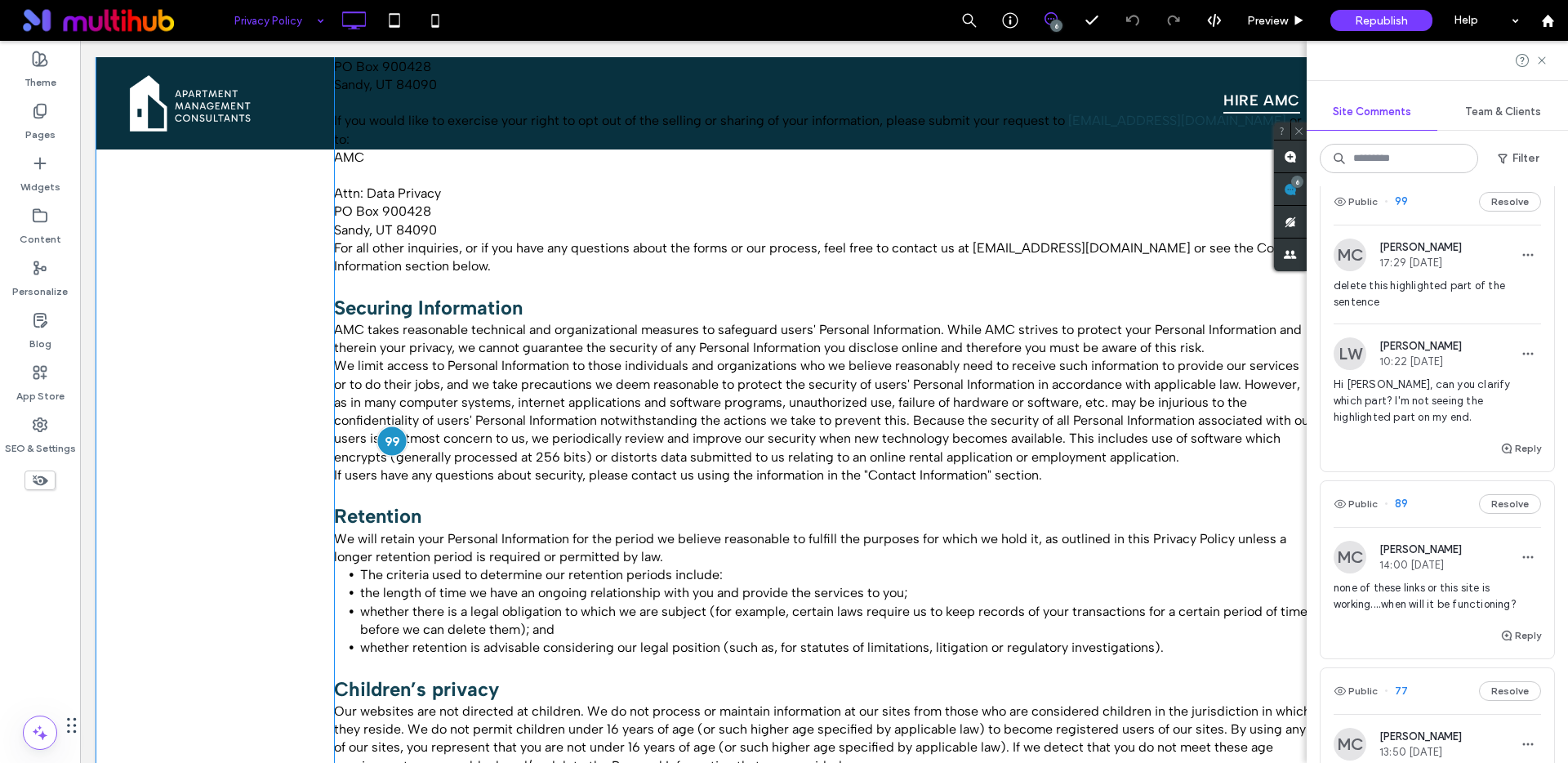
click at [387, 432] on div at bounding box center [392, 442] width 30 height 30
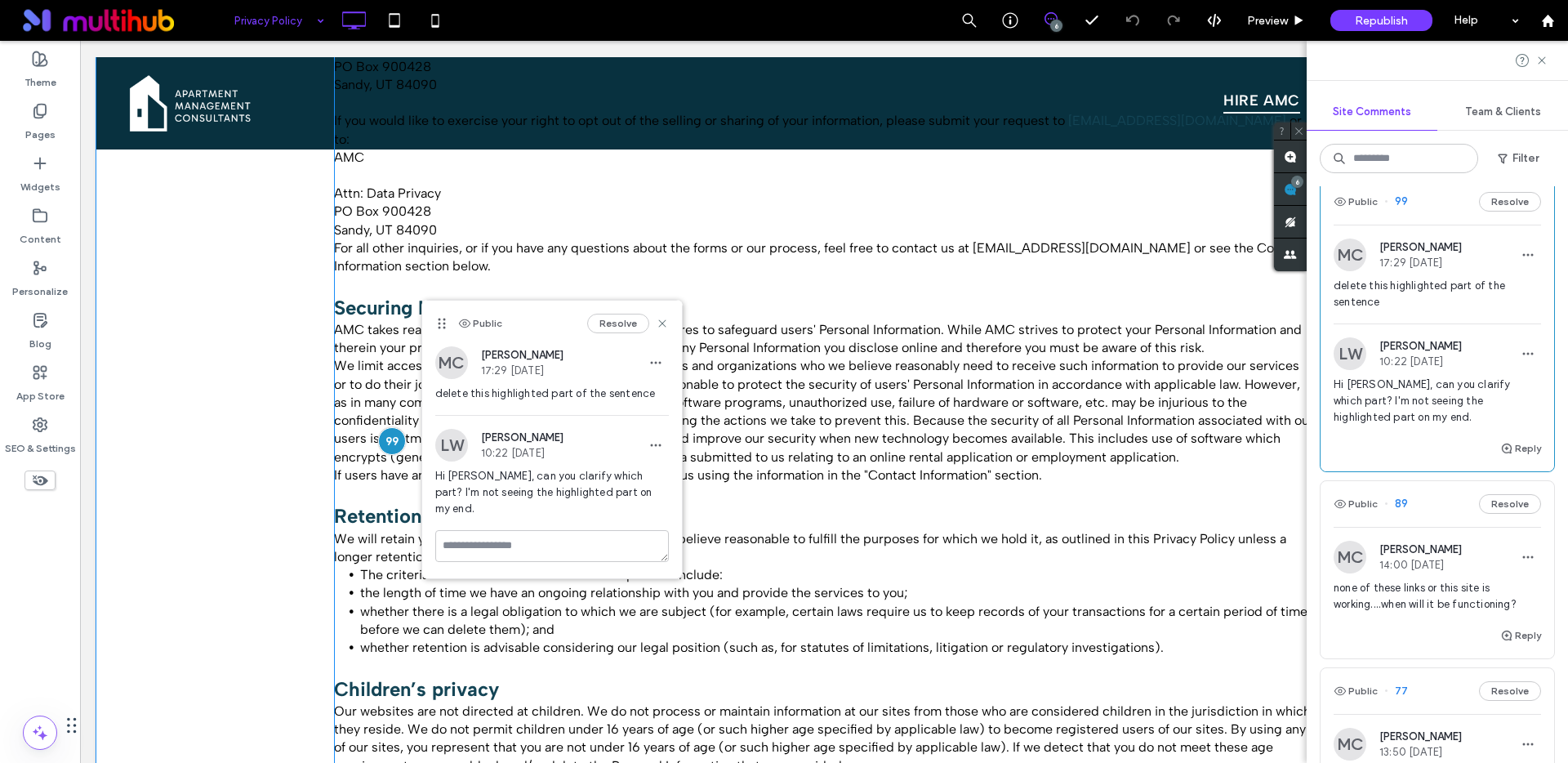
click at [1092, 434] on span "We limit access to Personal Information to those individuals and organizations …" at bounding box center [823, 411] width 980 height 107
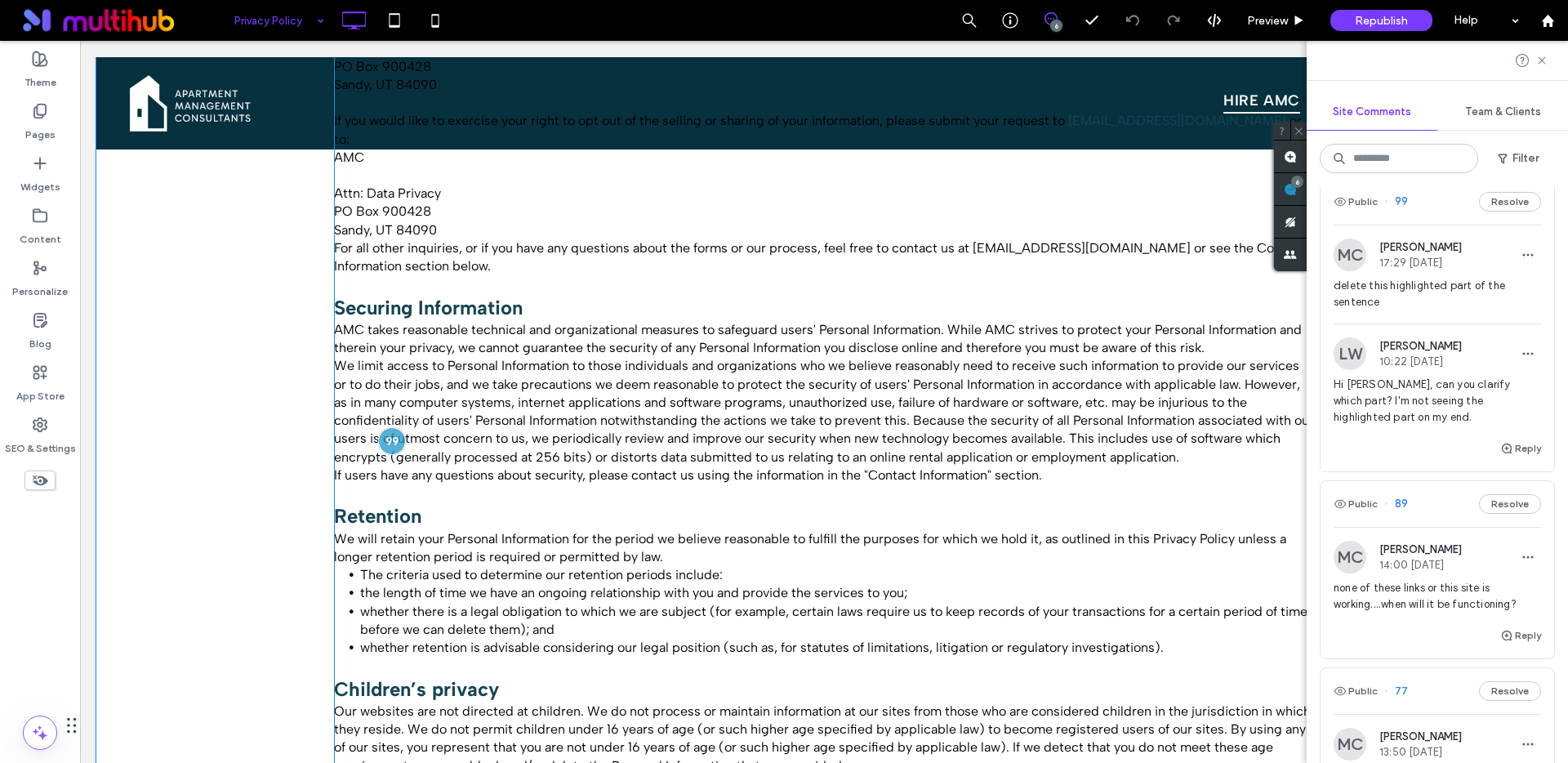
click at [1025, 434] on span "We limit access to Personal Information to those individuals and organizations …" at bounding box center [823, 411] width 980 height 107
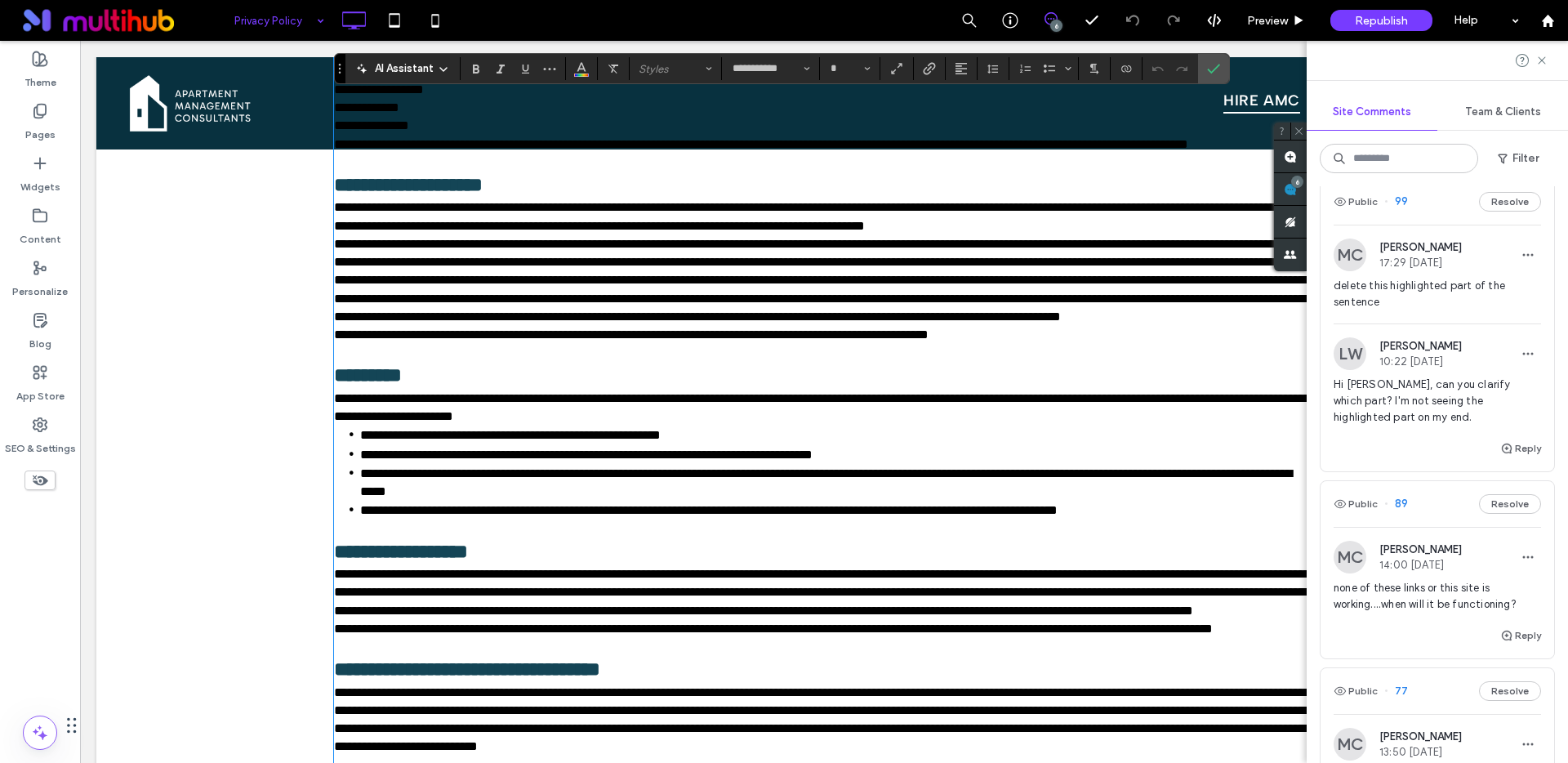
type input "**********"
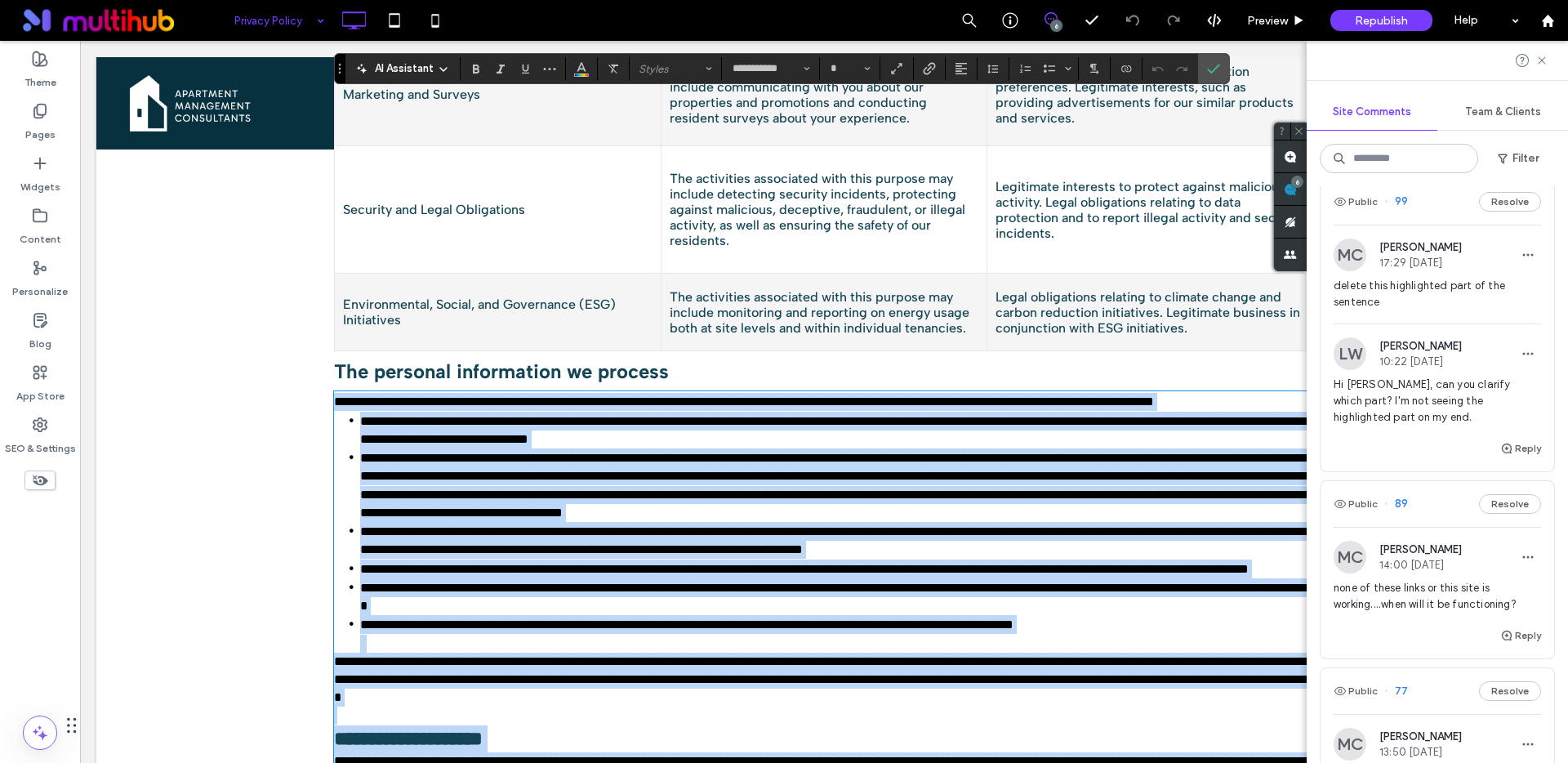
click at [1001, 453] on span "**********" at bounding box center [838, 485] width 957 height 67
type input "**"
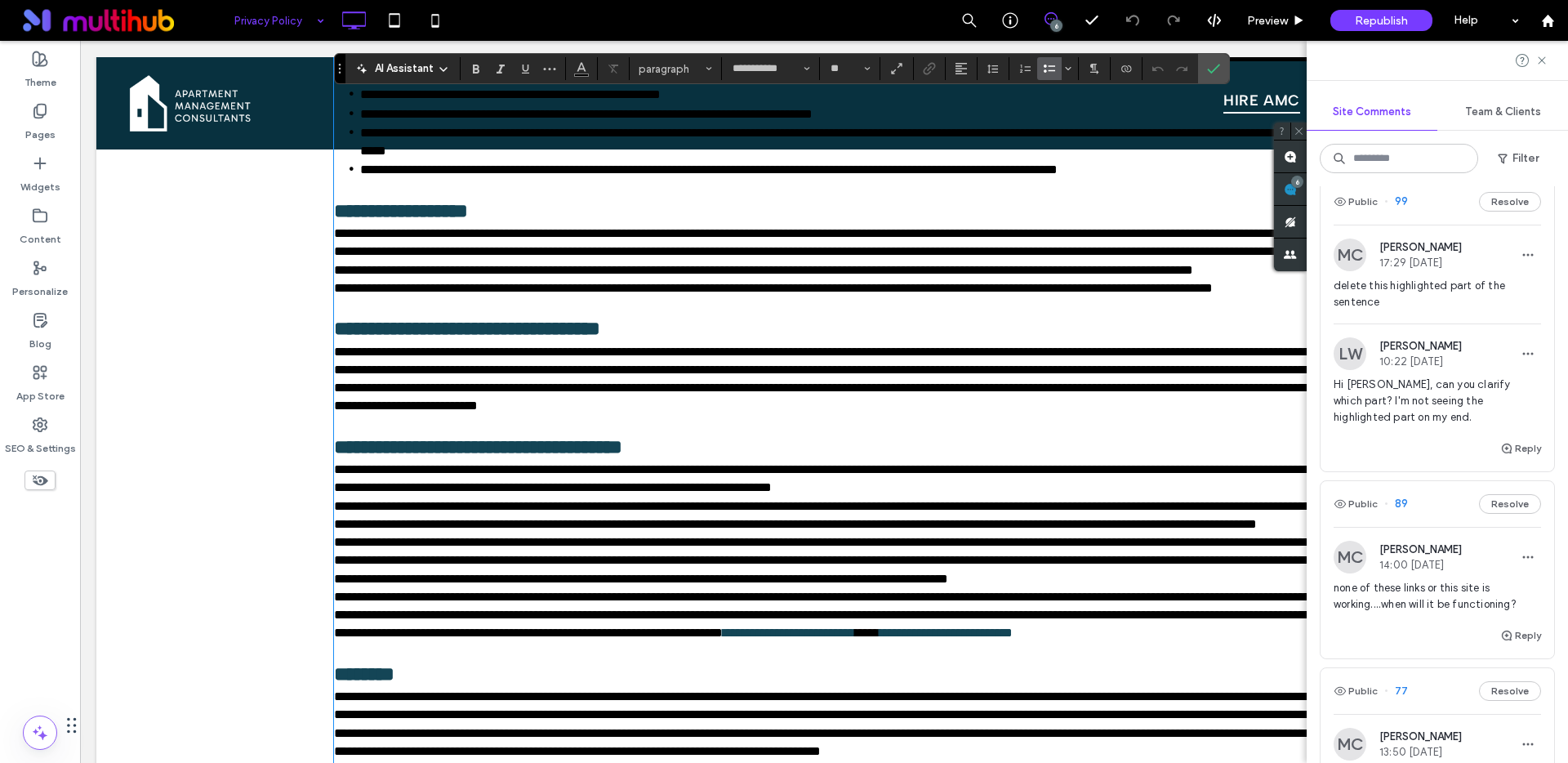
scroll to position [4703, 0]
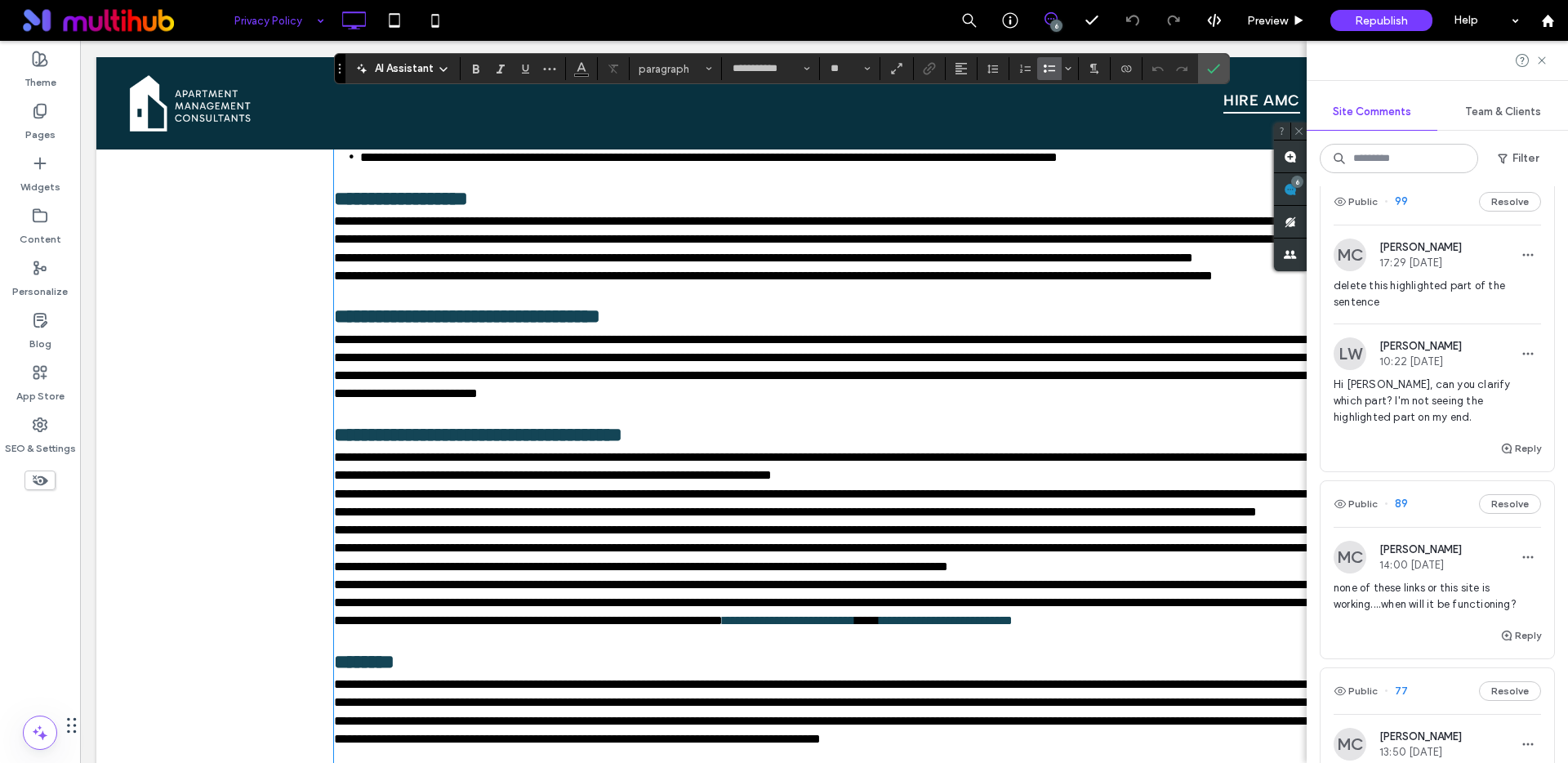
click at [1392, 401] on span "Hi [PERSON_NAME], can you clarify which part? I'm not seeing the highlighted pa…" at bounding box center [1437, 401] width 208 height 49
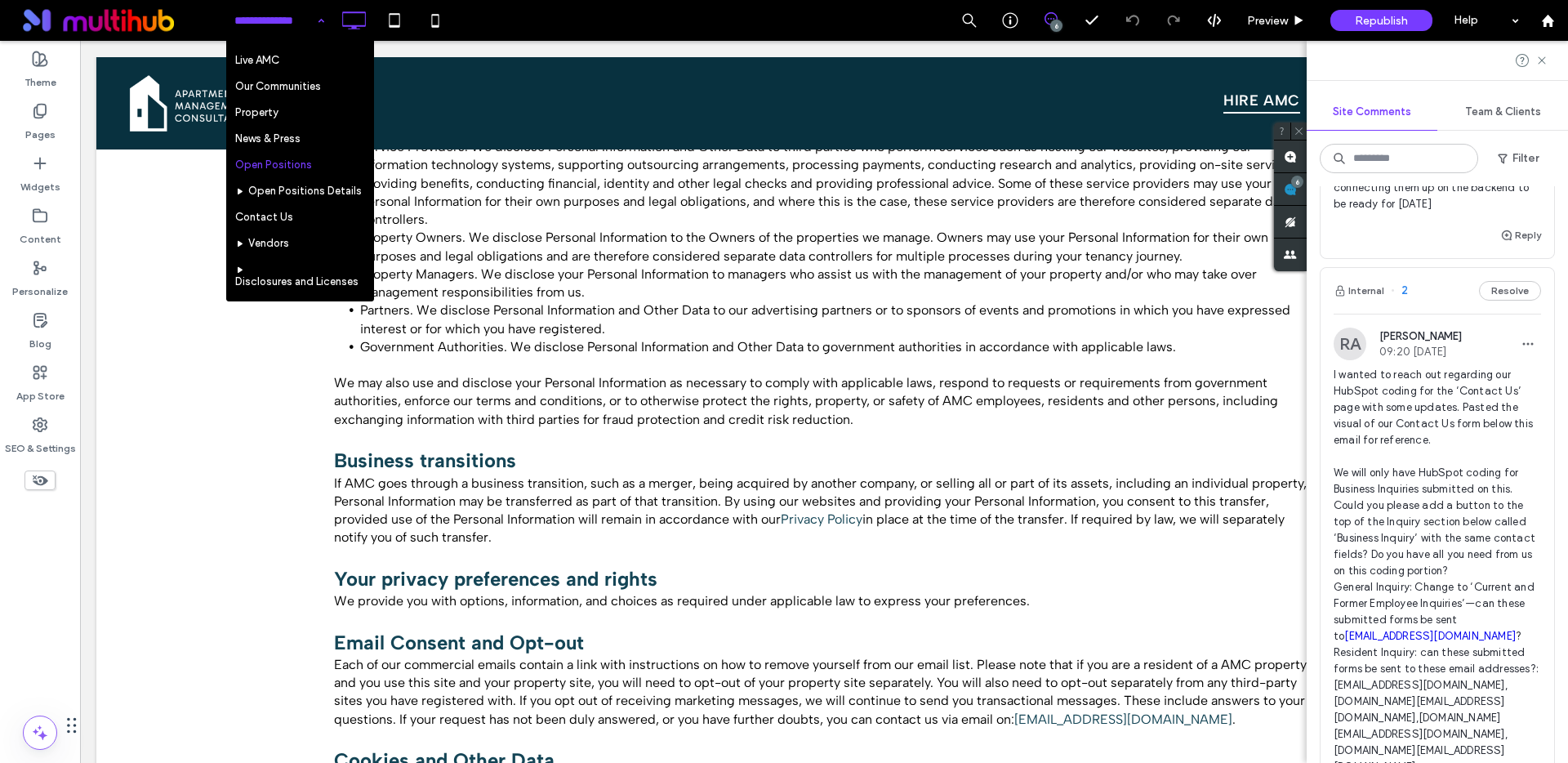
scroll to position [107, 0]
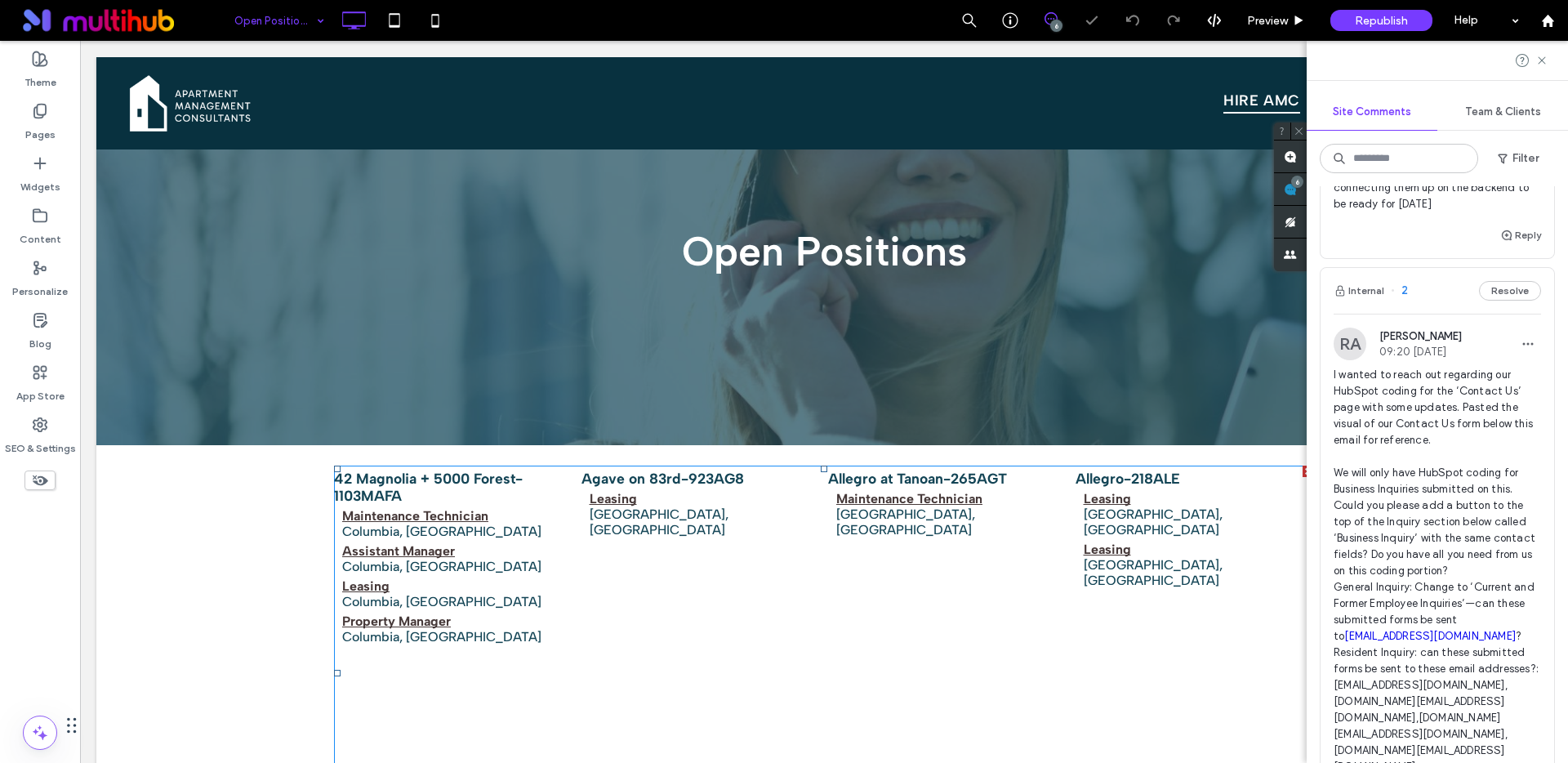
scroll to position [253, 0]
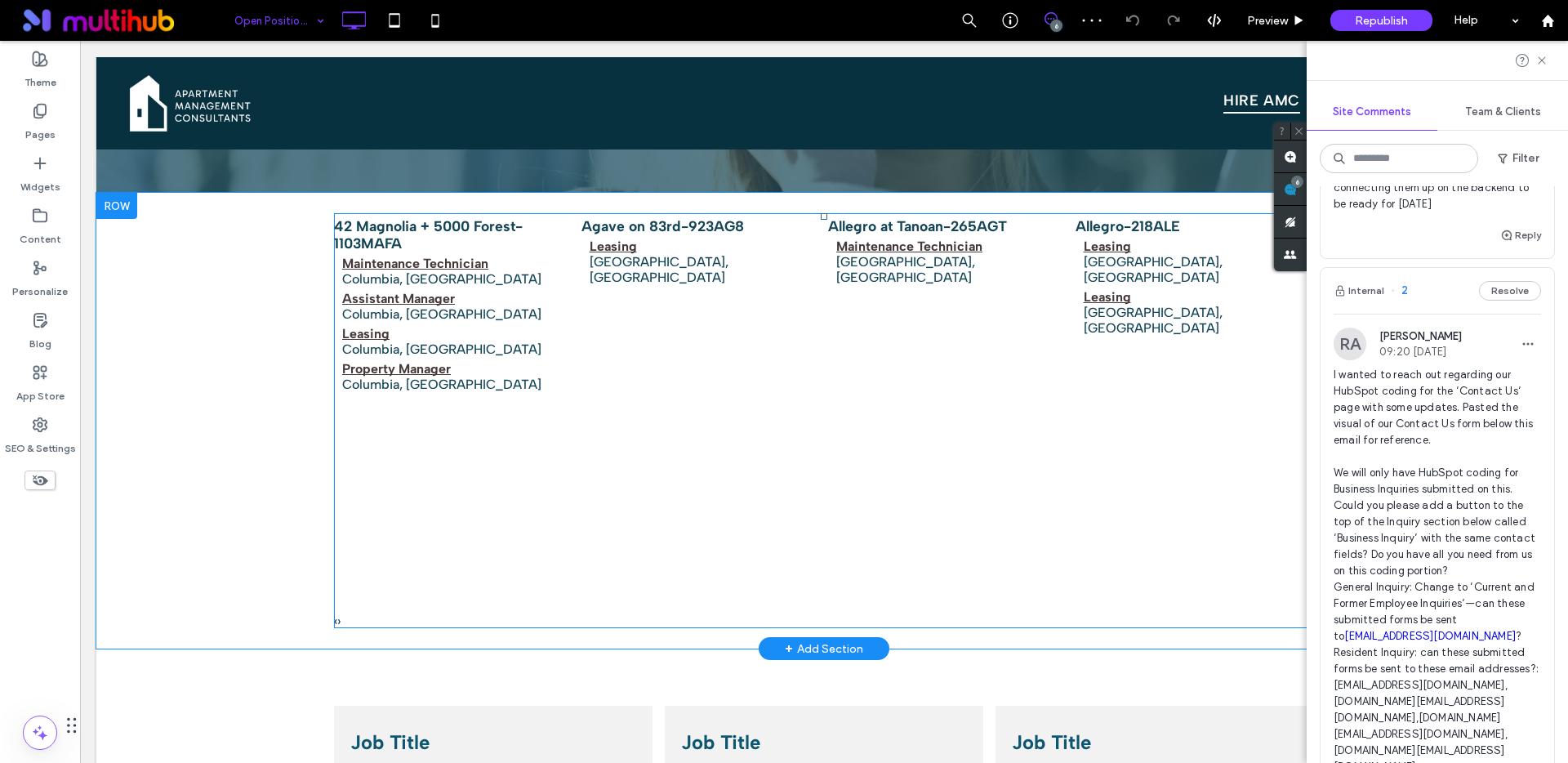
click at [660, 314] on span at bounding box center [823, 421] width 980 height 416
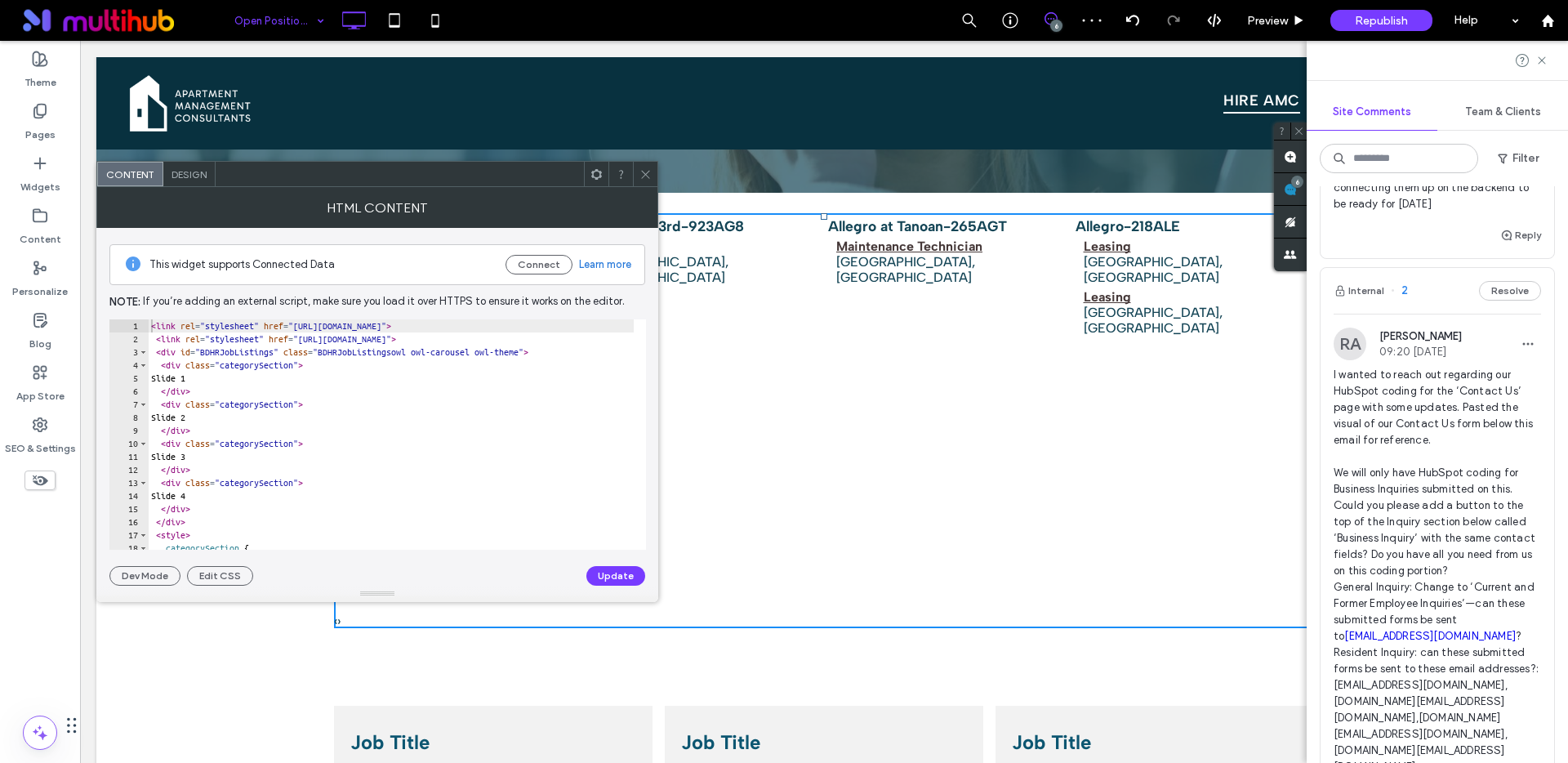
click at [384, 404] on div "< link rel = "stylesheet" href = "[URL][DOMAIN_NAME]" > < link rel = "styleshee…" at bounding box center [495, 448] width 695 height 257
type textarea "**********"
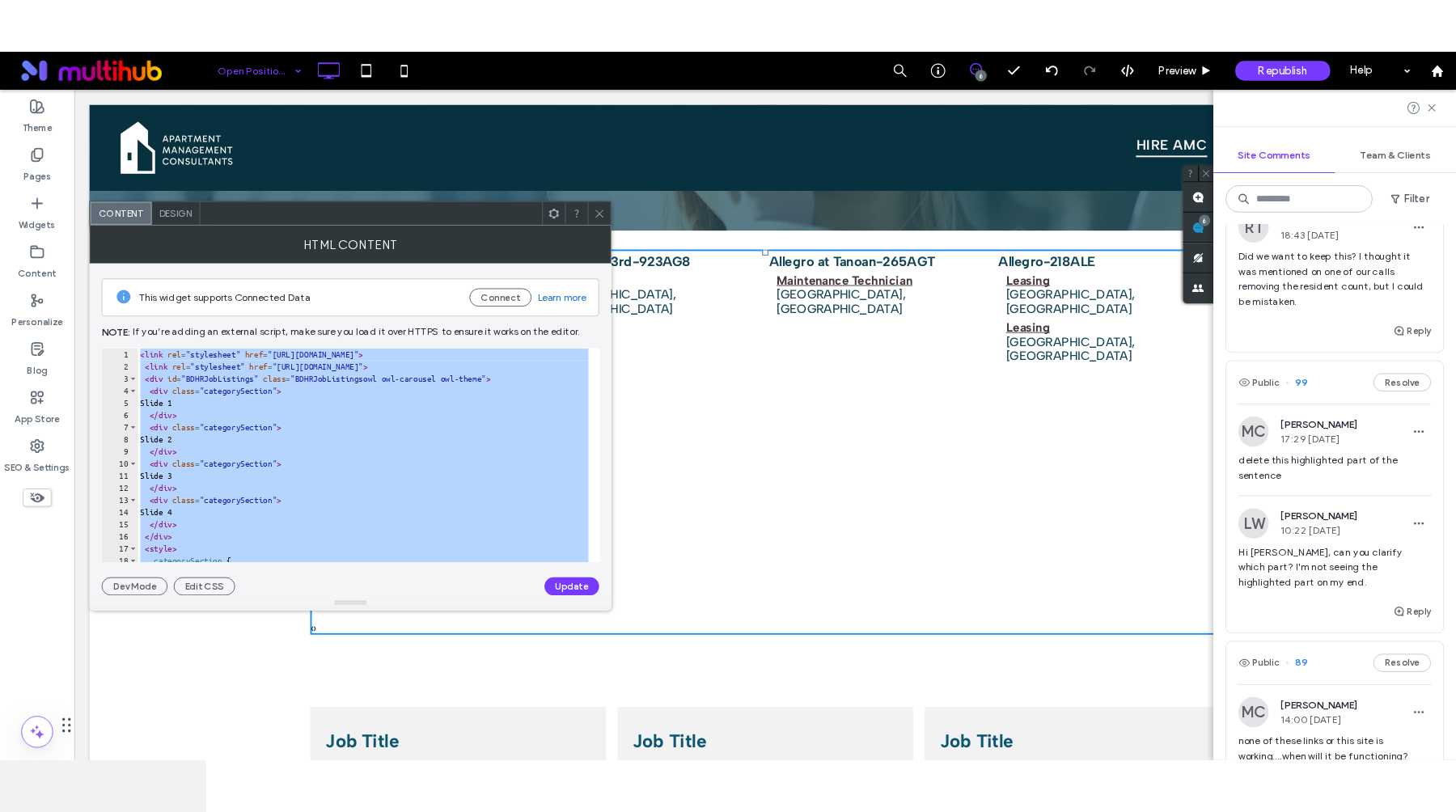
scroll to position [0, 0]
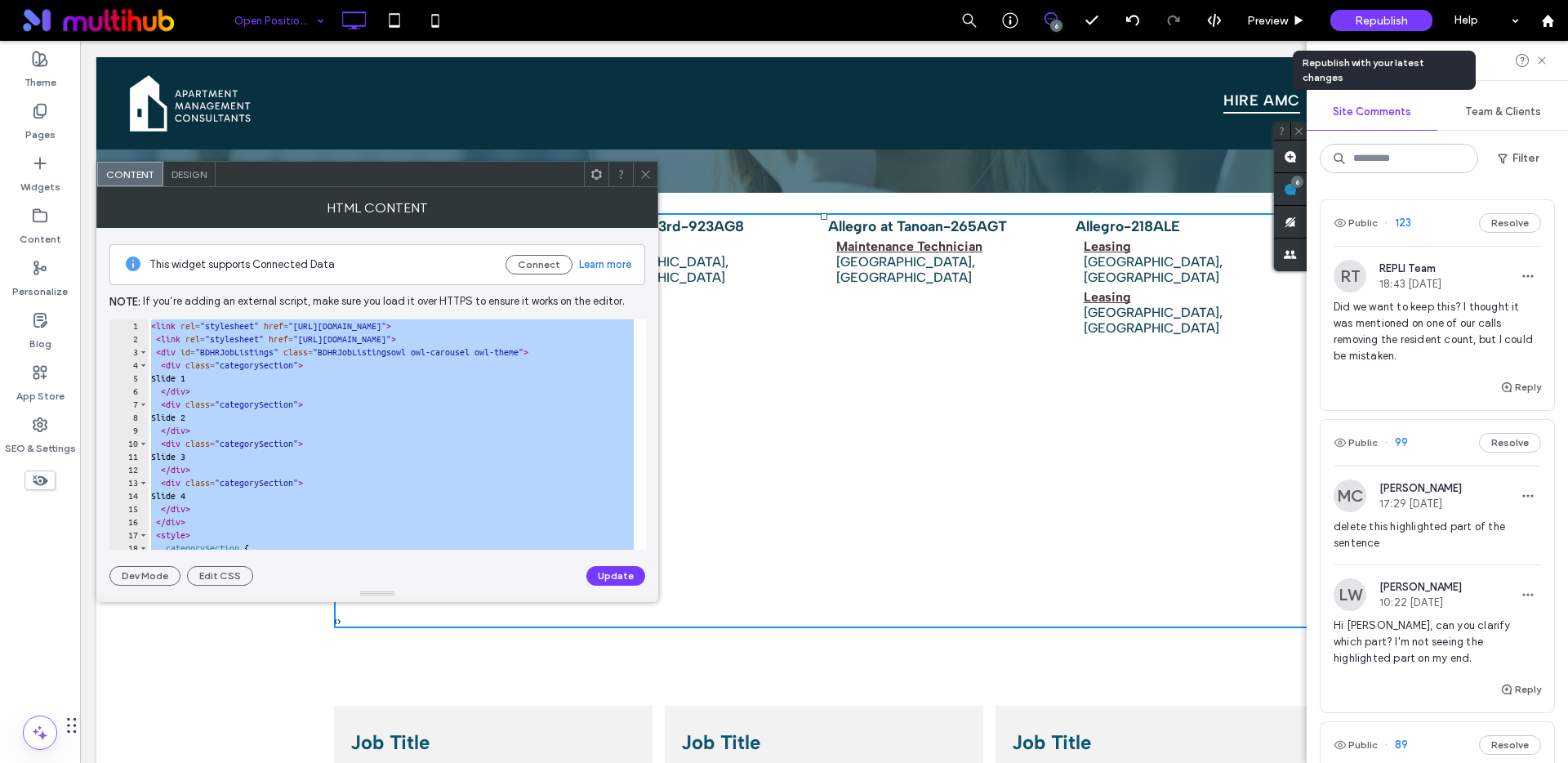
click at [1357, 23] on span "Republish" at bounding box center [1381, 21] width 53 height 14
